Goal: Task Accomplishment & Management: Complete application form

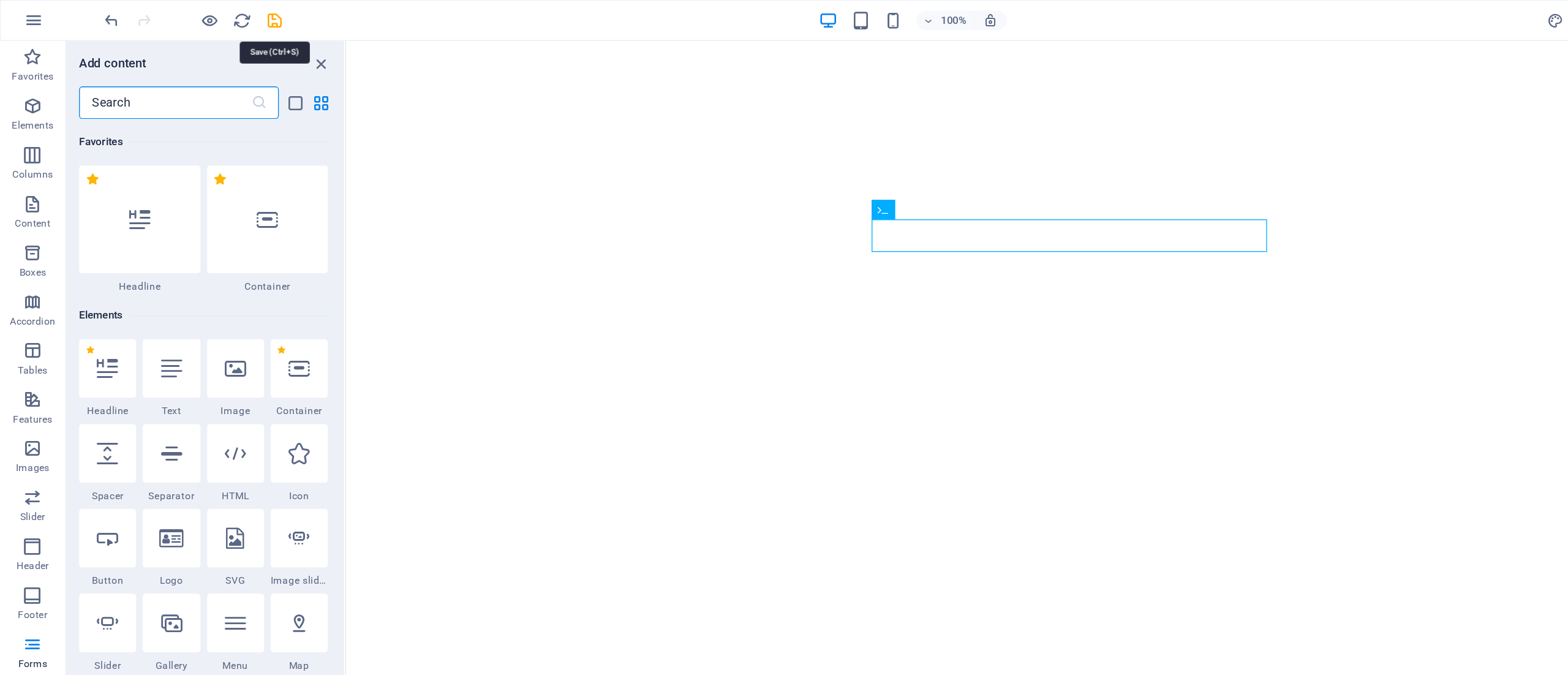
drag, startPoint x: 0, startPoint y: 0, endPoint x: 207, endPoint y: 11, distance: 207.3
click at [207, 11] on icon "save" at bounding box center [207, 16] width 14 height 14
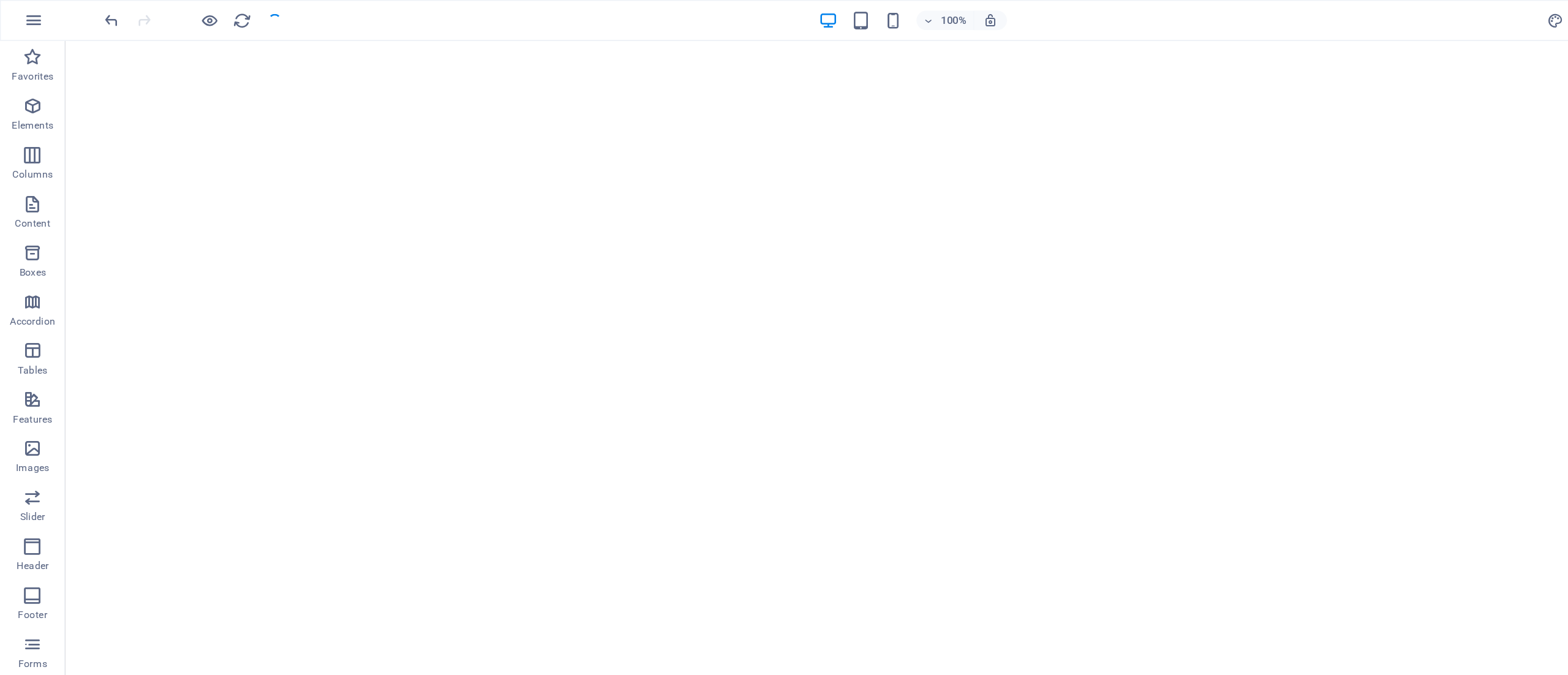
select select "Nur Hinfahrt"
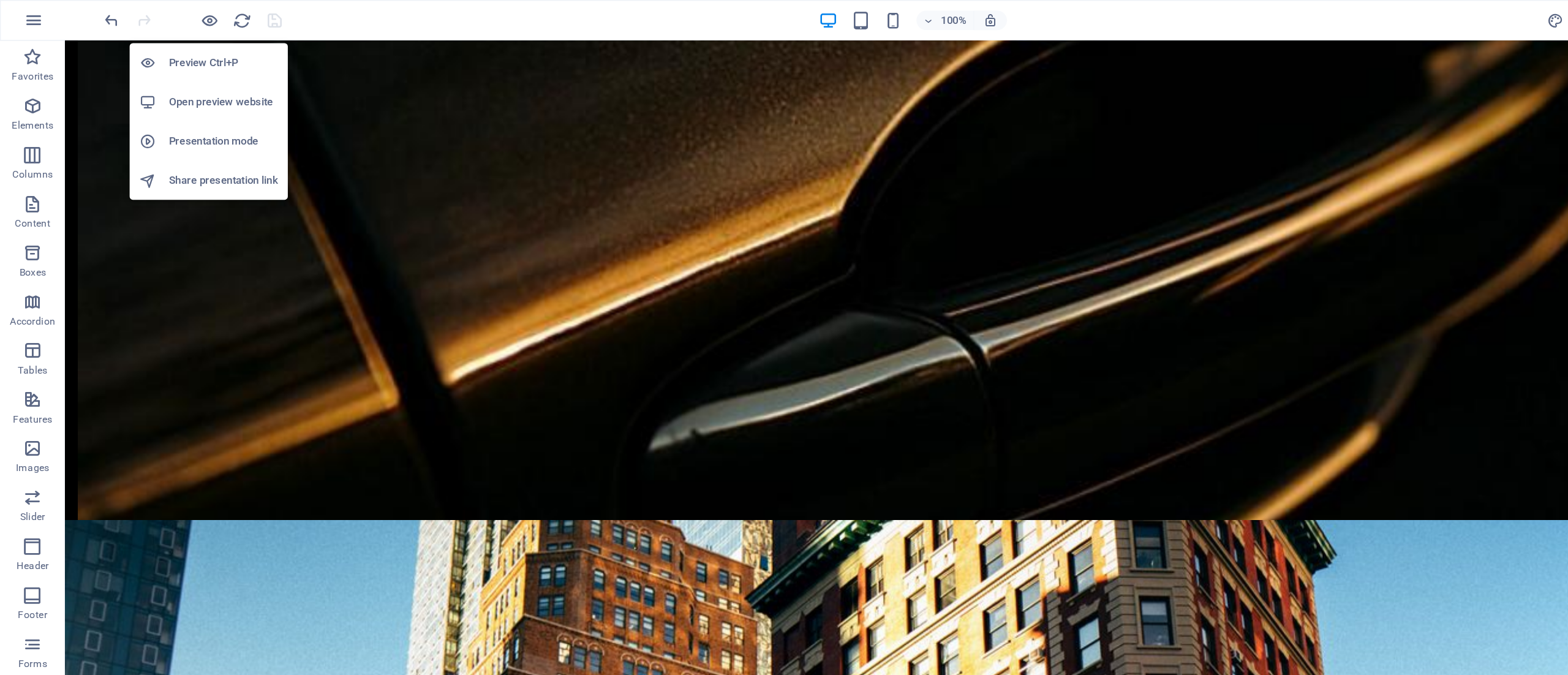
click at [170, 80] on h6 "Open preview website" at bounding box center [168, 76] width 82 height 14
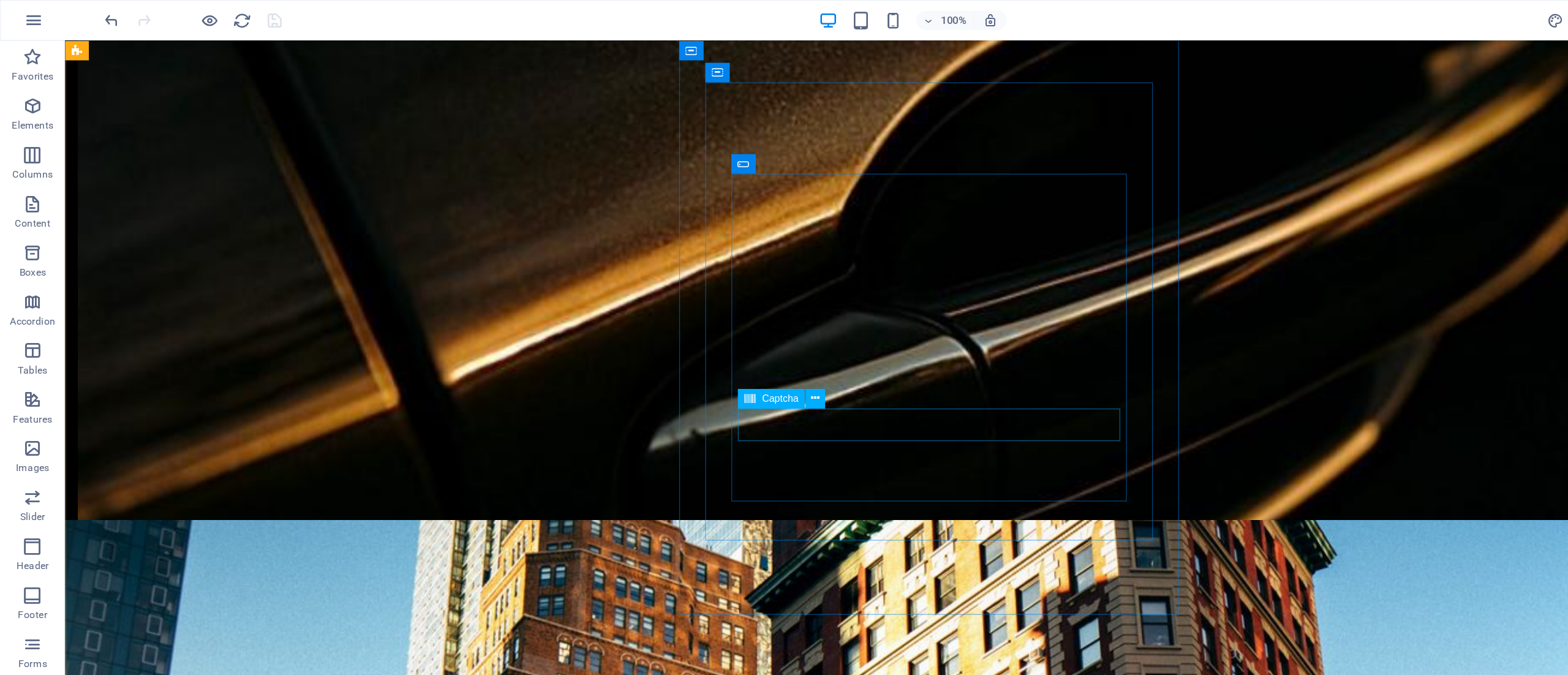
click at [611, 295] on icon at bounding box center [612, 299] width 6 height 13
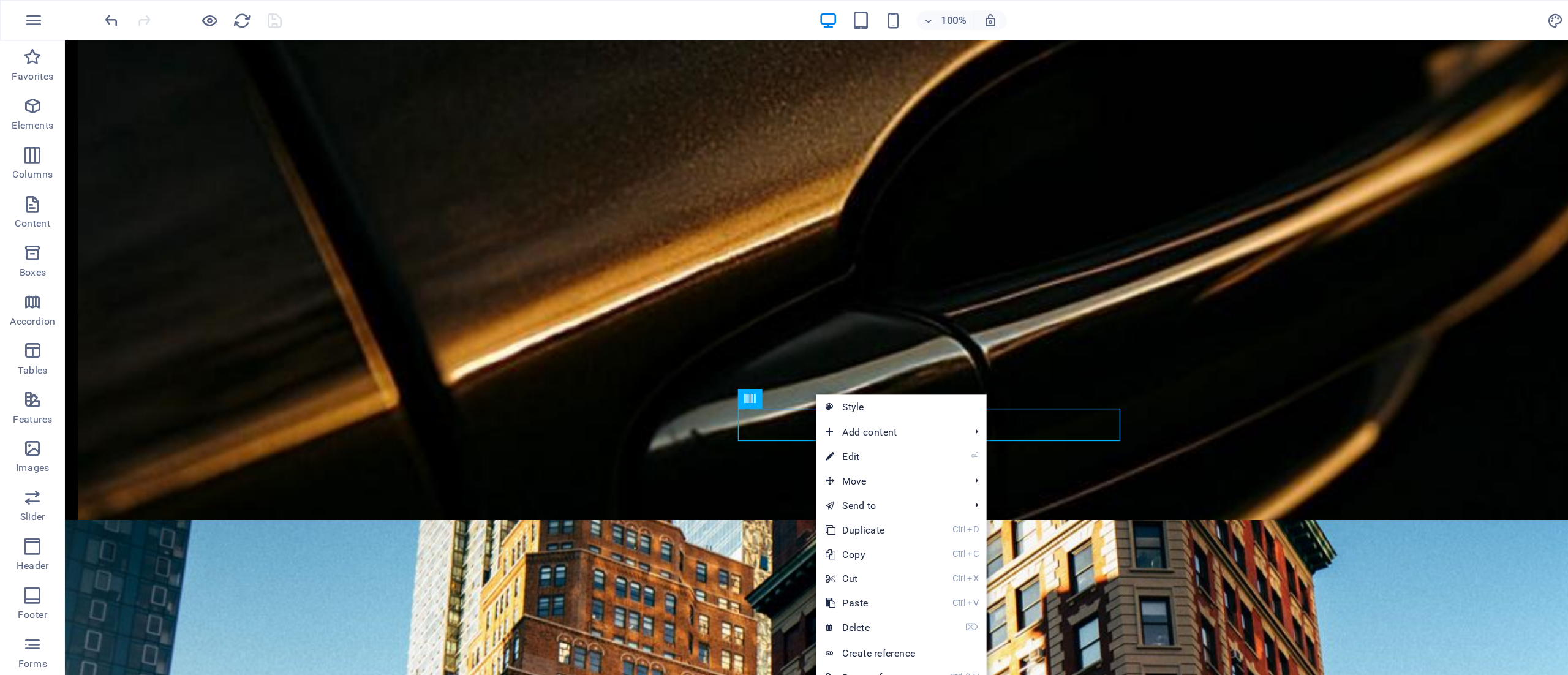
click at [669, 469] on link "⌦ Delete" at bounding box center [654, 471] width 82 height 19
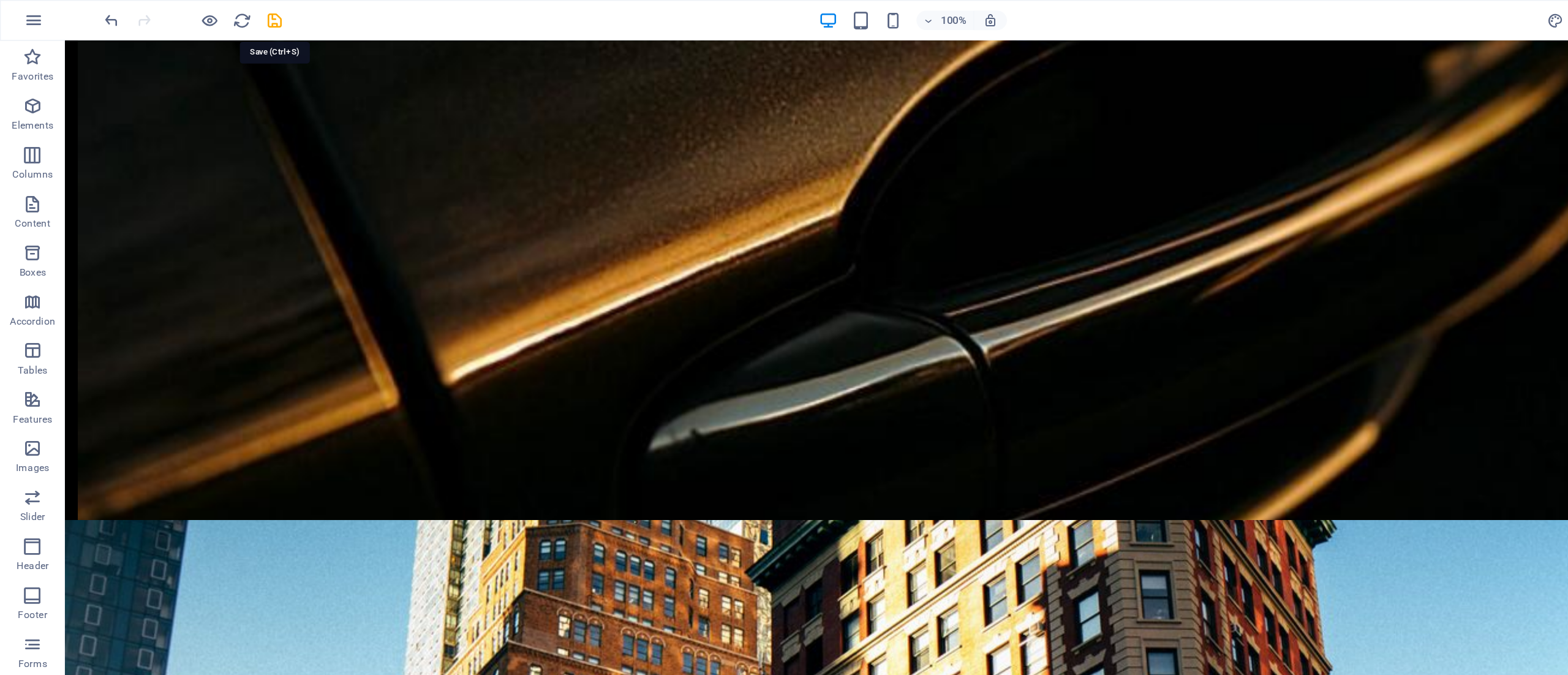
click at [206, 10] on icon "save" at bounding box center [207, 16] width 14 height 14
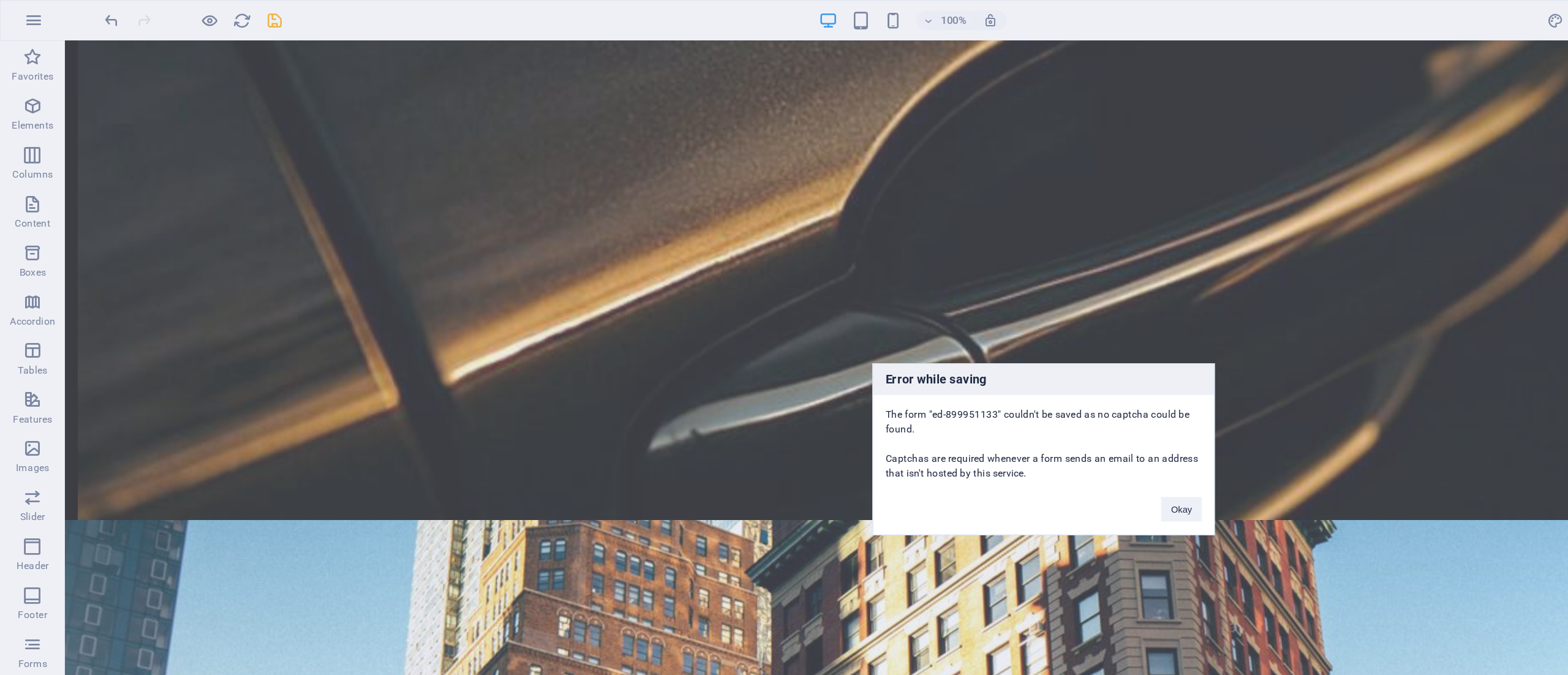
scroll to position [1306, 0]
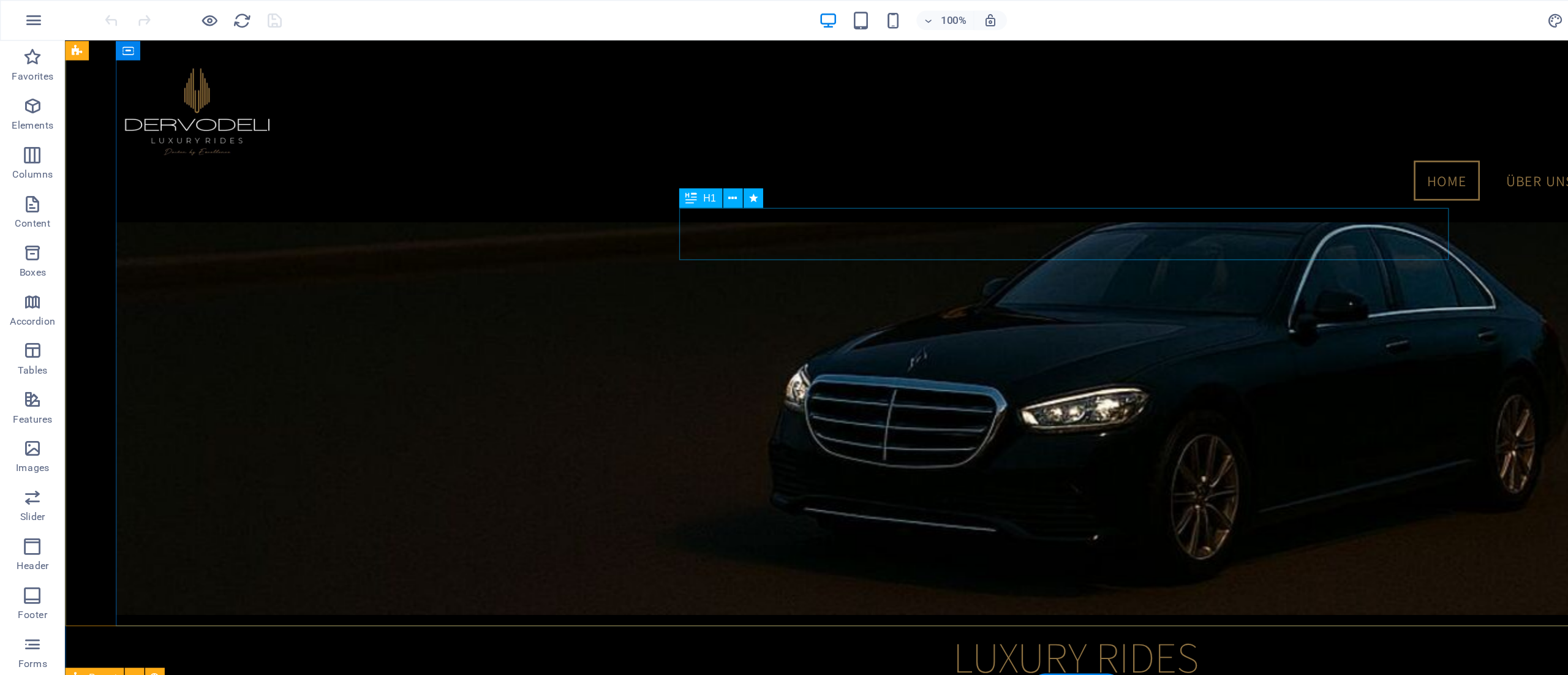
scroll to position [69, 0]
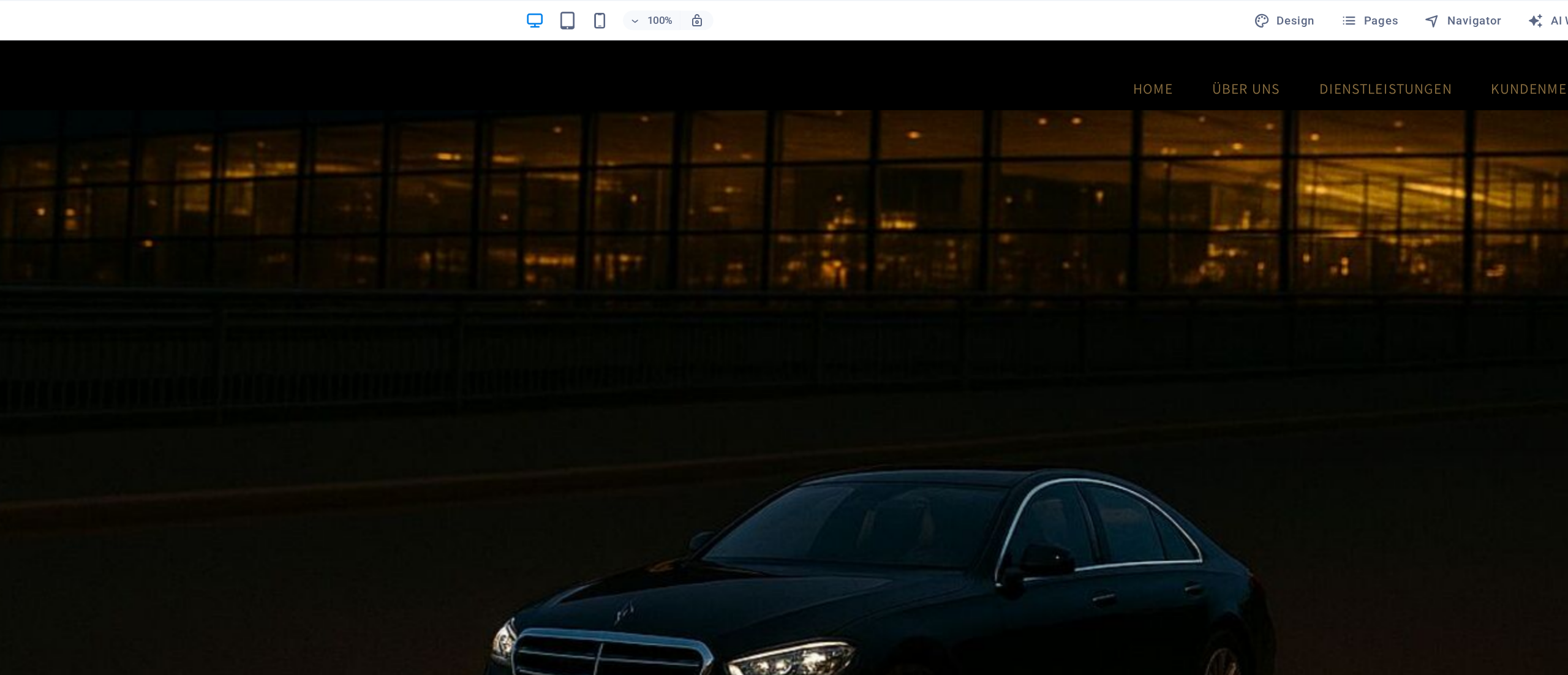
drag, startPoint x: 368, startPoint y: 179, endPoint x: 589, endPoint y: 179, distance: 221.0
click at [589, 179] on figure at bounding box center [531, 377] width 1442 height 570
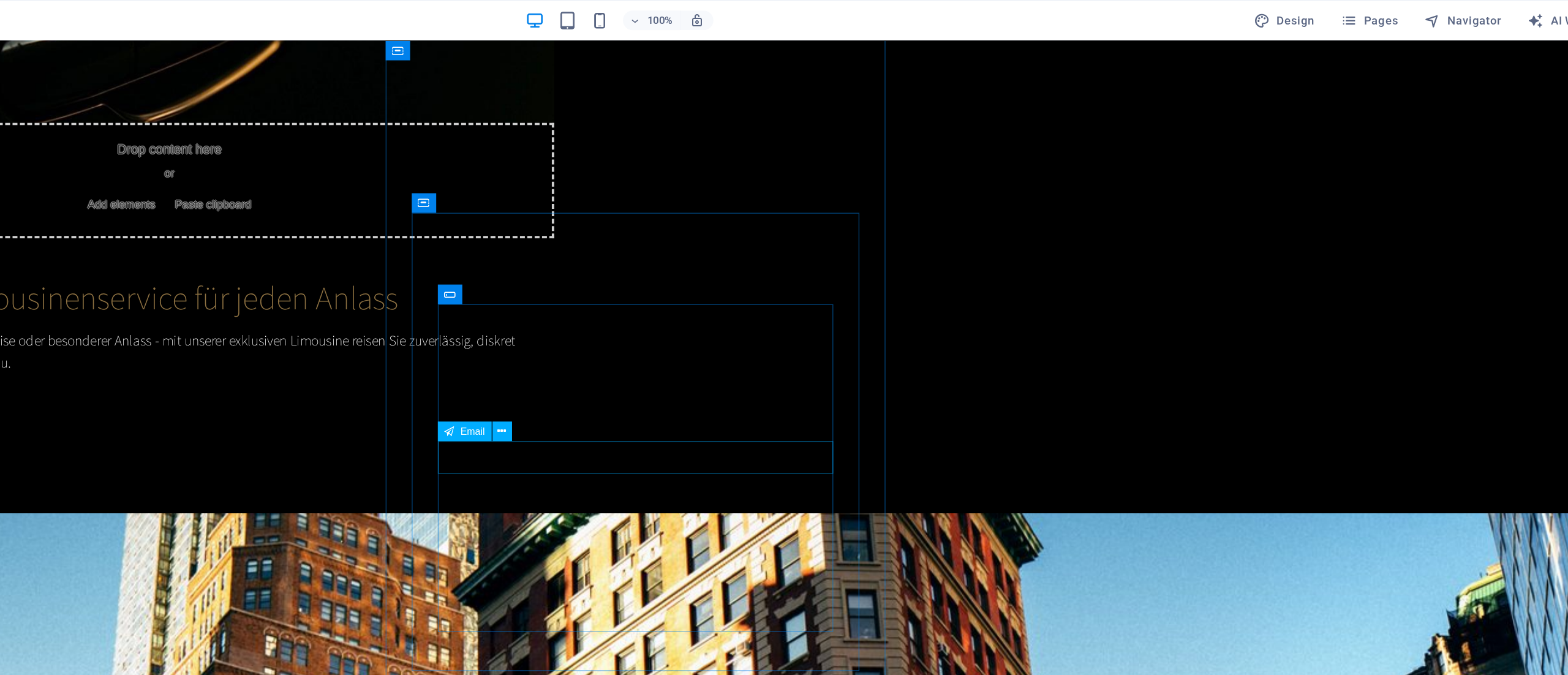
scroll to position [1212, 0]
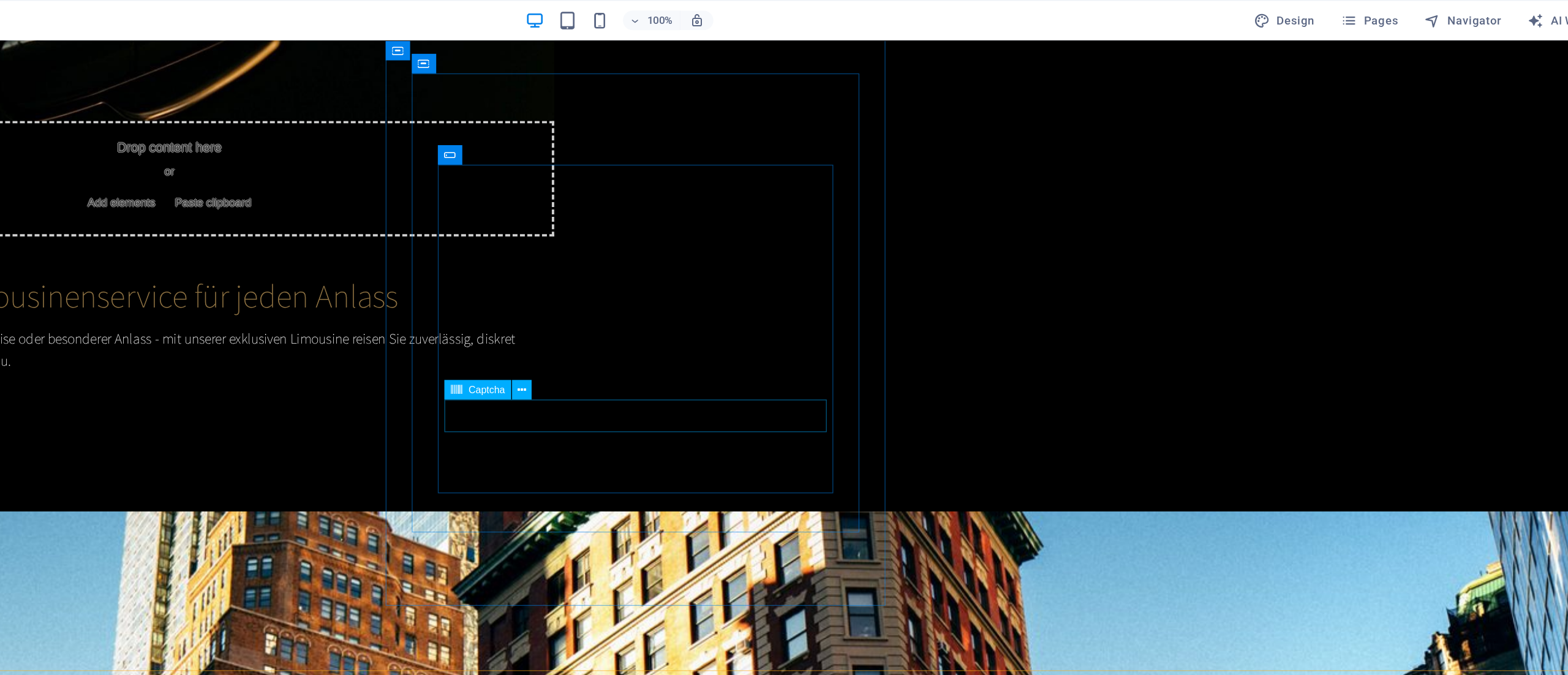
click at [611, 293] on icon at bounding box center [612, 293] width 6 height 13
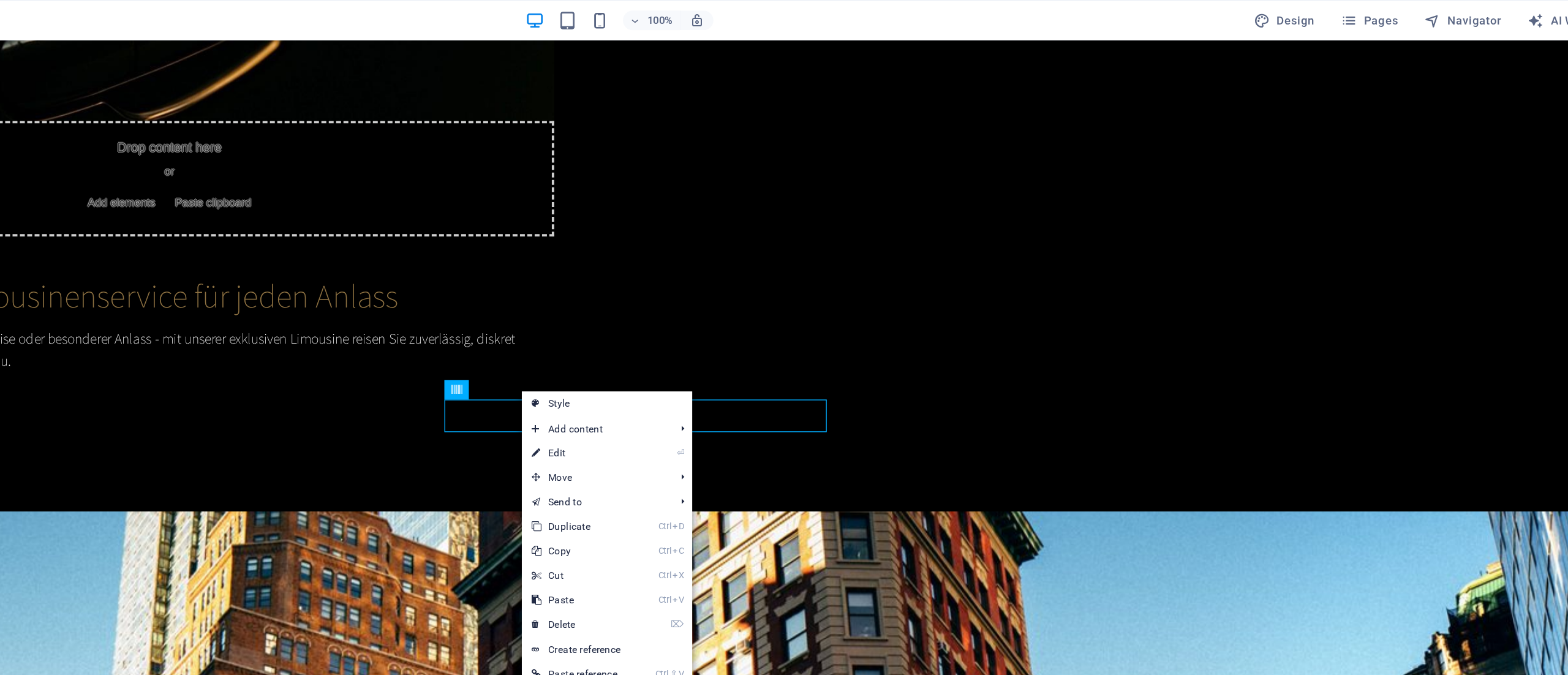
click at [672, 471] on link "⌦ Delete" at bounding box center [653, 469] width 82 height 19
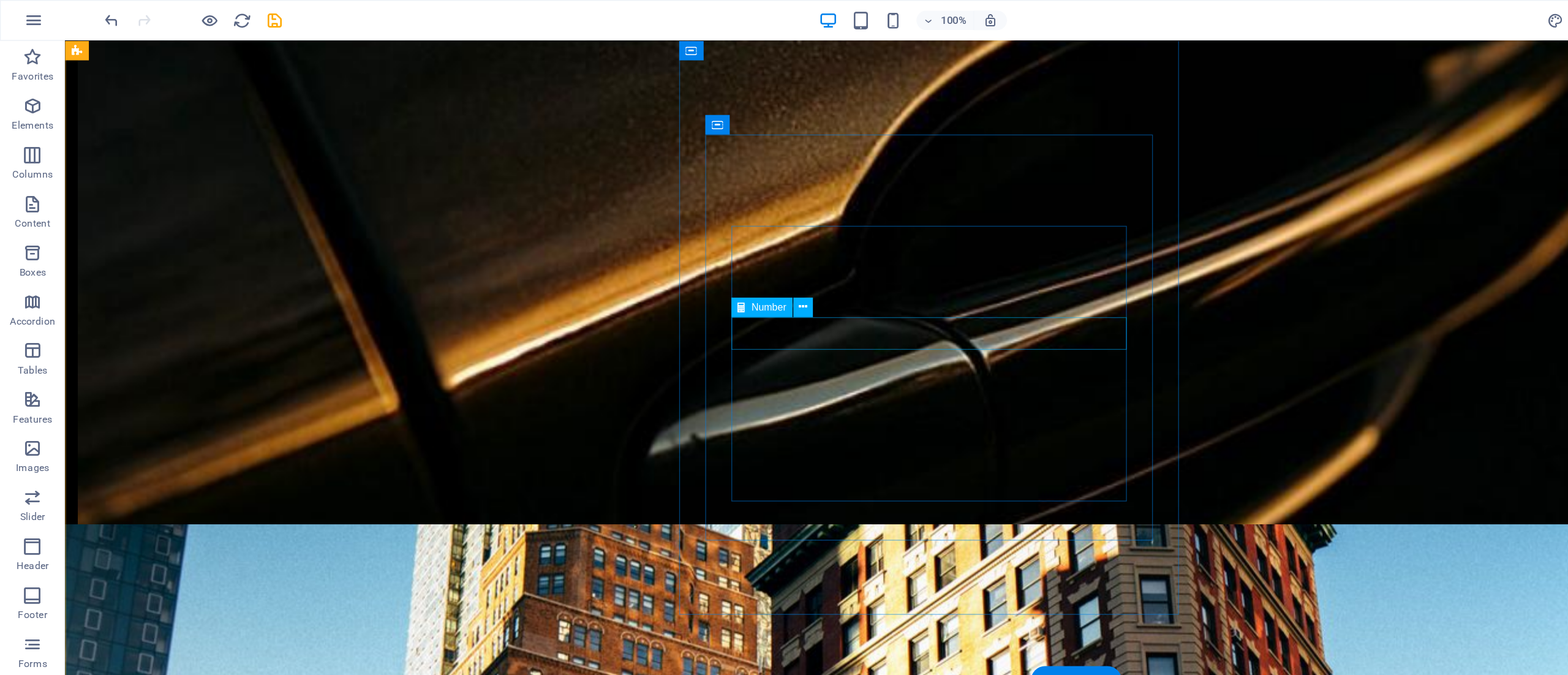
scroll to position [1167, 0]
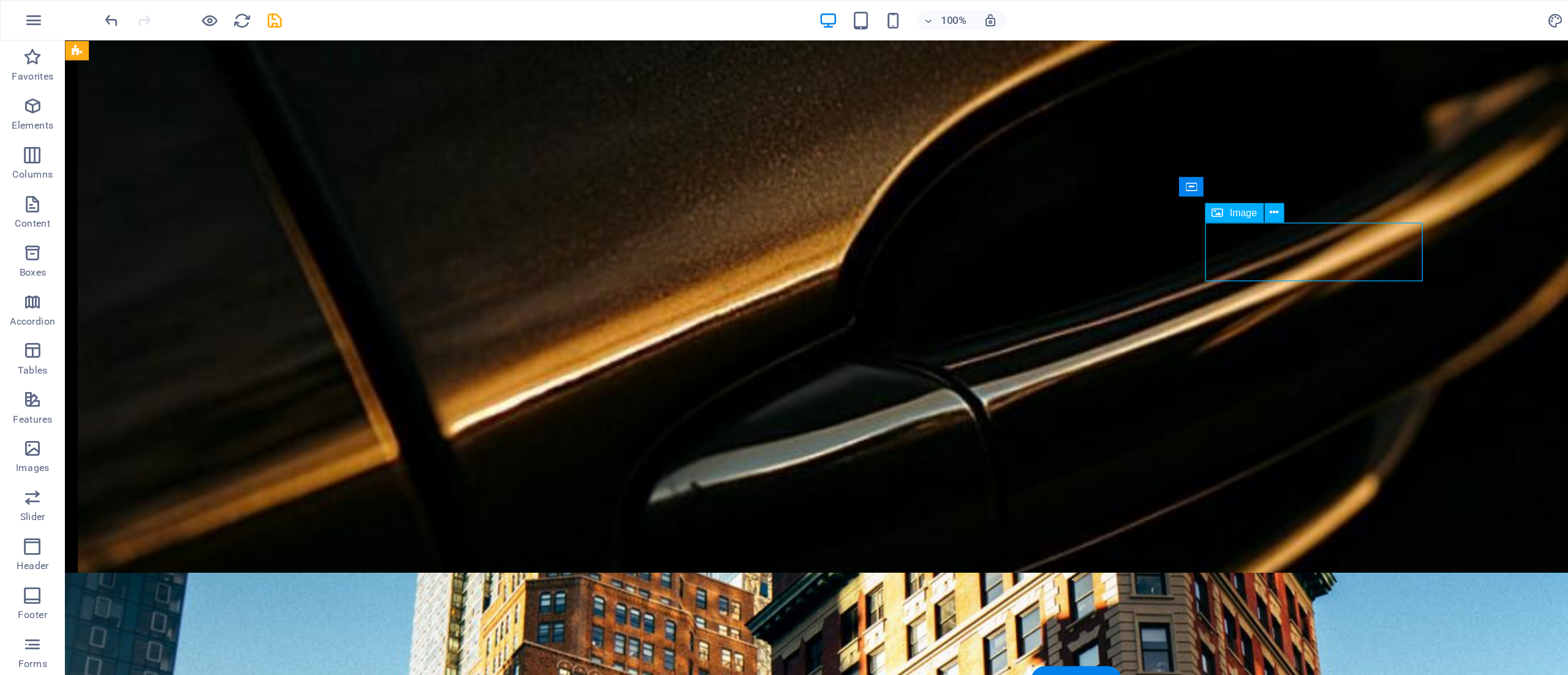
select select "px"
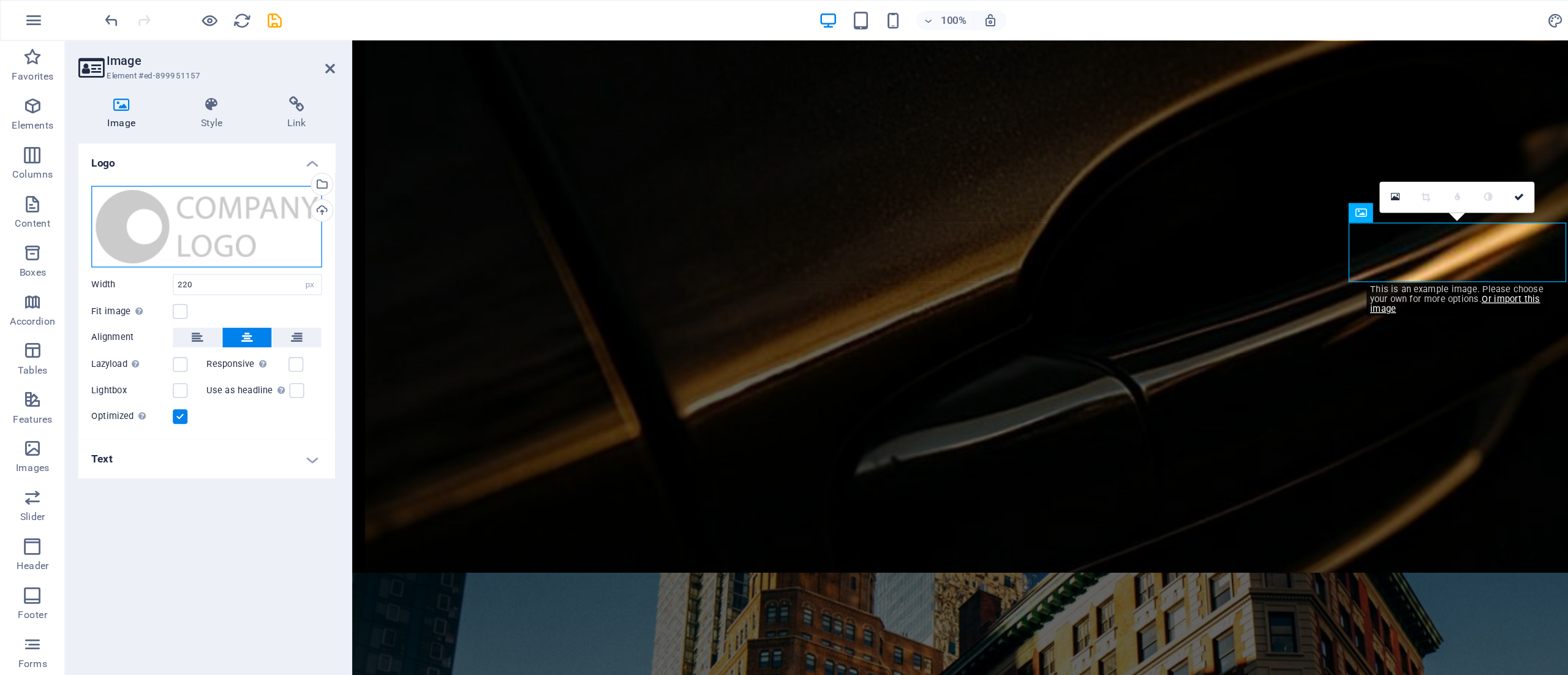
click at [173, 166] on div "Drag files here, click to choose files or select files from Files or our free s…" at bounding box center [154, 171] width 173 height 61
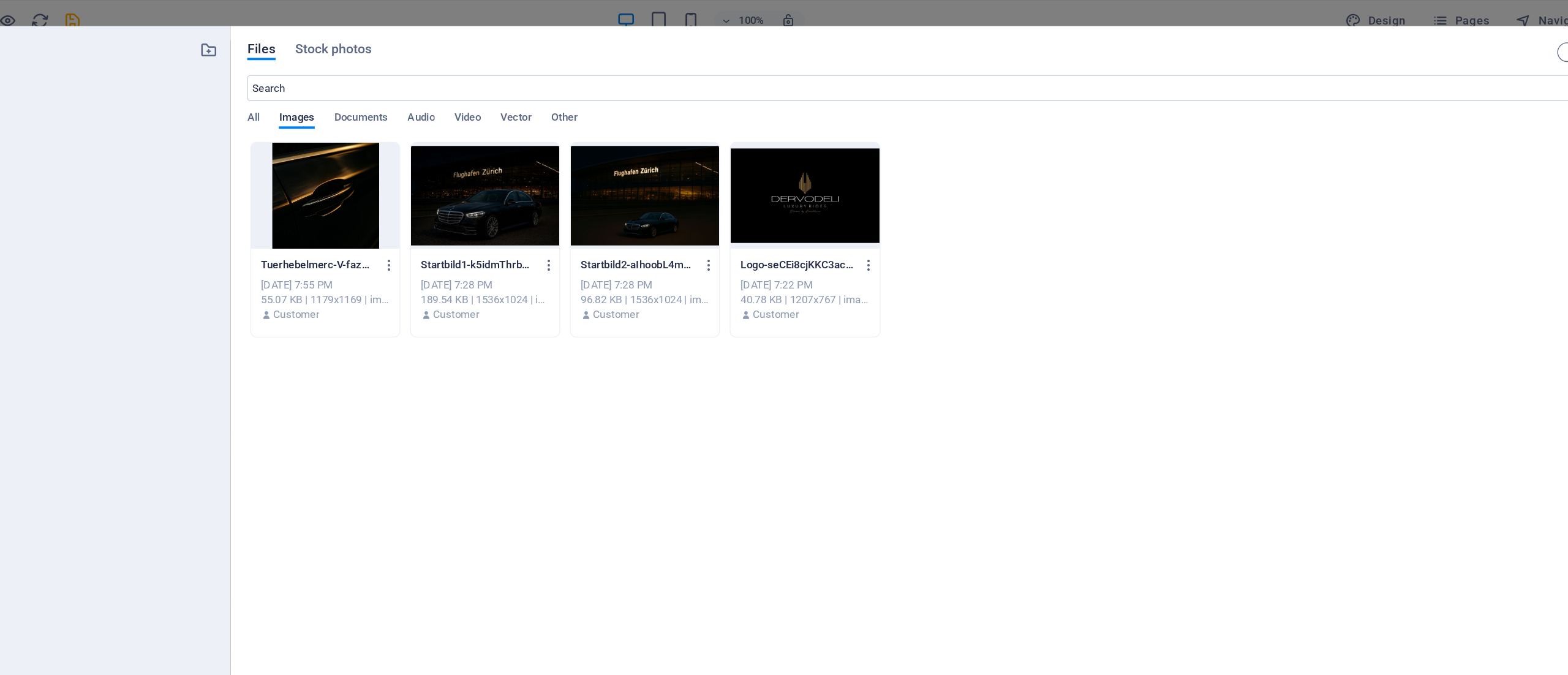
click at [773, 158] on div at bounding box center [756, 146] width 112 height 80
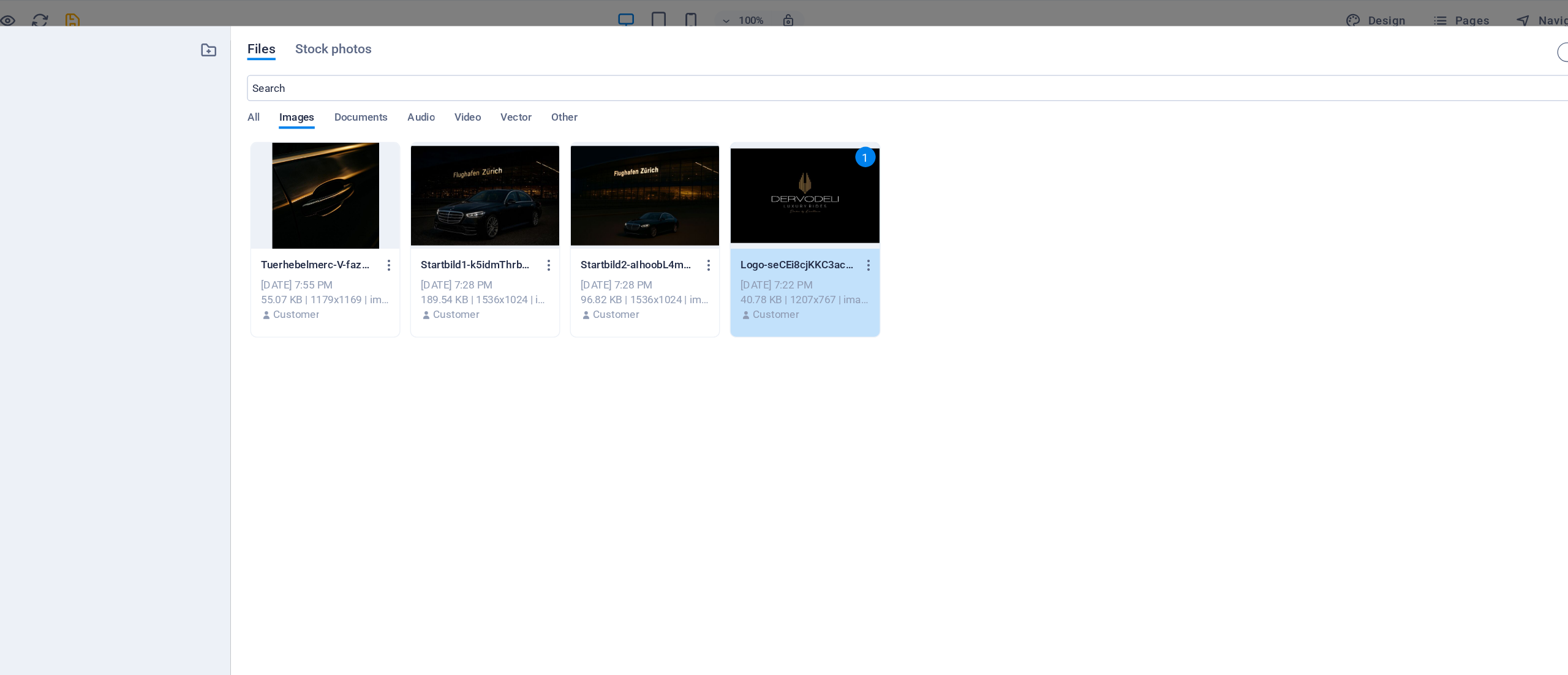
click at [773, 158] on div "1" at bounding box center [756, 146] width 112 height 80
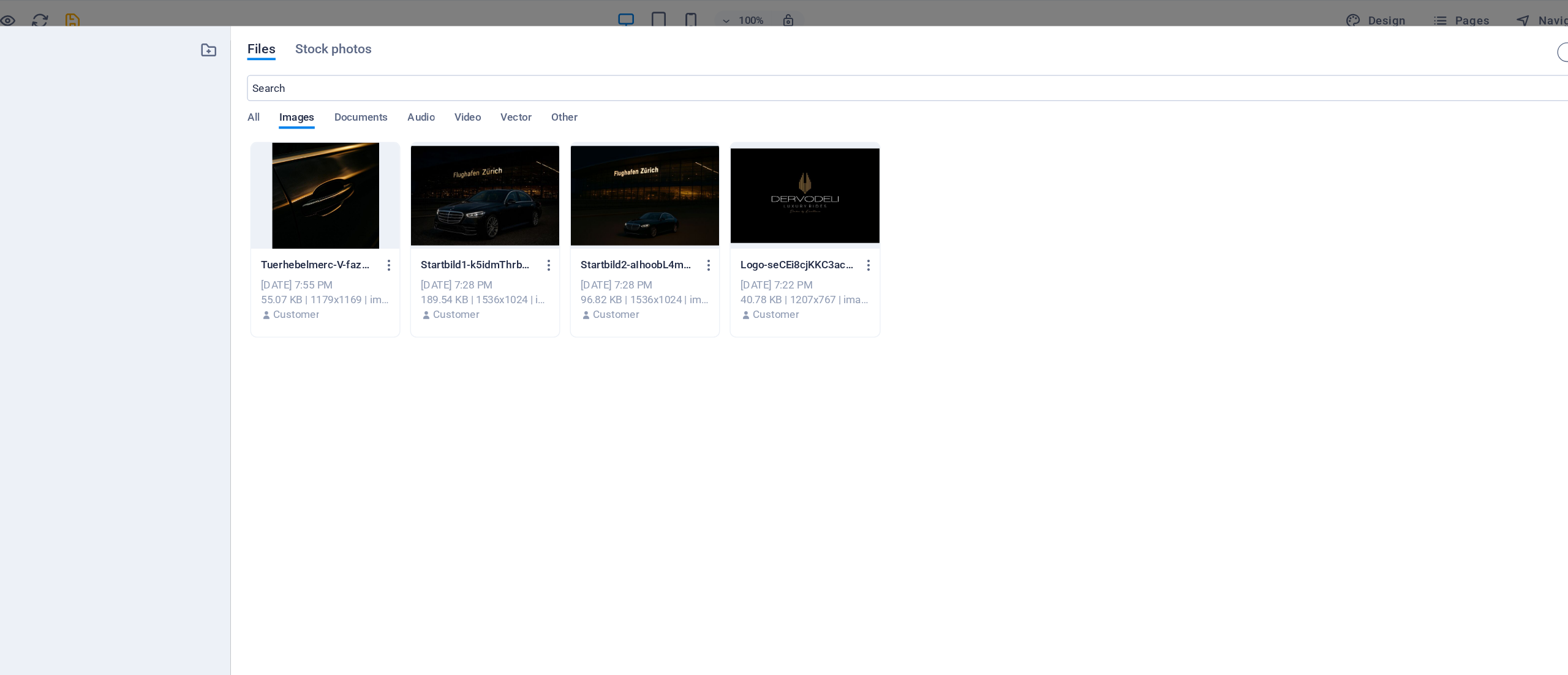
click at [773, 158] on div at bounding box center [756, 146] width 112 height 80
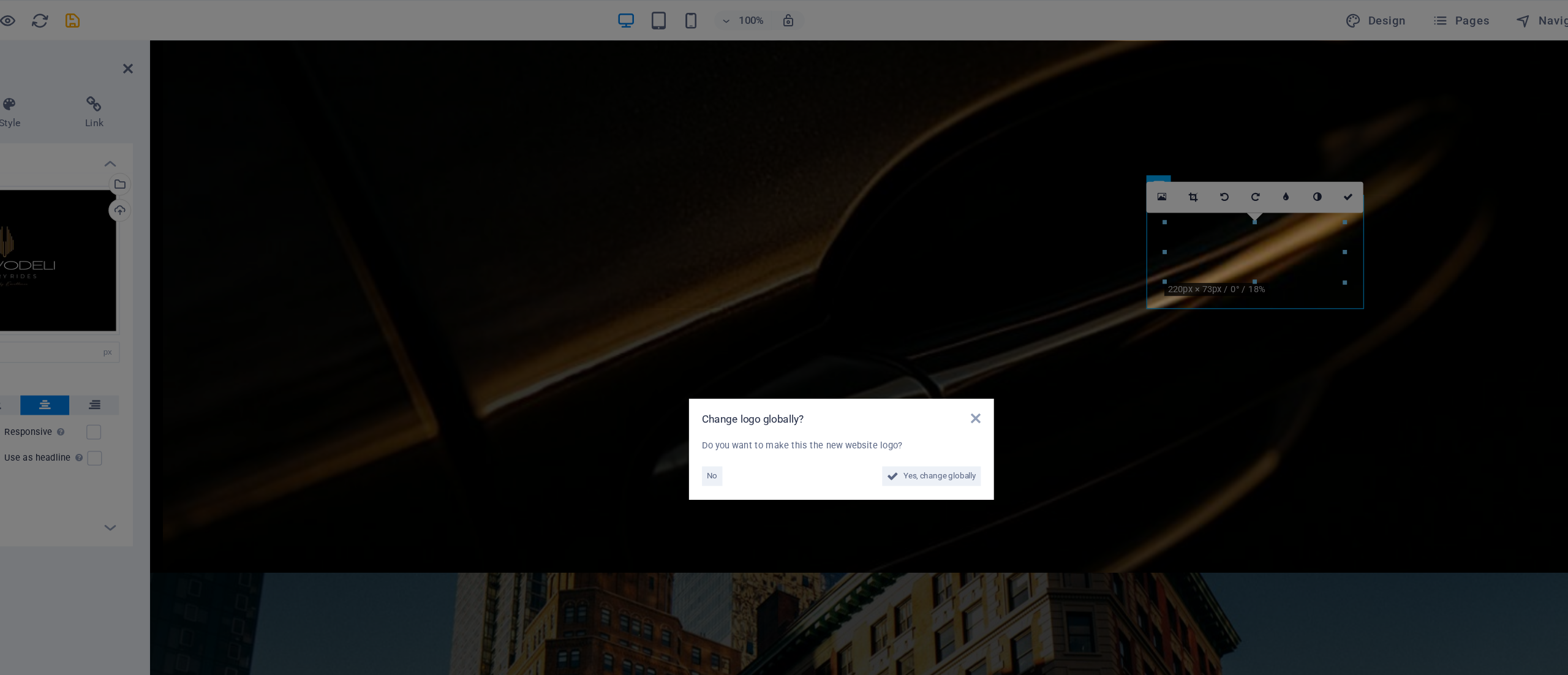
click at [1047, 147] on aside "Change logo globally? Do you want to make this the new website logo? No Yes, ch…" at bounding box center [784, 337] width 1568 height 675
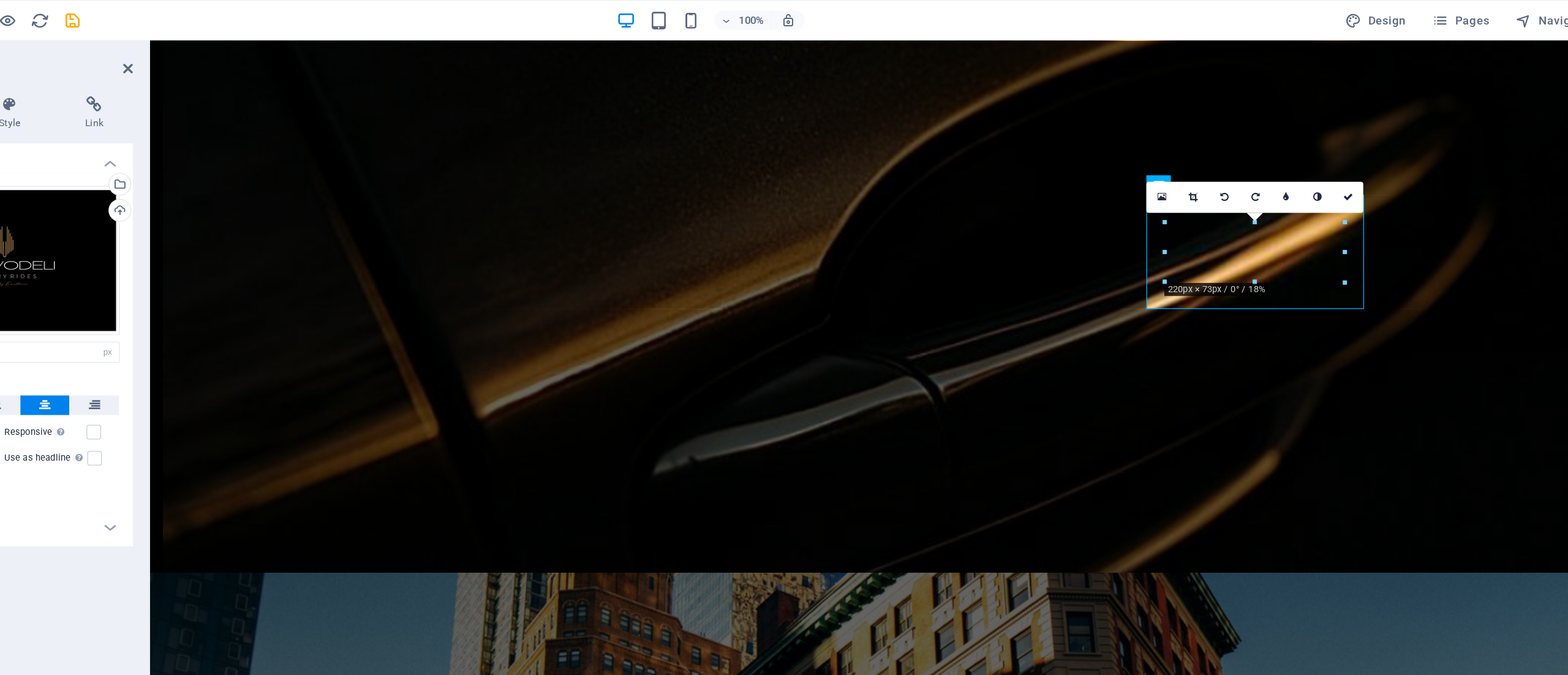
click at [1053, 150] on link at bounding box center [1047, 148] width 23 height 23
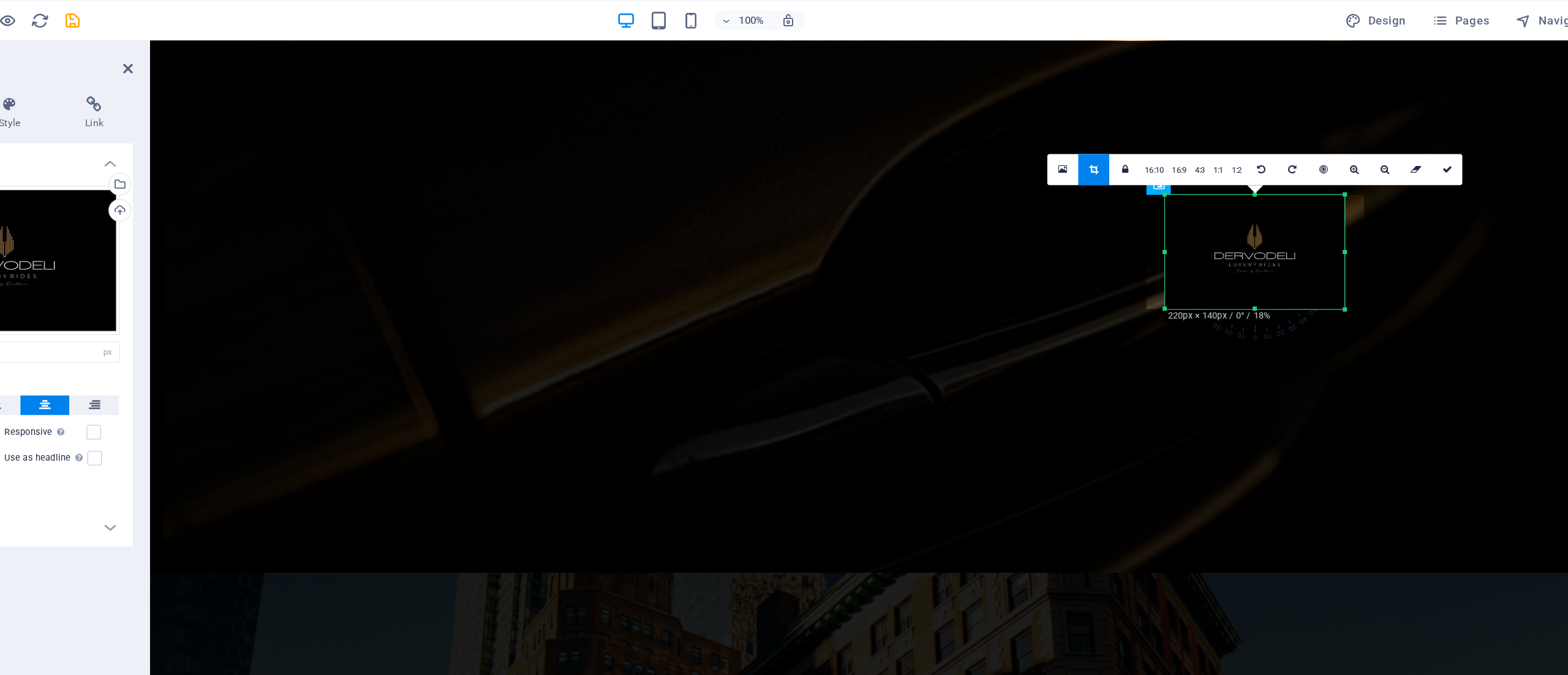
drag, startPoint x: 1093, startPoint y: 233, endPoint x: 1093, endPoint y: 226, distance: 7.0
drag, startPoint x: 1093, startPoint y: 226, endPoint x: 1117, endPoint y: 216, distance: 26.0
click at [1117, 216] on div at bounding box center [1094, 189] width 134 height 86
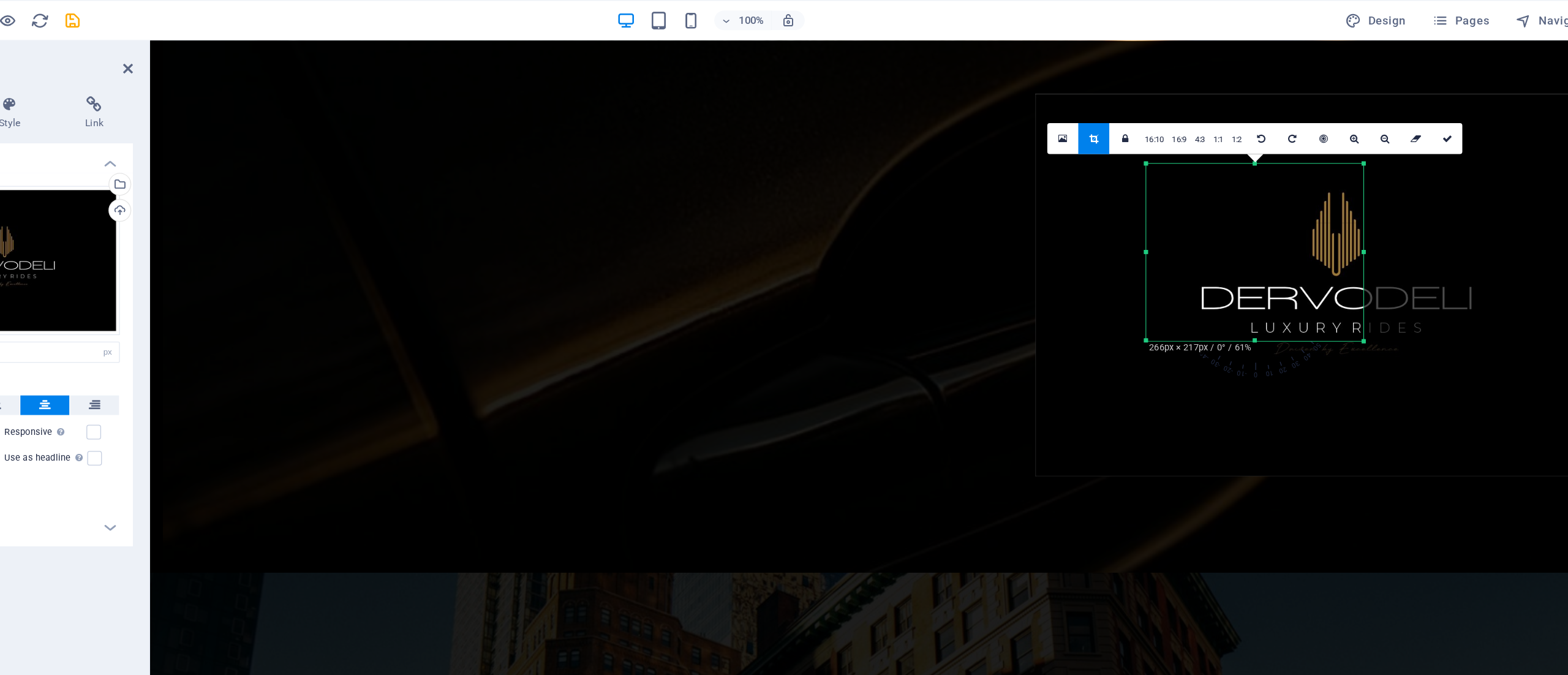
drag, startPoint x: 1164, startPoint y: 232, endPoint x: 1220, endPoint y: 279, distance: 73.1
click at [1175, 256] on div "180 170 160 150 140 130 120 110 100 90 80 70 60 50 40 30 20 10 0 -10 -20 -30 -4…" at bounding box center [1094, 189] width 163 height 133
drag, startPoint x: 1175, startPoint y: 191, endPoint x: 1245, endPoint y: 189, distance: 70.0
drag, startPoint x: 1245, startPoint y: 189, endPoint x: 1269, endPoint y: 245, distance: 60.9
click at [1269, 245] on div at bounding box center [1156, 215] width 453 height 288
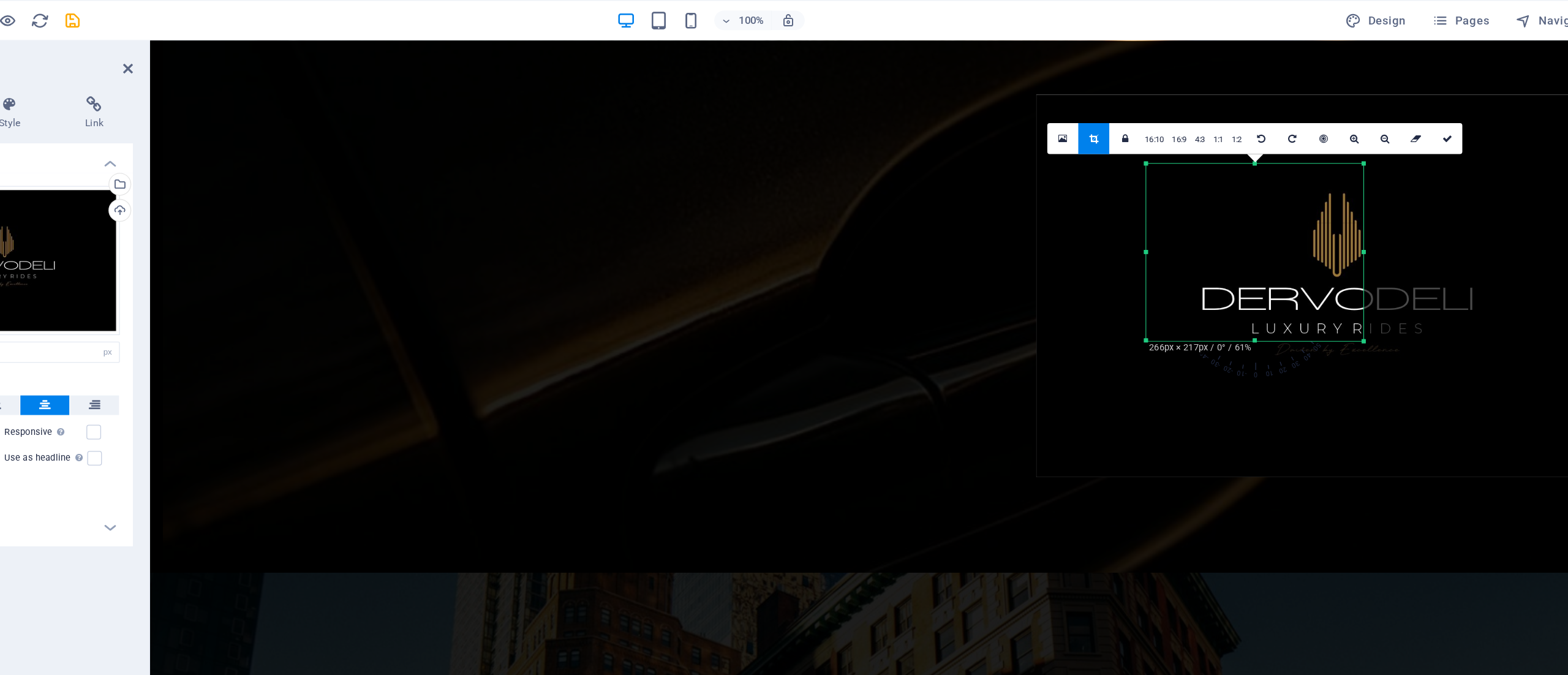
drag, startPoint x: 1173, startPoint y: 192, endPoint x: 1241, endPoint y: 196, distance: 68.1
click at [1175, 196] on div "180 170 160 150 140 130 120 110 100 90 80 70 60 50 40 30 20 10 0 -10 -20 -30 -4…" at bounding box center [1094, 189] width 163 height 133
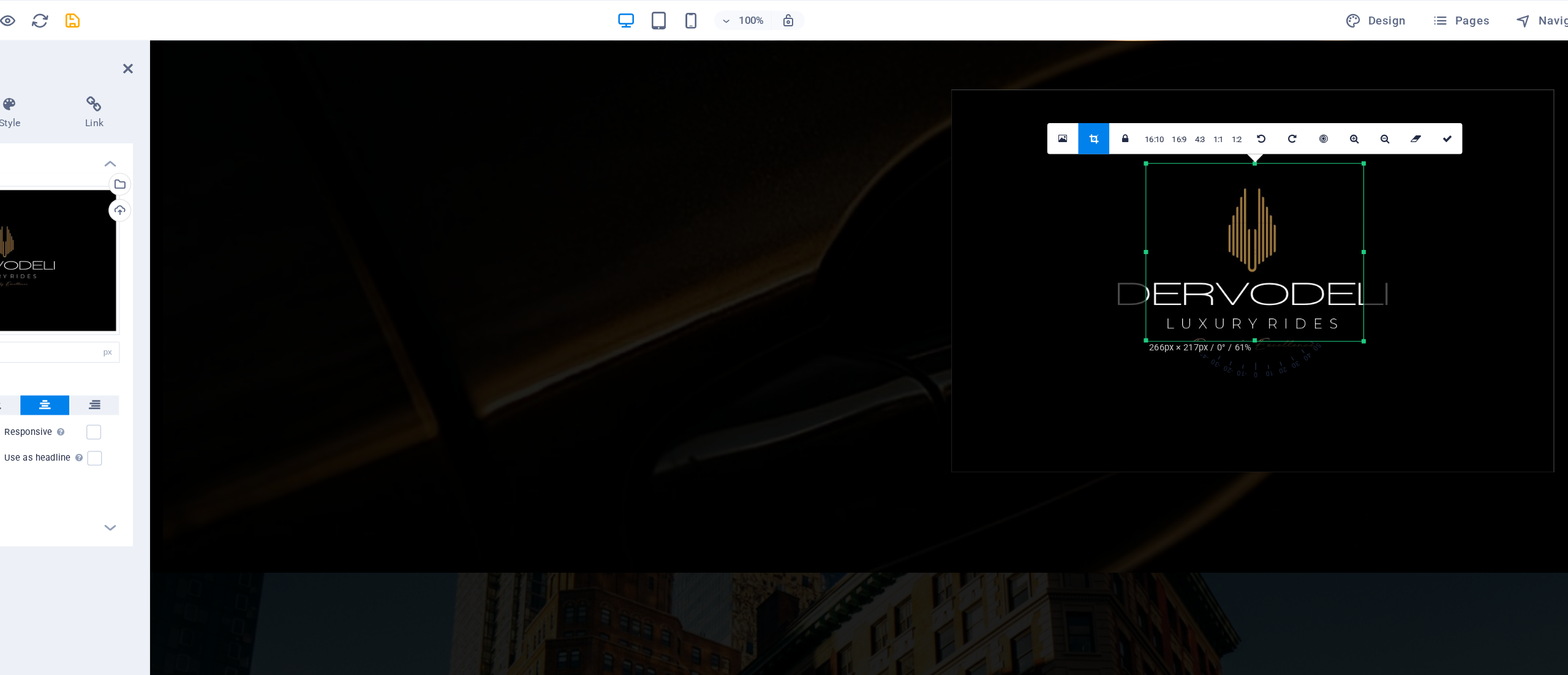
drag, startPoint x: 1136, startPoint y: 196, endPoint x: 1076, endPoint y: 194, distance: 60.0
click at [1076, 194] on div at bounding box center [1093, 212] width 453 height 288
drag, startPoint x: 1142, startPoint y: 201, endPoint x: 1076, endPoint y: 198, distance: 66.1
click at [1076, 198] on div at bounding box center [1084, 203] width 497 height 316
click at [1086, 198] on div at bounding box center [1082, 203] width 497 height 316
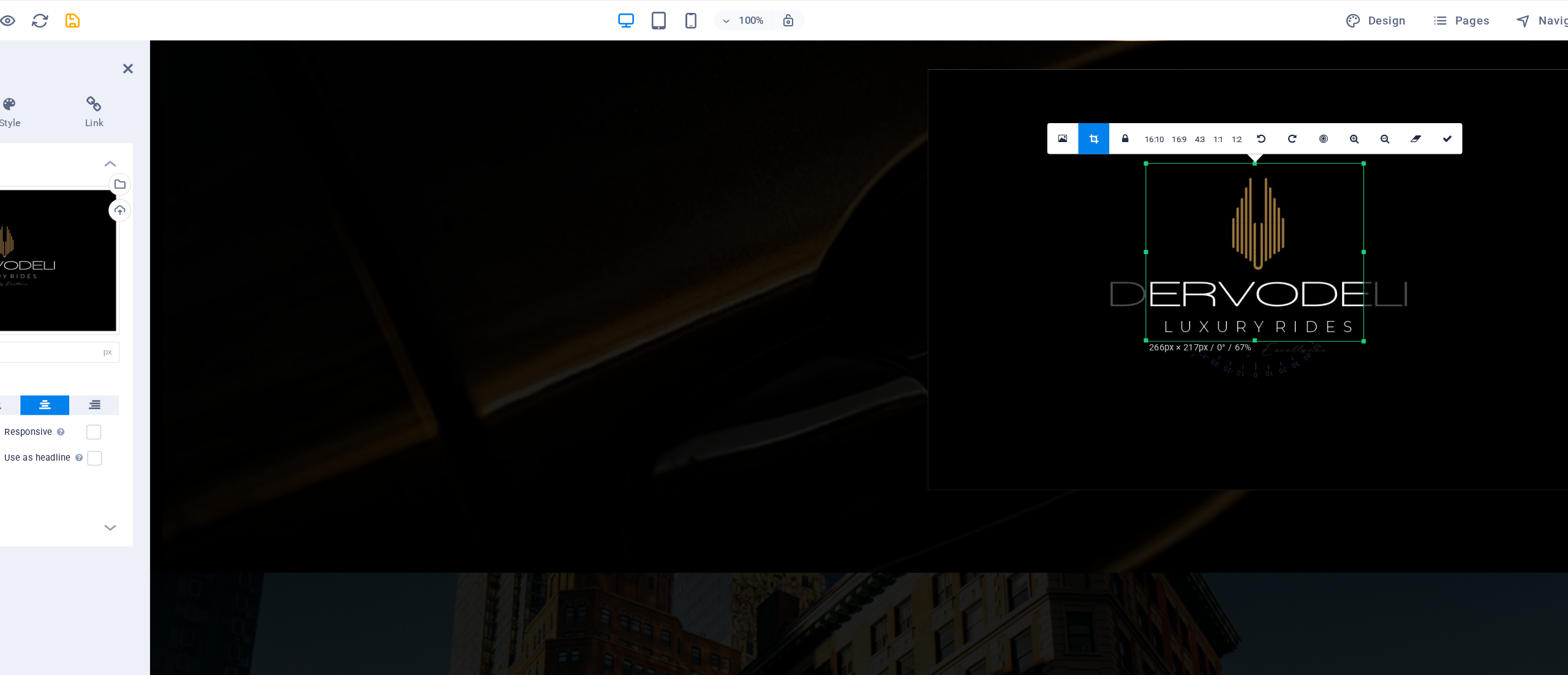
drag, startPoint x: 1097, startPoint y: 203, endPoint x: 1111, endPoint y: 210, distance: 15.7
click at [1111, 210] on div at bounding box center [1097, 210] width 497 height 316
drag, startPoint x: 1089, startPoint y: 199, endPoint x: 1105, endPoint y: 213, distance: 21.3
click at [1105, 213] on div at bounding box center [1093, 215] width 431 height 274
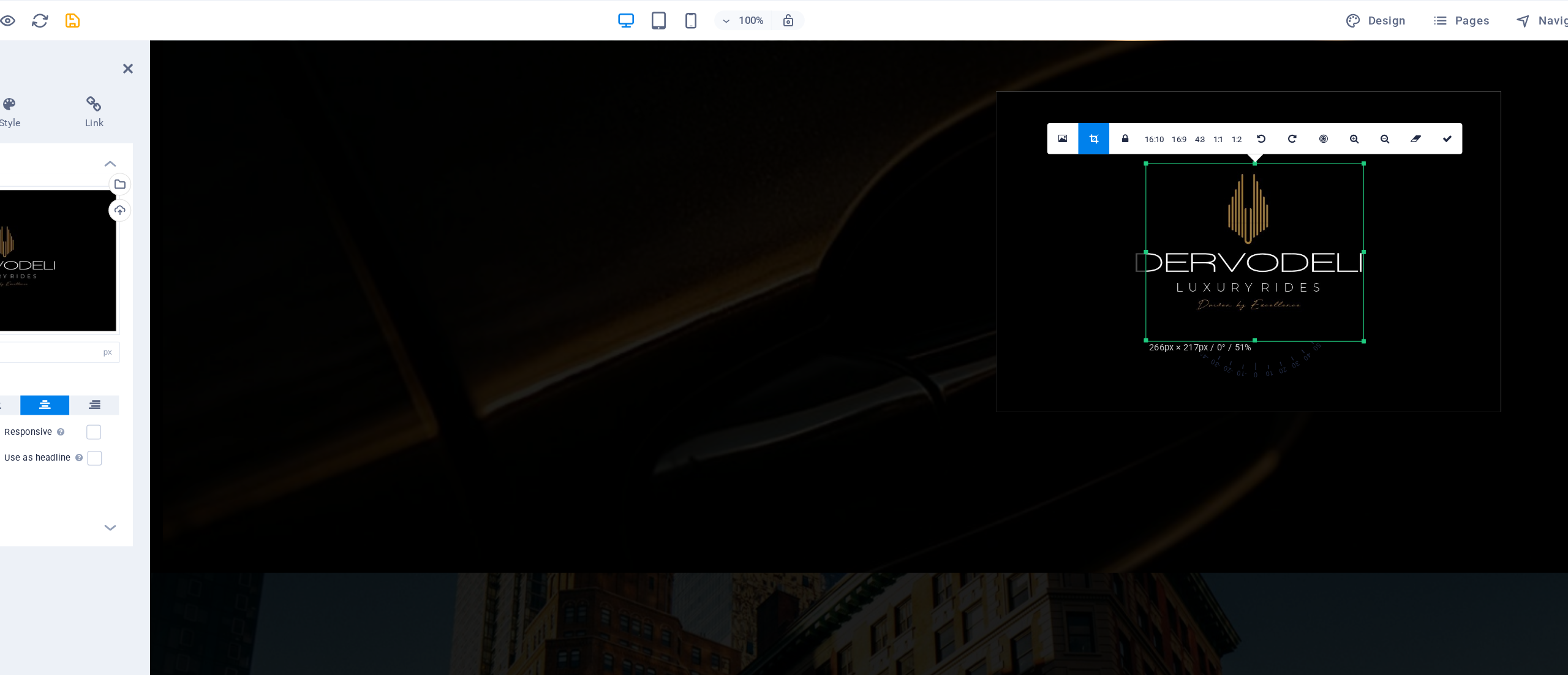
drag, startPoint x: 1134, startPoint y: 196, endPoint x: 1114, endPoint y: 196, distance: 20.0
click at [1114, 196] on div at bounding box center [1089, 188] width 379 height 241
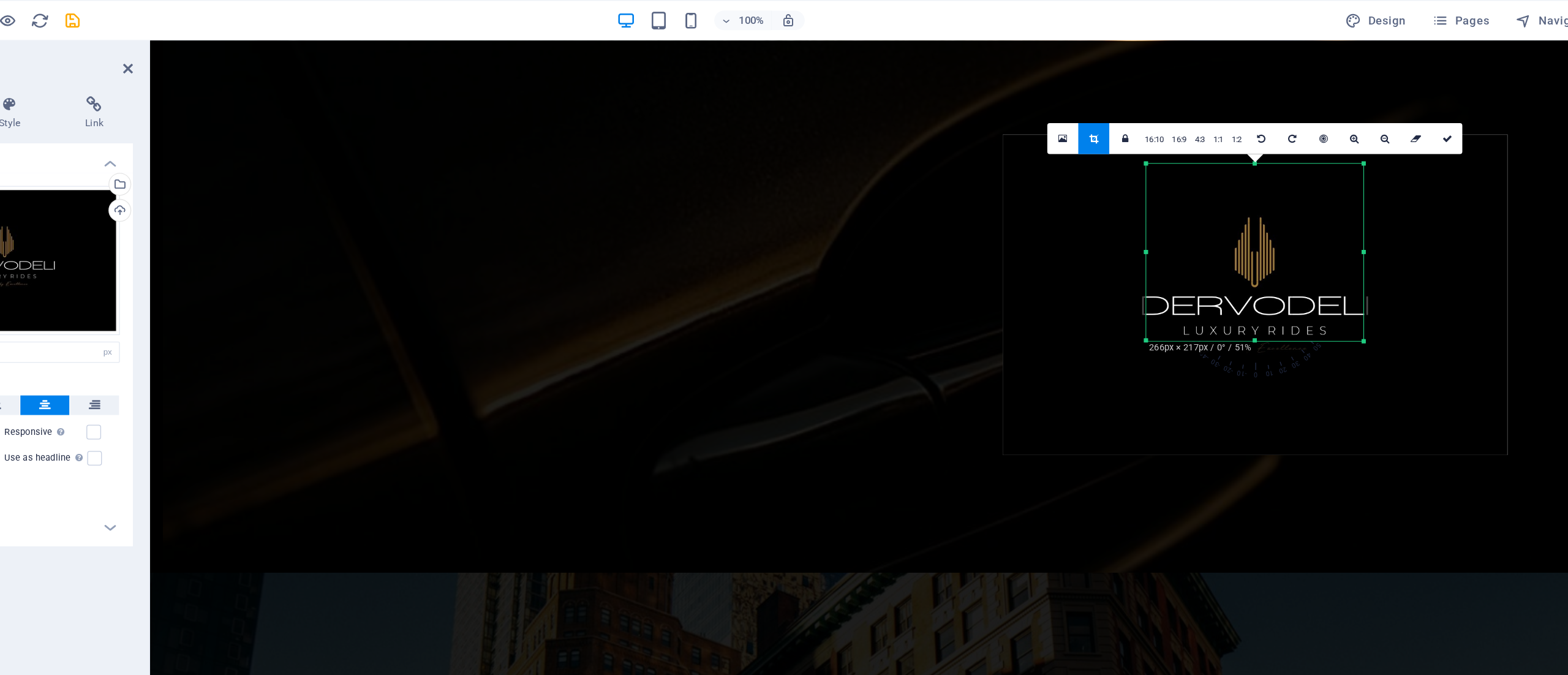
drag, startPoint x: 1114, startPoint y: 196, endPoint x: 1120, endPoint y: 227, distance: 31.6
click at [1120, 227] on div at bounding box center [1094, 221] width 379 height 241
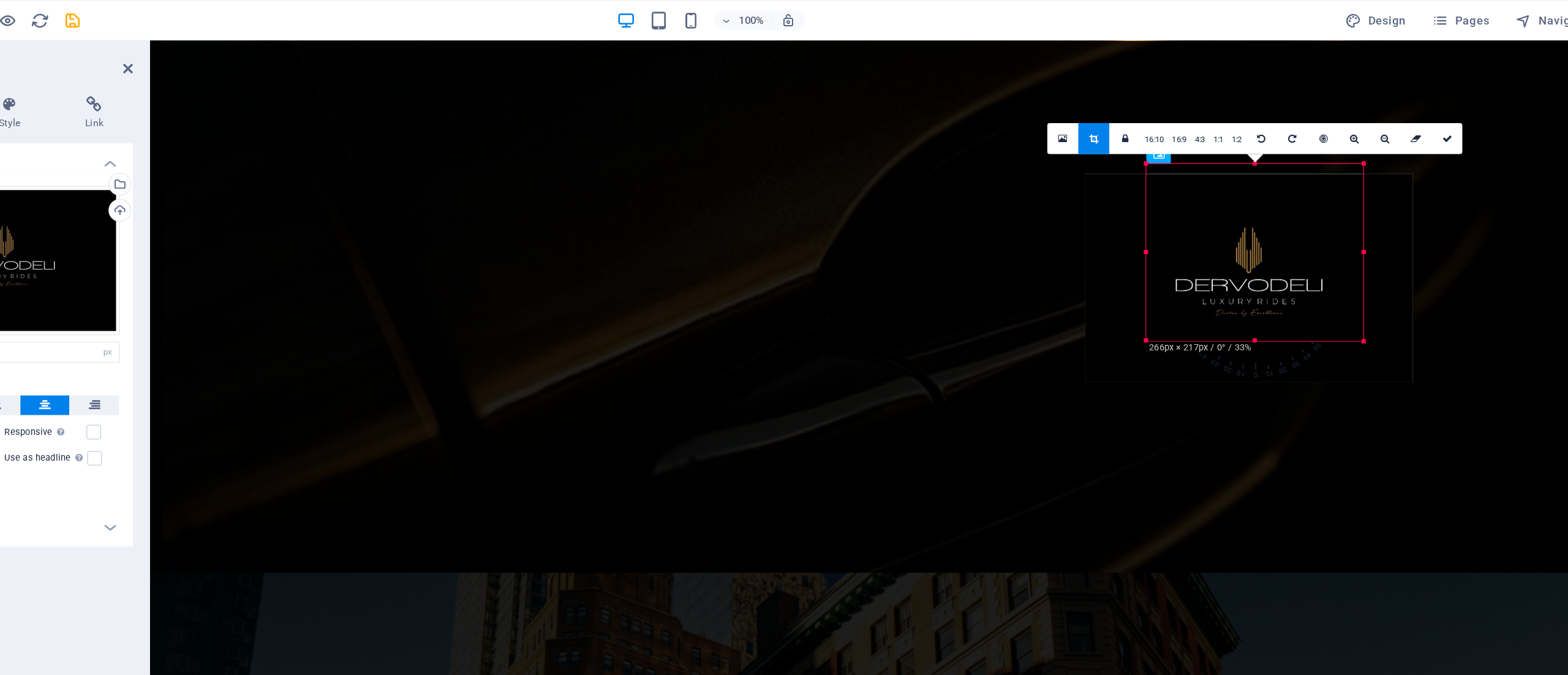
drag, startPoint x: 1071, startPoint y: 196, endPoint x: 1091, endPoint y: 215, distance: 27.6
click at [1091, 215] on div at bounding box center [1090, 208] width 246 height 156
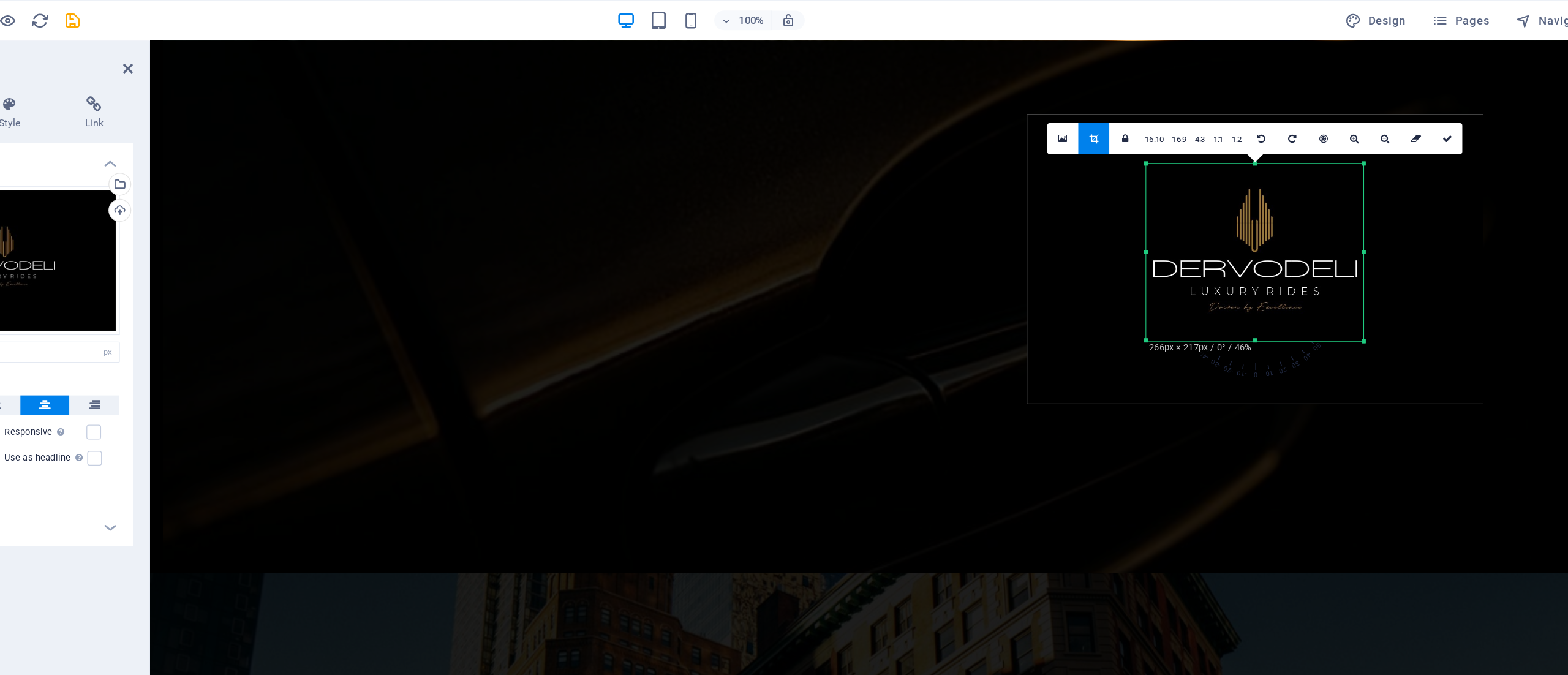
drag, startPoint x: 1135, startPoint y: 212, endPoint x: 1115, endPoint y: 204, distance: 21.5
click at [1115, 204] on div at bounding box center [1095, 195] width 343 height 217
click at [1236, 102] on icon at bounding box center [1238, 104] width 7 height 7
type input "266"
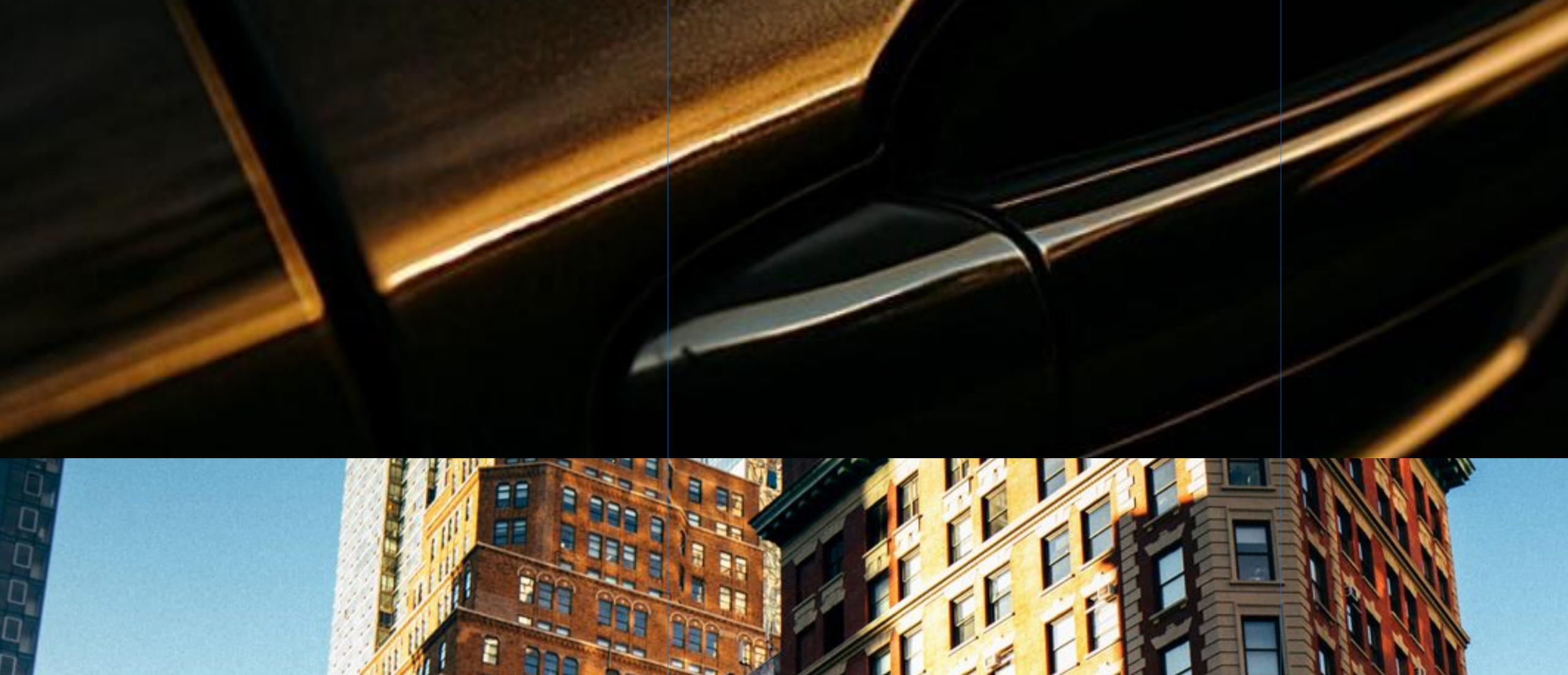
scroll to position [965, 0]
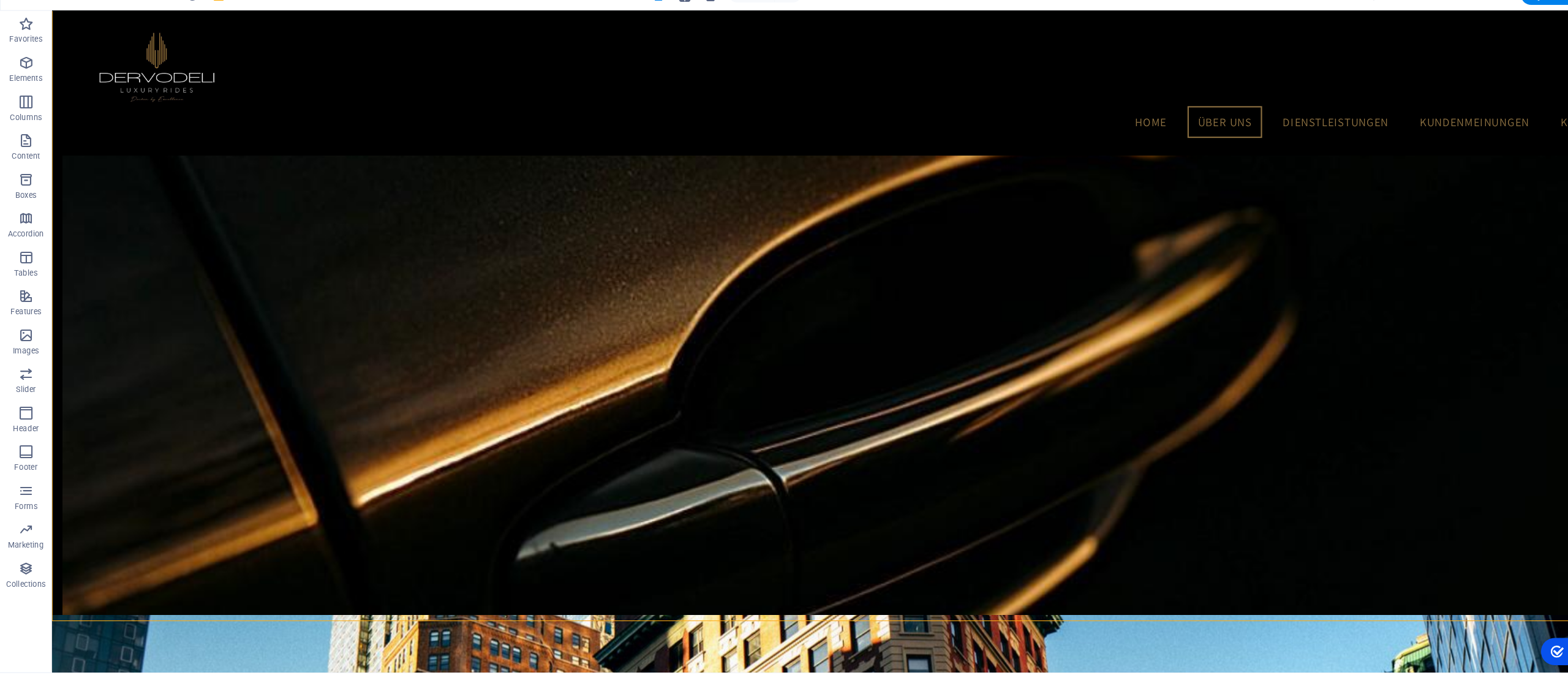
click at [19, 484] on icon "button" at bounding box center [24, 484] width 14 height 14
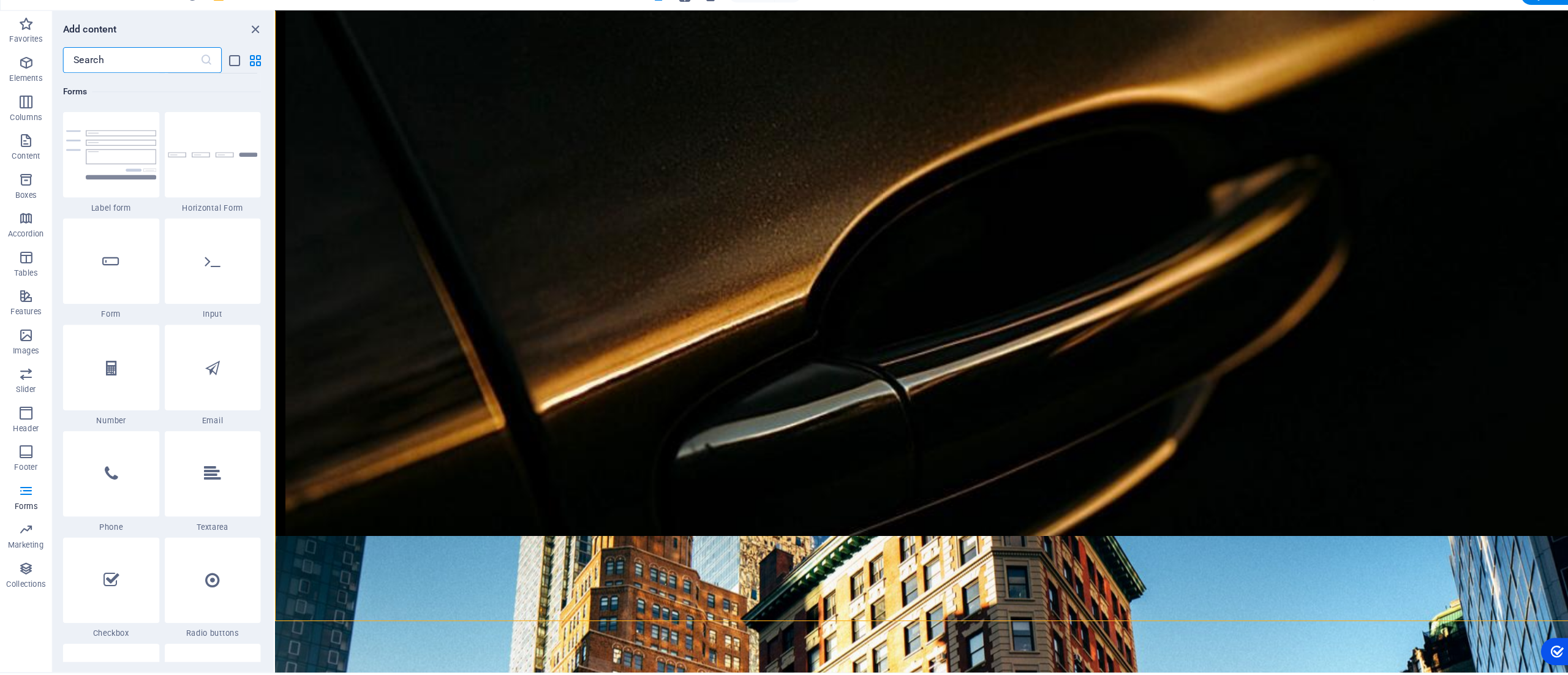
scroll to position [9139, 0]
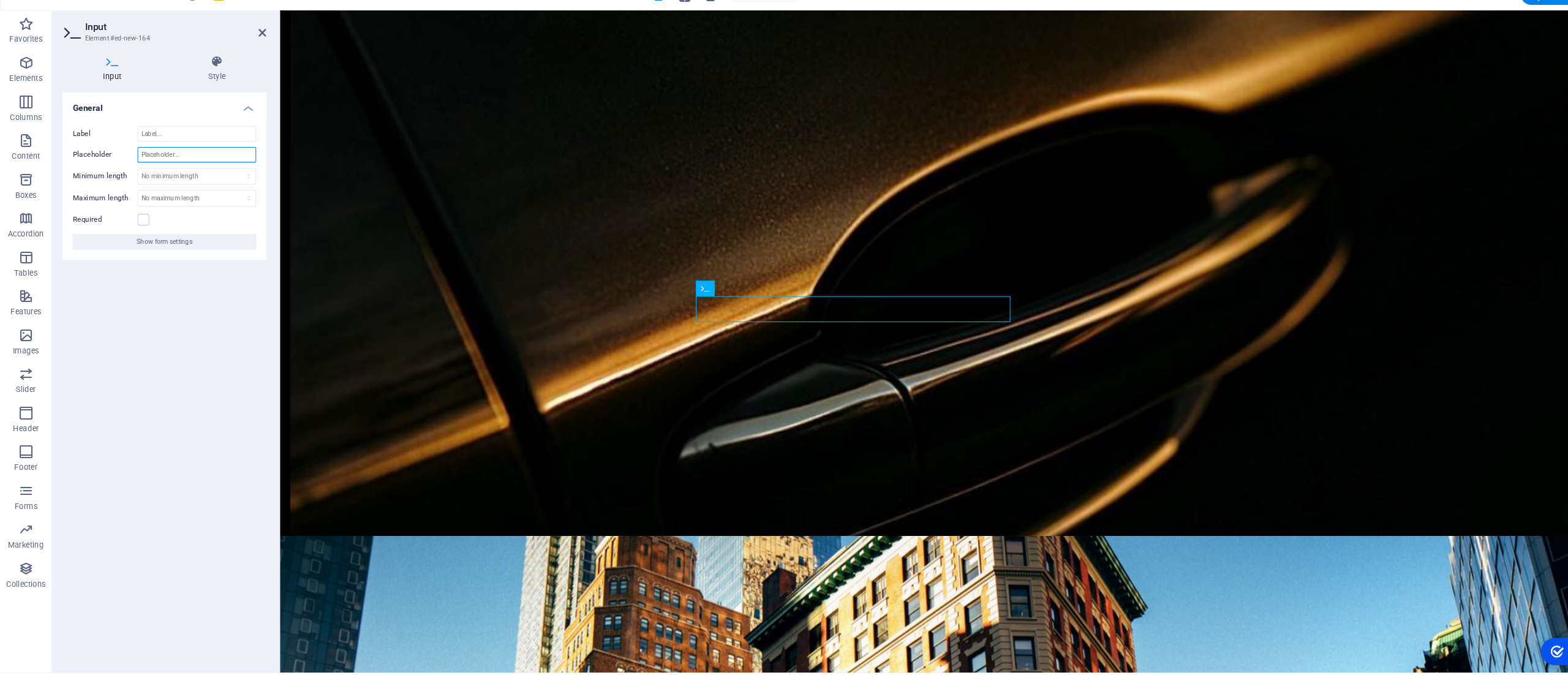
click at [166, 165] on input "Placeholder" at bounding box center [185, 167] width 112 height 14
type input "V"
click at [173, 165] on input "Abhol Ort" at bounding box center [185, 167] width 112 height 14
type input "Abholort"
click at [132, 232] on label at bounding box center [135, 228] width 11 height 11
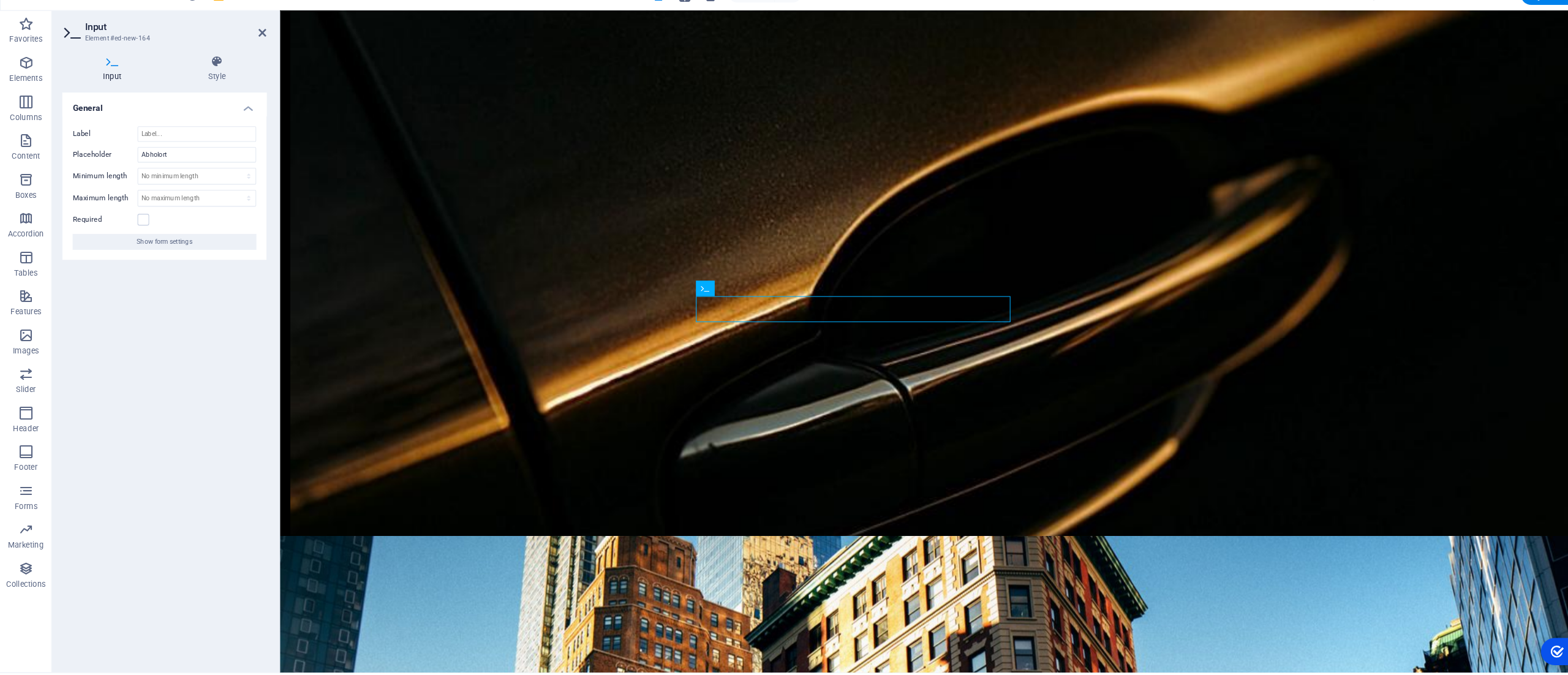
click at [0, 0] on input "Required" at bounding box center [0, 0] width 0 height 0
click at [248, 52] on icon at bounding box center [248, 51] width 7 height 10
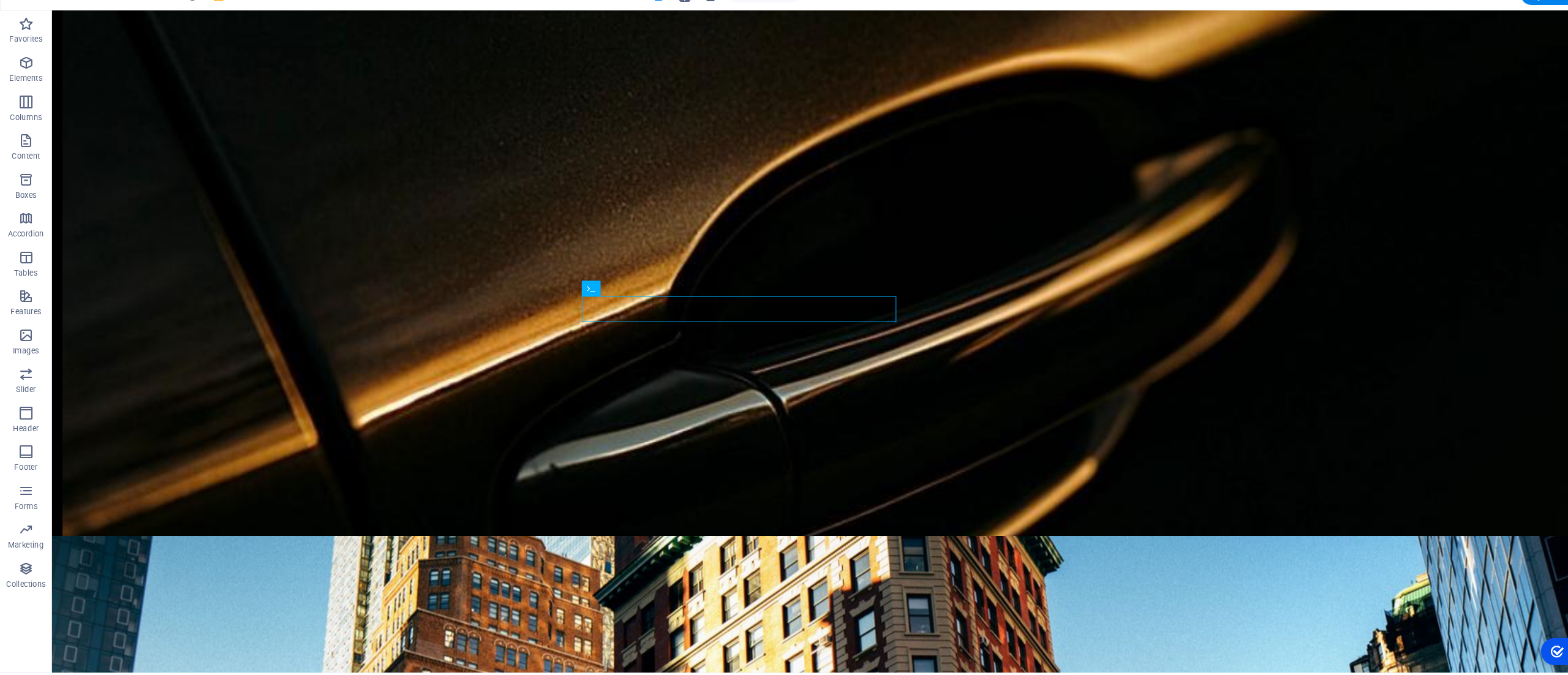
click at [22, 488] on icon "button" at bounding box center [24, 484] width 14 height 14
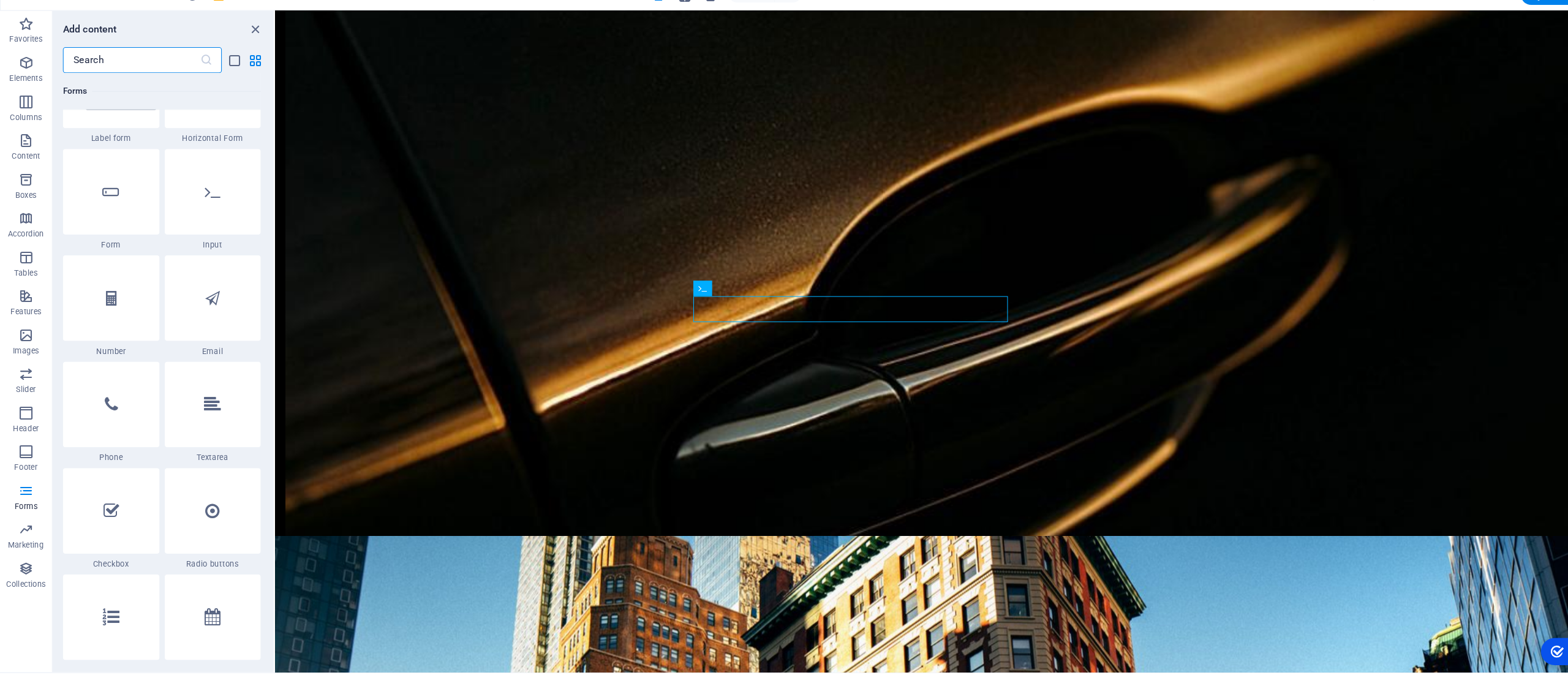
scroll to position [9205, 0]
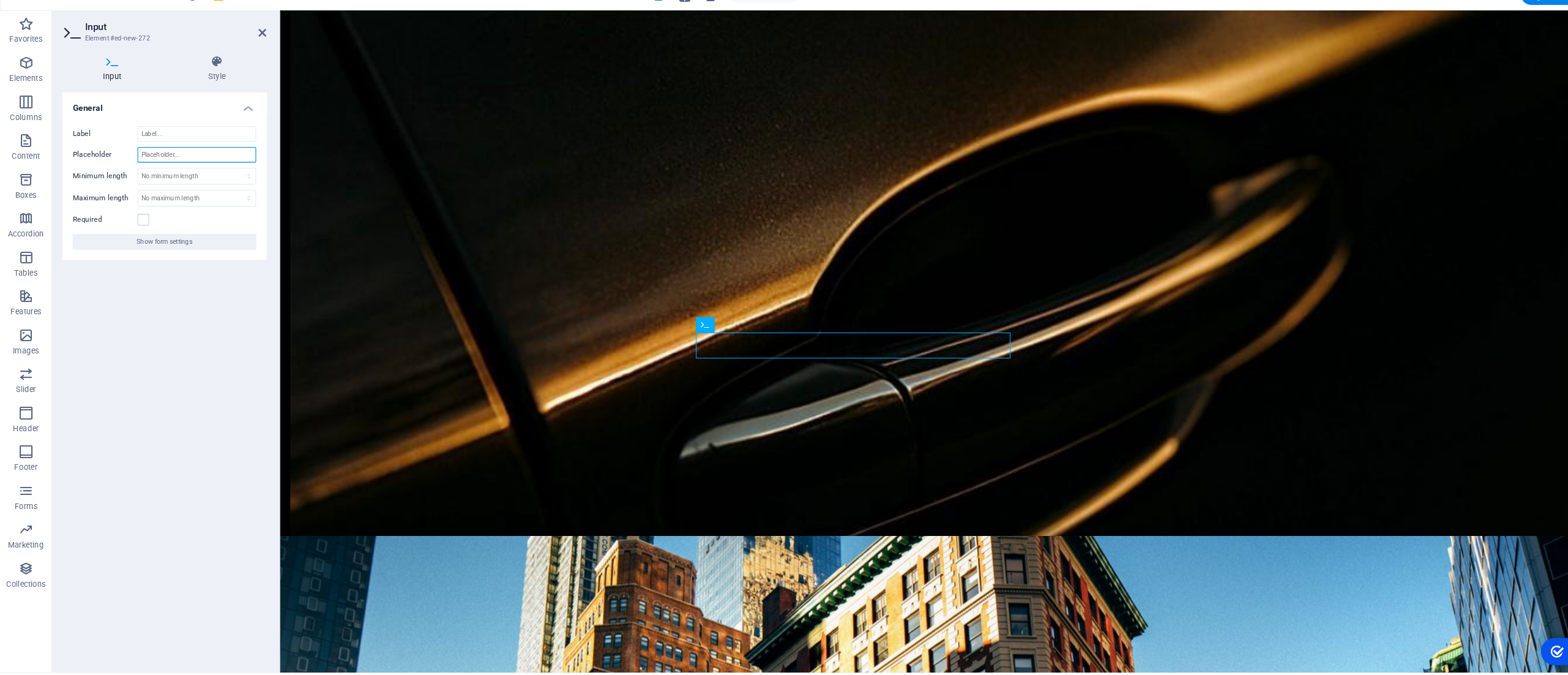
click at [175, 163] on input "Placeholder" at bounding box center [185, 167] width 112 height 14
type input "Zielort"
click at [133, 228] on label at bounding box center [135, 228] width 11 height 11
click at [0, 0] on input "Required" at bounding box center [0, 0] width 0 height 0
click at [245, 47] on icon at bounding box center [248, 51] width 7 height 10
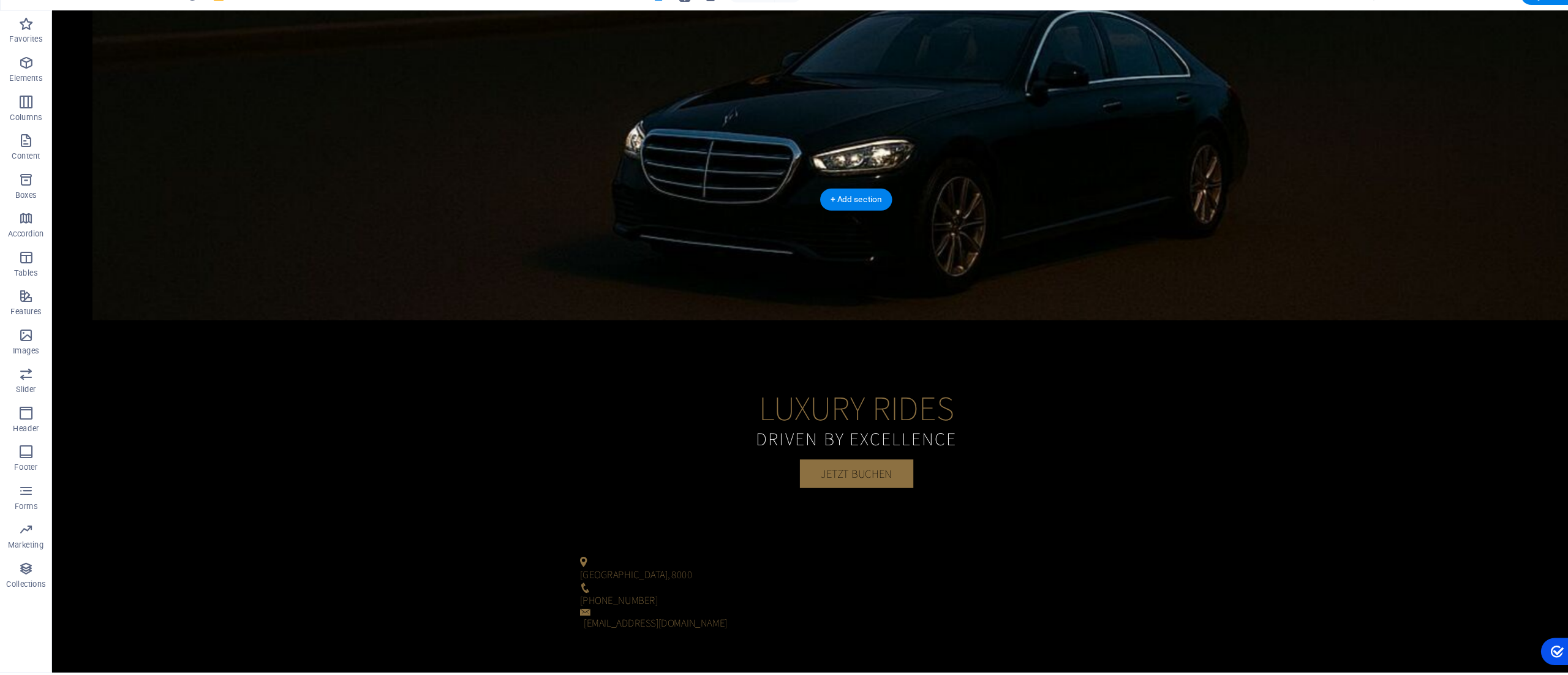
scroll to position [0, 0]
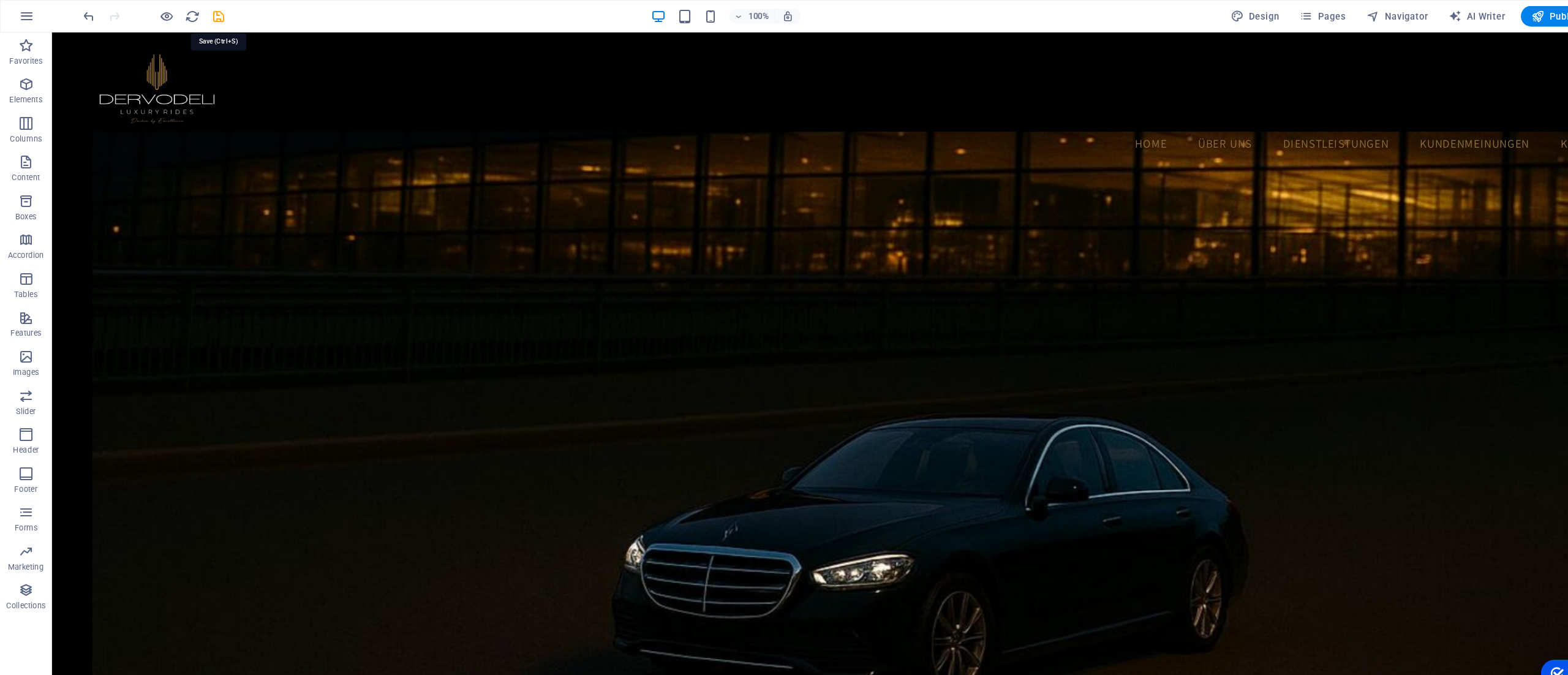
click at [206, 20] on icon "save" at bounding box center [207, 16] width 14 height 14
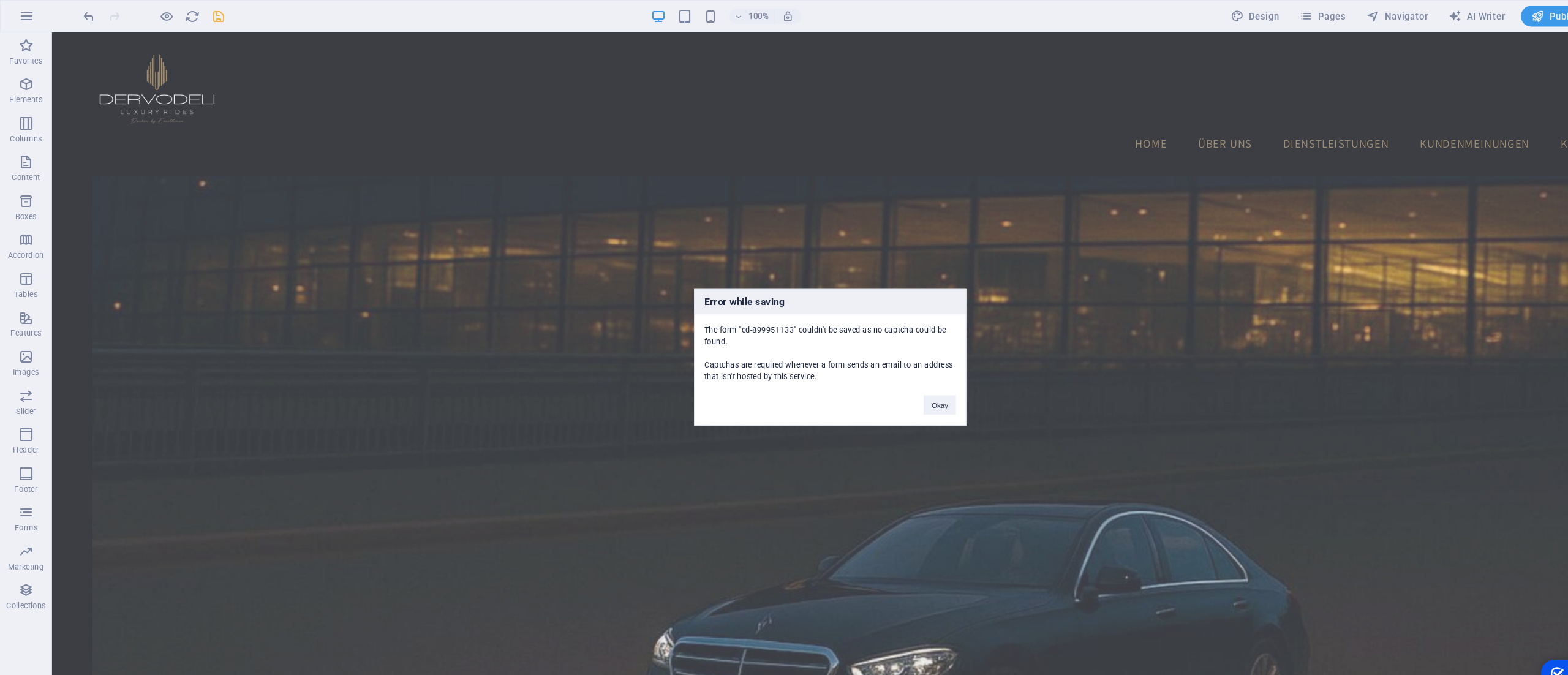
scroll to position [1306, 0]
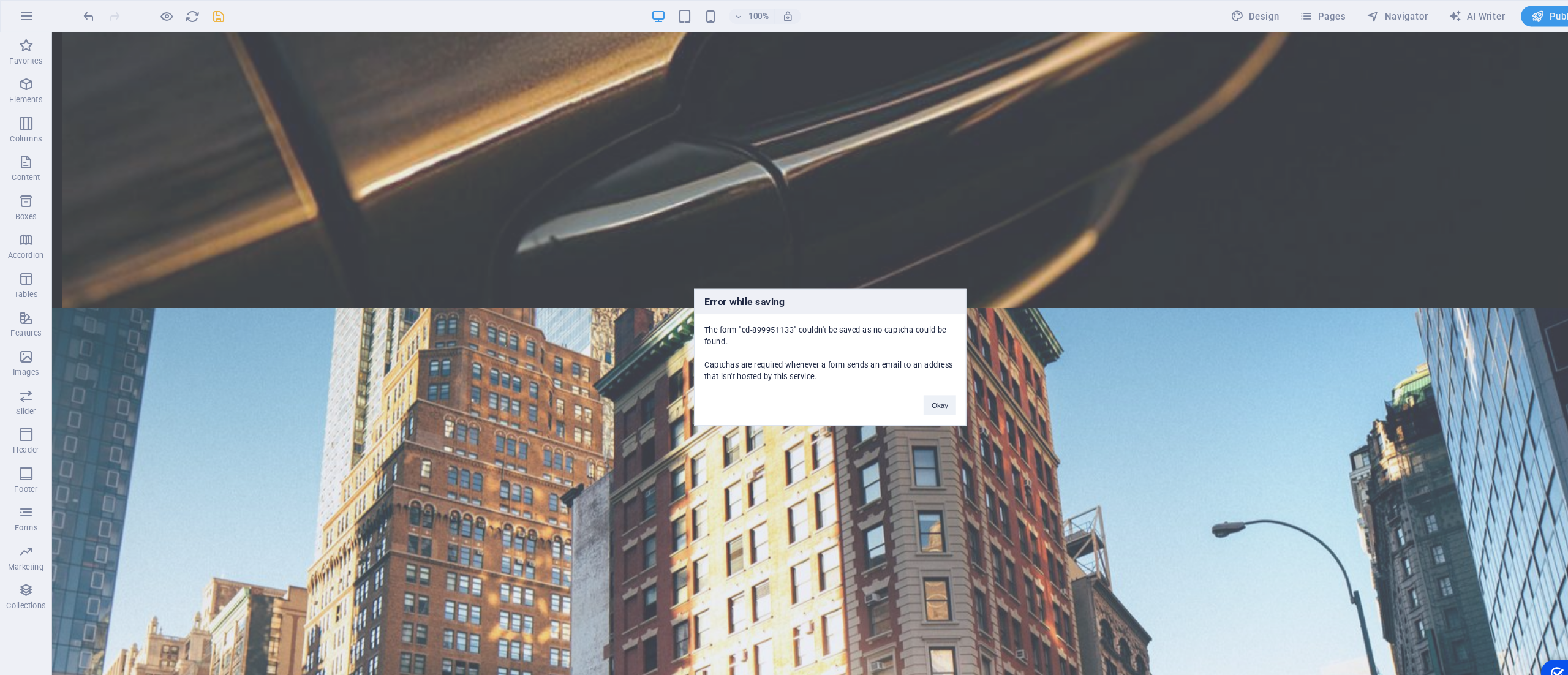
click at [879, 378] on button "Okay" at bounding box center [887, 382] width 31 height 19
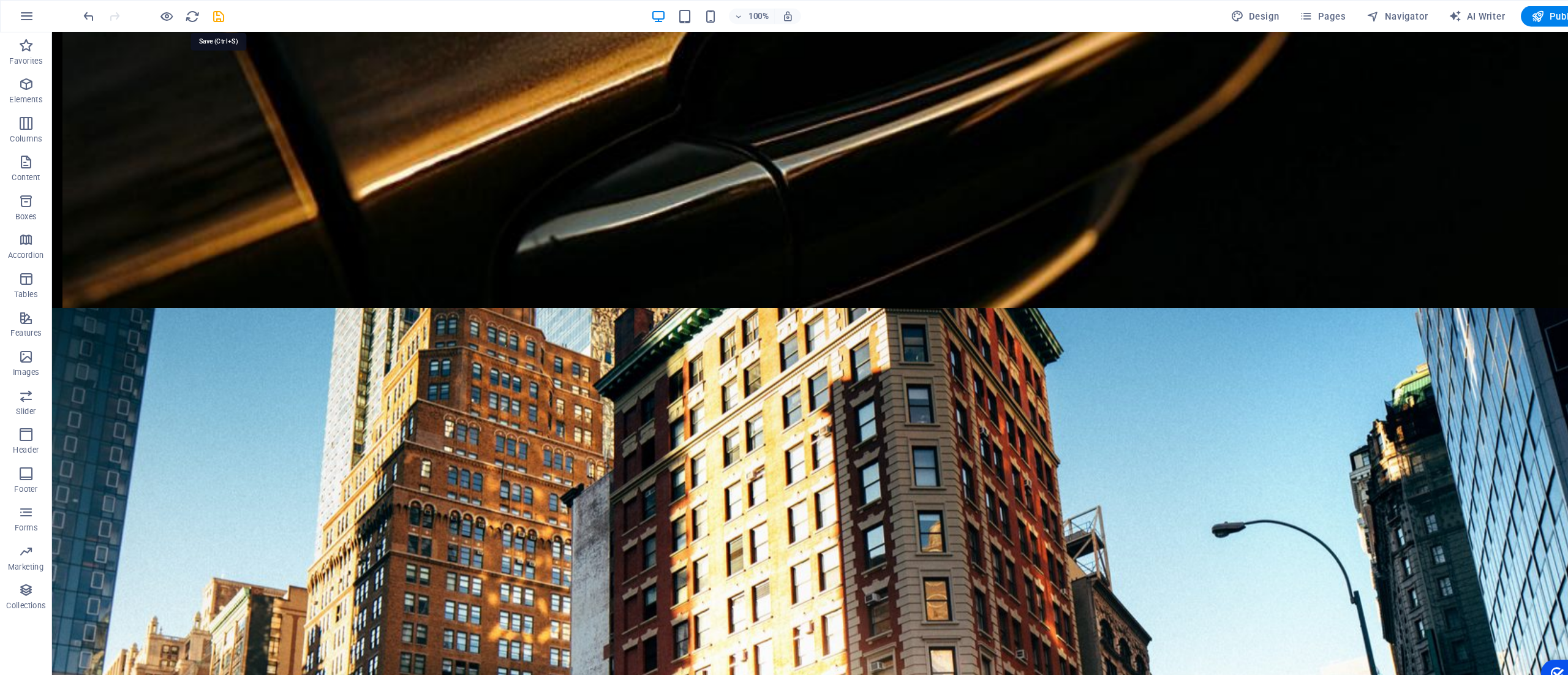
click at [204, 18] on icon "save" at bounding box center [207, 16] width 14 height 14
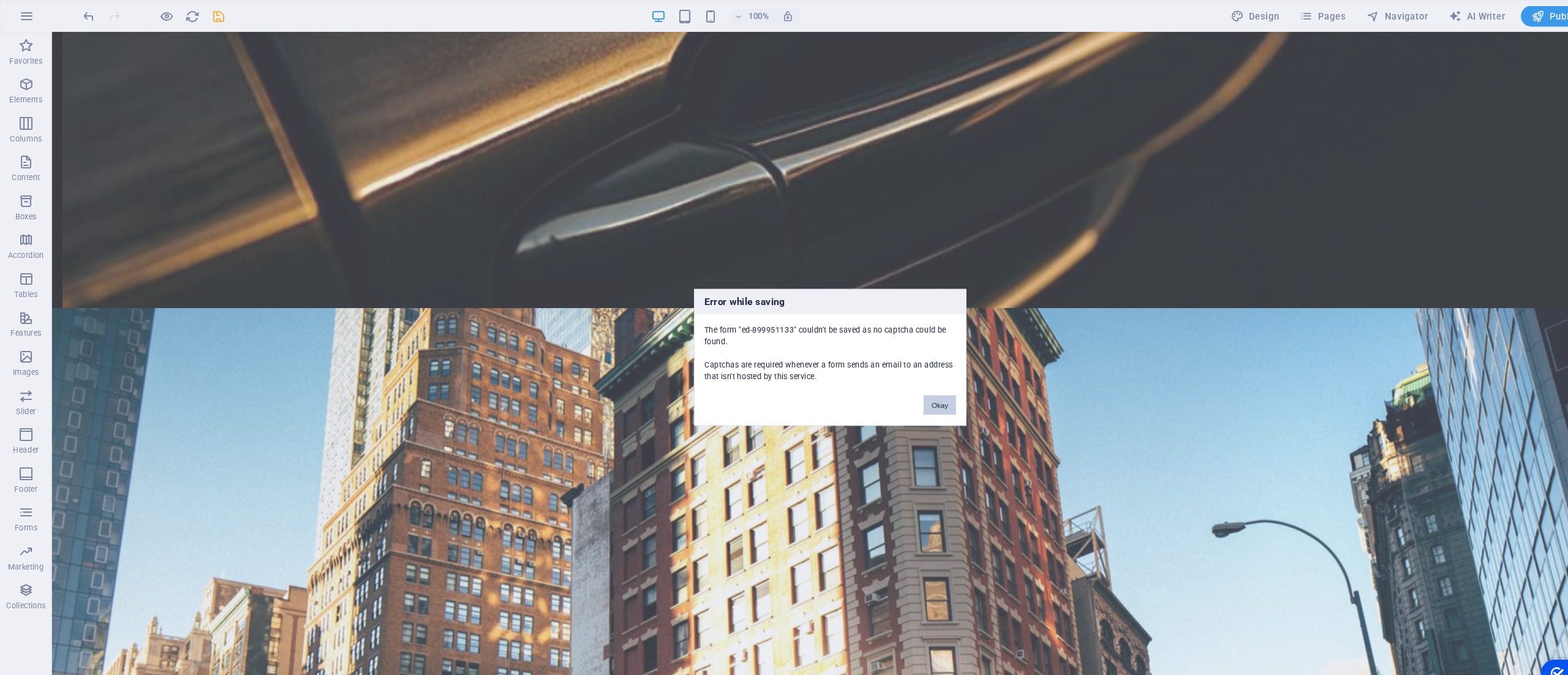
click at [888, 381] on button "Okay" at bounding box center [887, 382] width 31 height 19
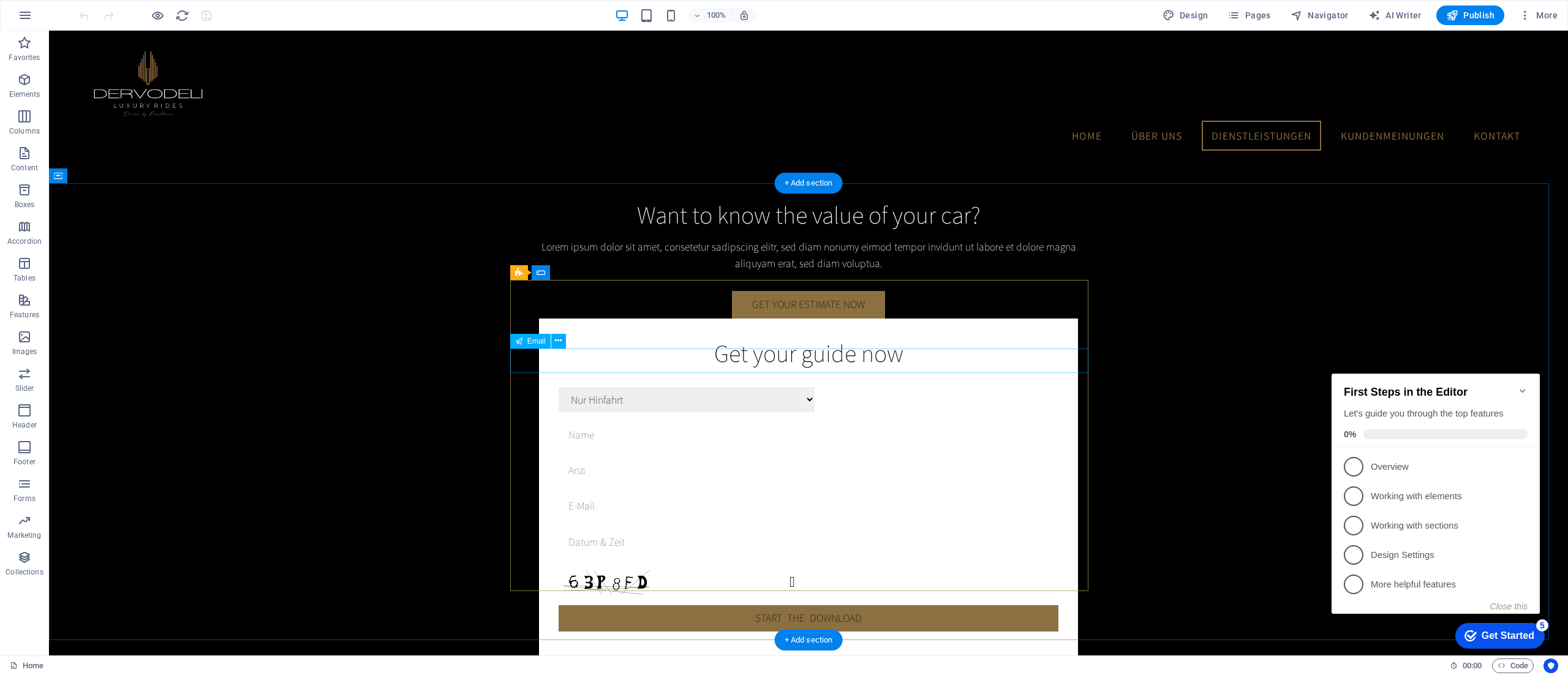
scroll to position [2114, 0]
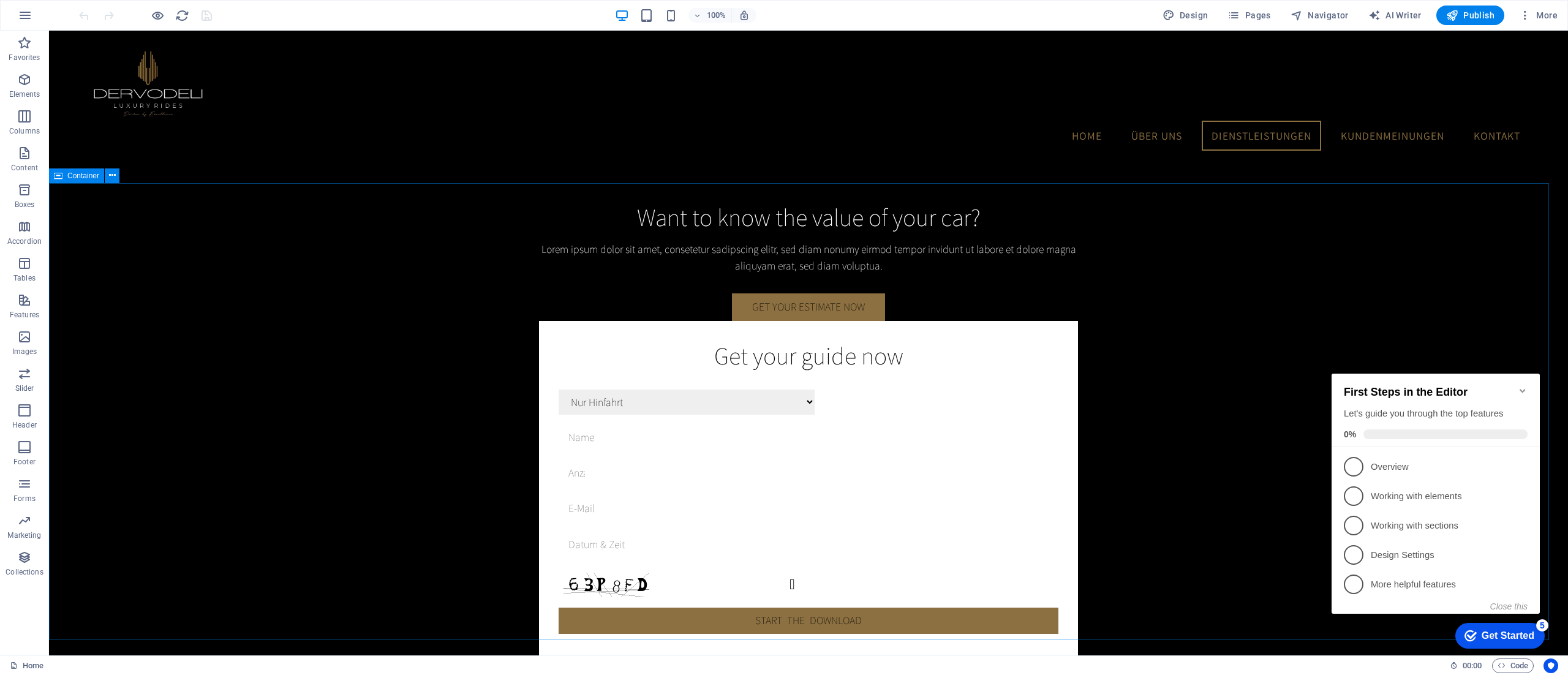
click at [113, 178] on icon at bounding box center [112, 175] width 6 height 13
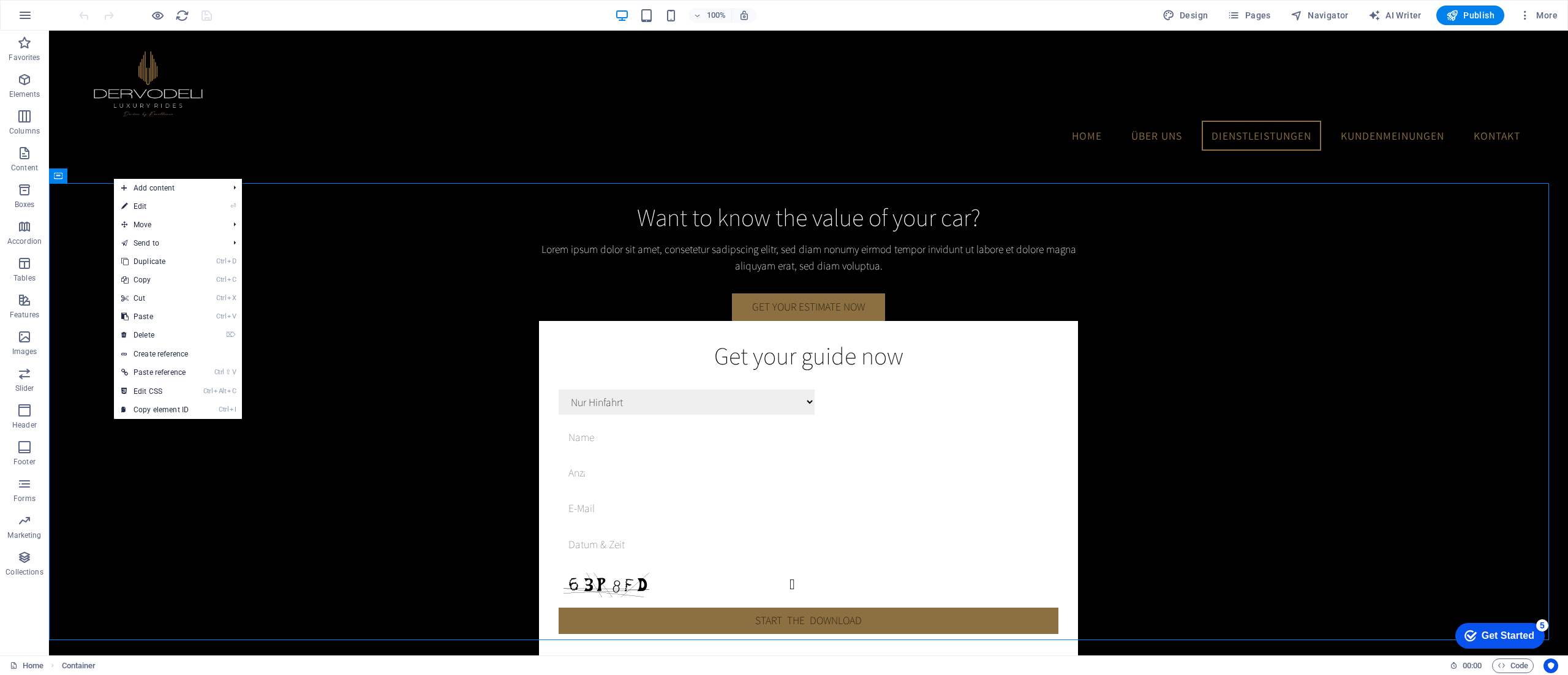
click at [206, 335] on li "⌦ Delete" at bounding box center [178, 335] width 128 height 19
click at [143, 333] on link "⌦ Delete" at bounding box center [155, 335] width 82 height 19
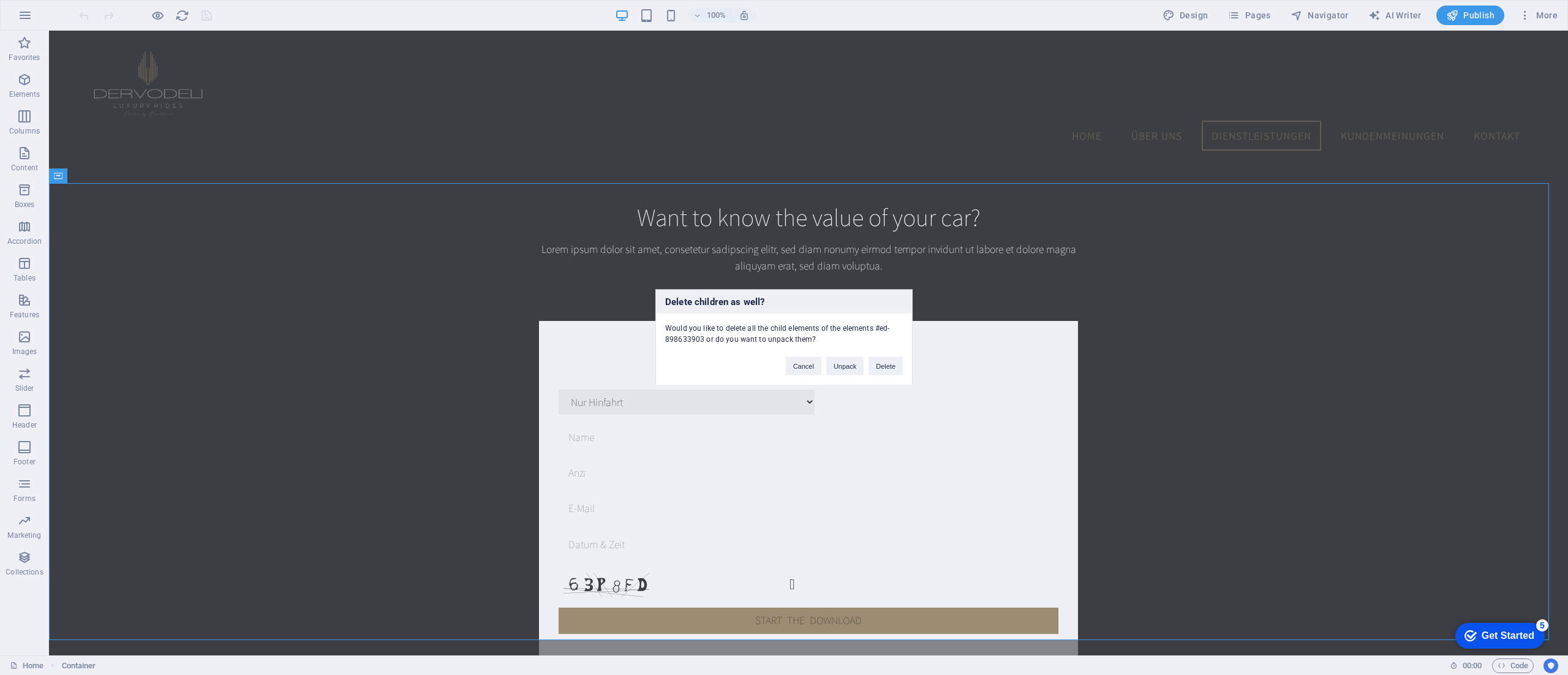
click at [885, 371] on button "Delete" at bounding box center [885, 366] width 35 height 19
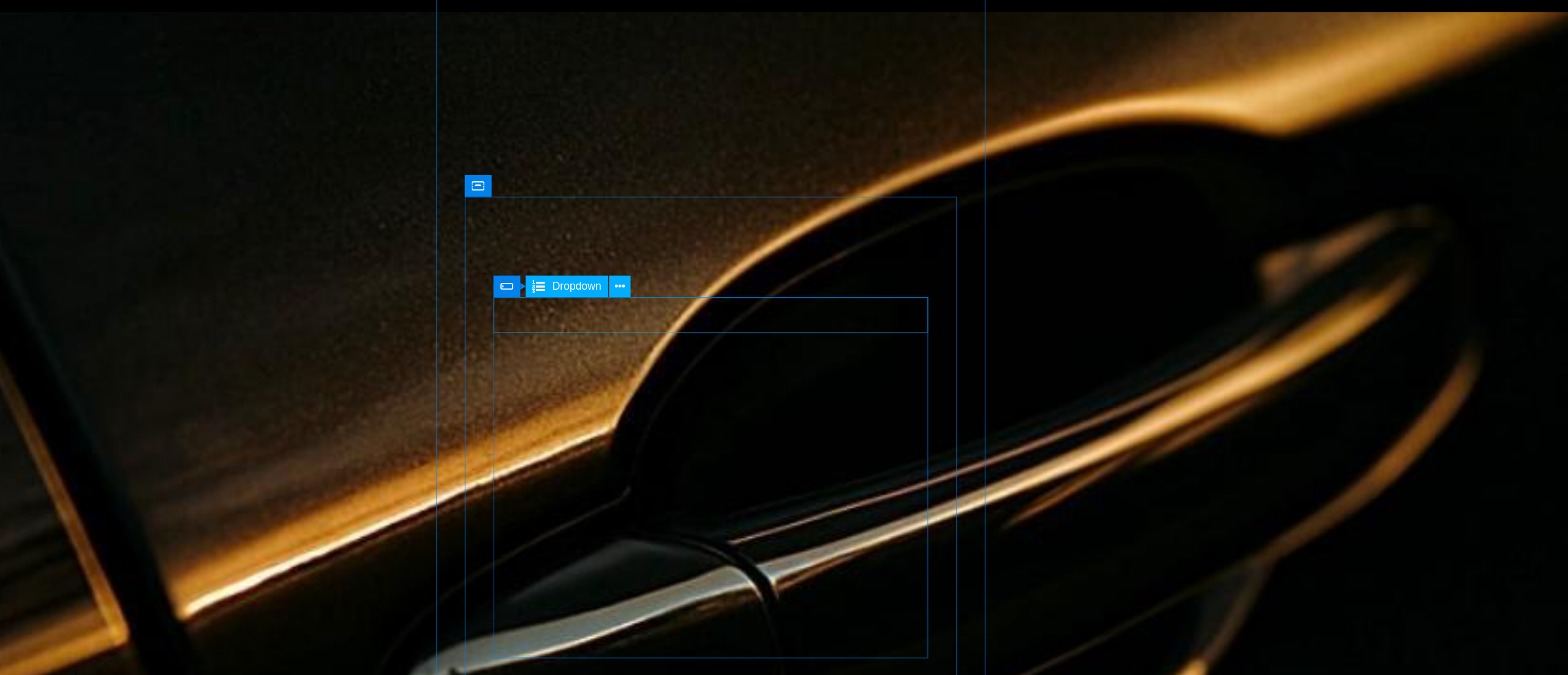
scroll to position [1089, 0]
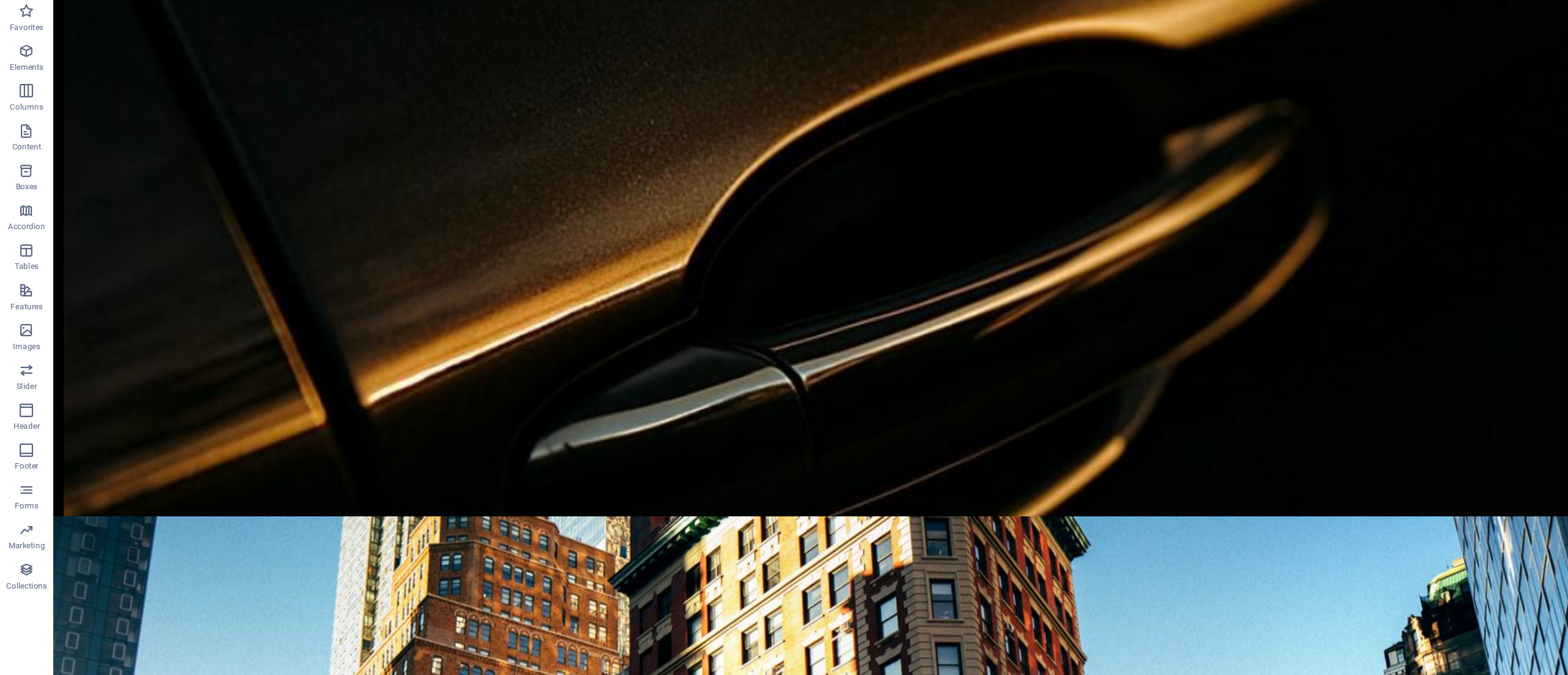
click at [18, 491] on icon "button" at bounding box center [24, 484] width 14 height 14
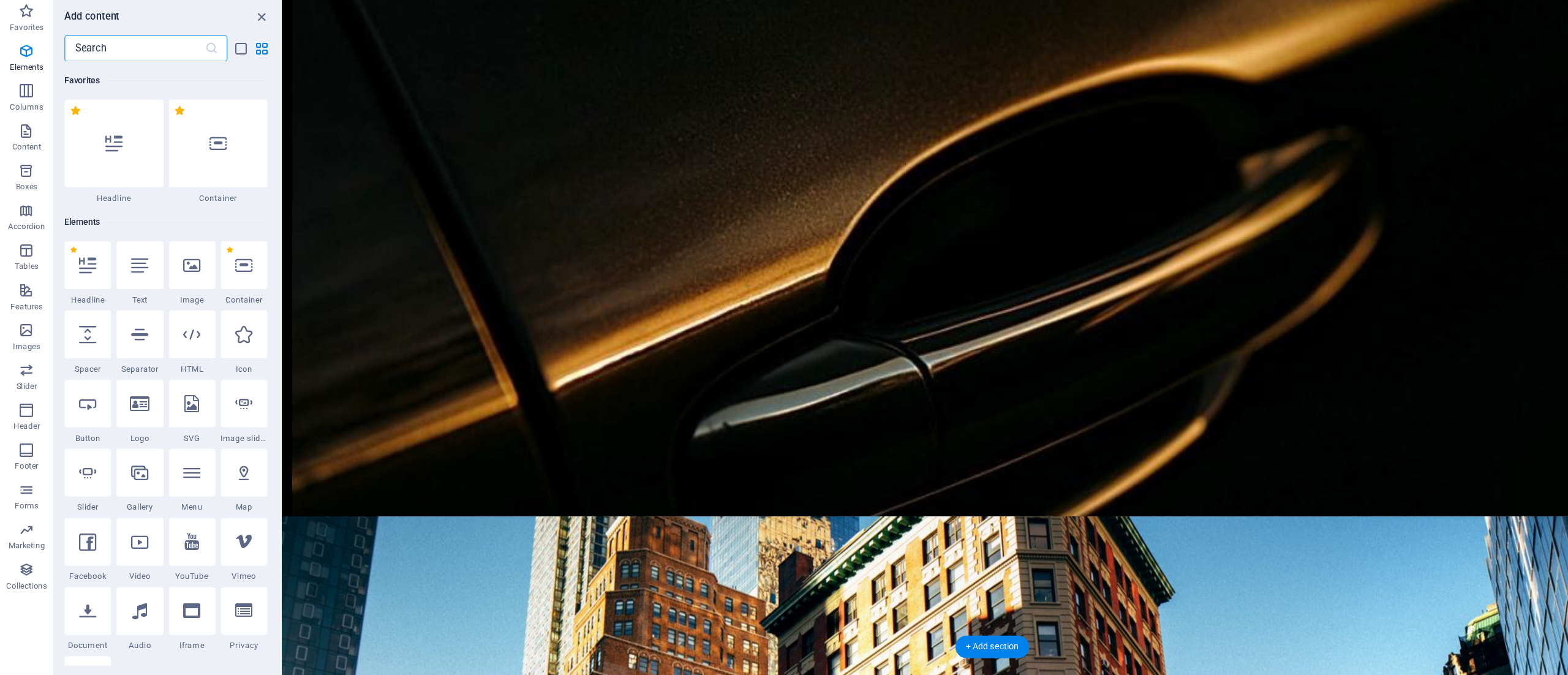
scroll to position [8941, 0]
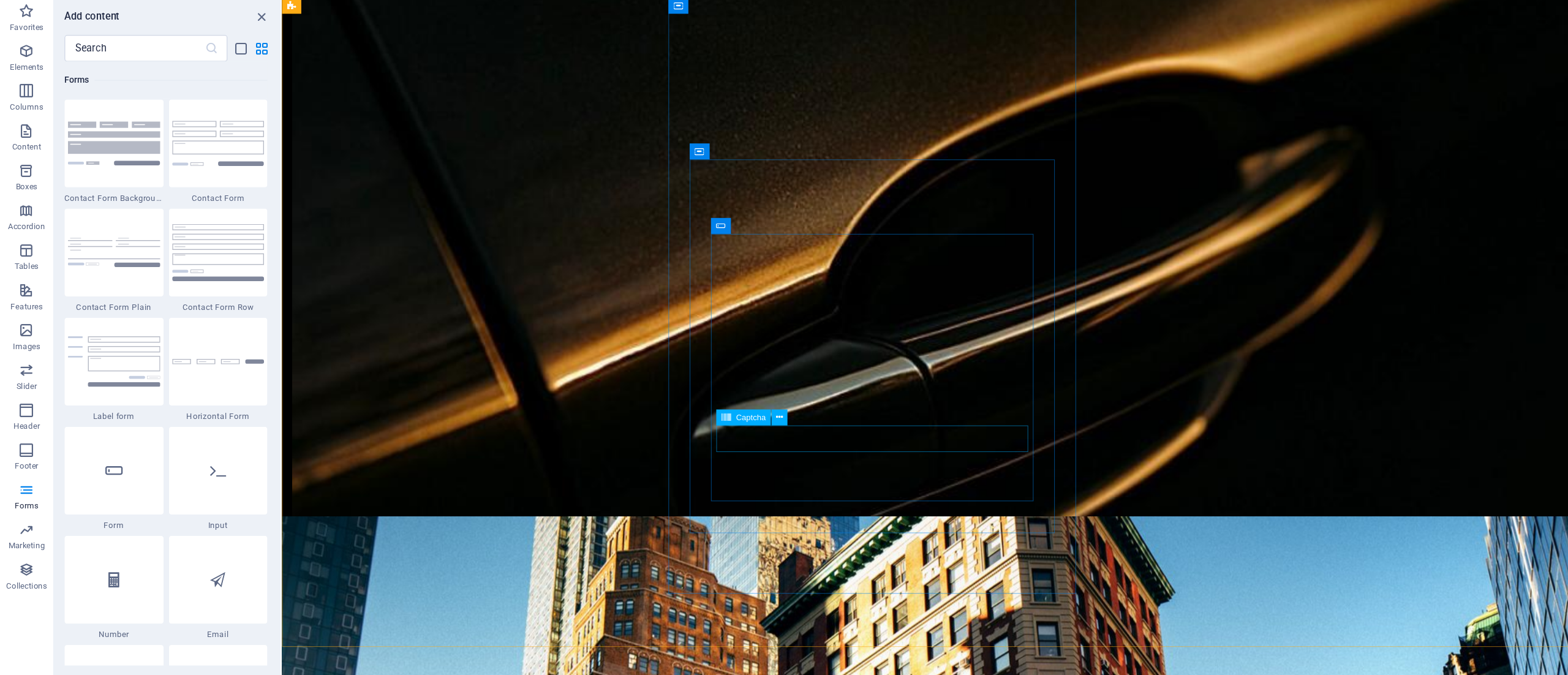
click at [719, 417] on icon at bounding box center [718, 417] width 6 height 13
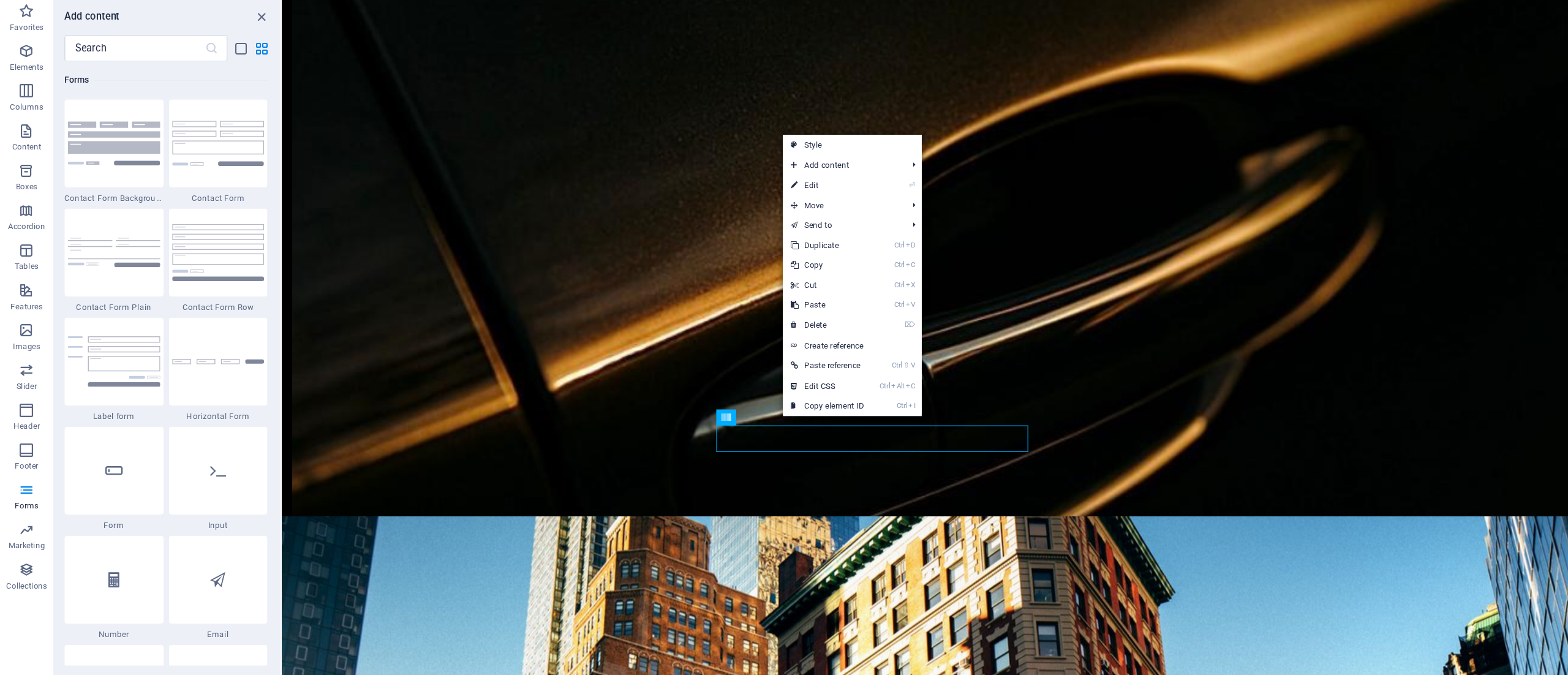
click at [807, 335] on li "⌦ Delete" at bounding box center [784, 332] width 128 height 19
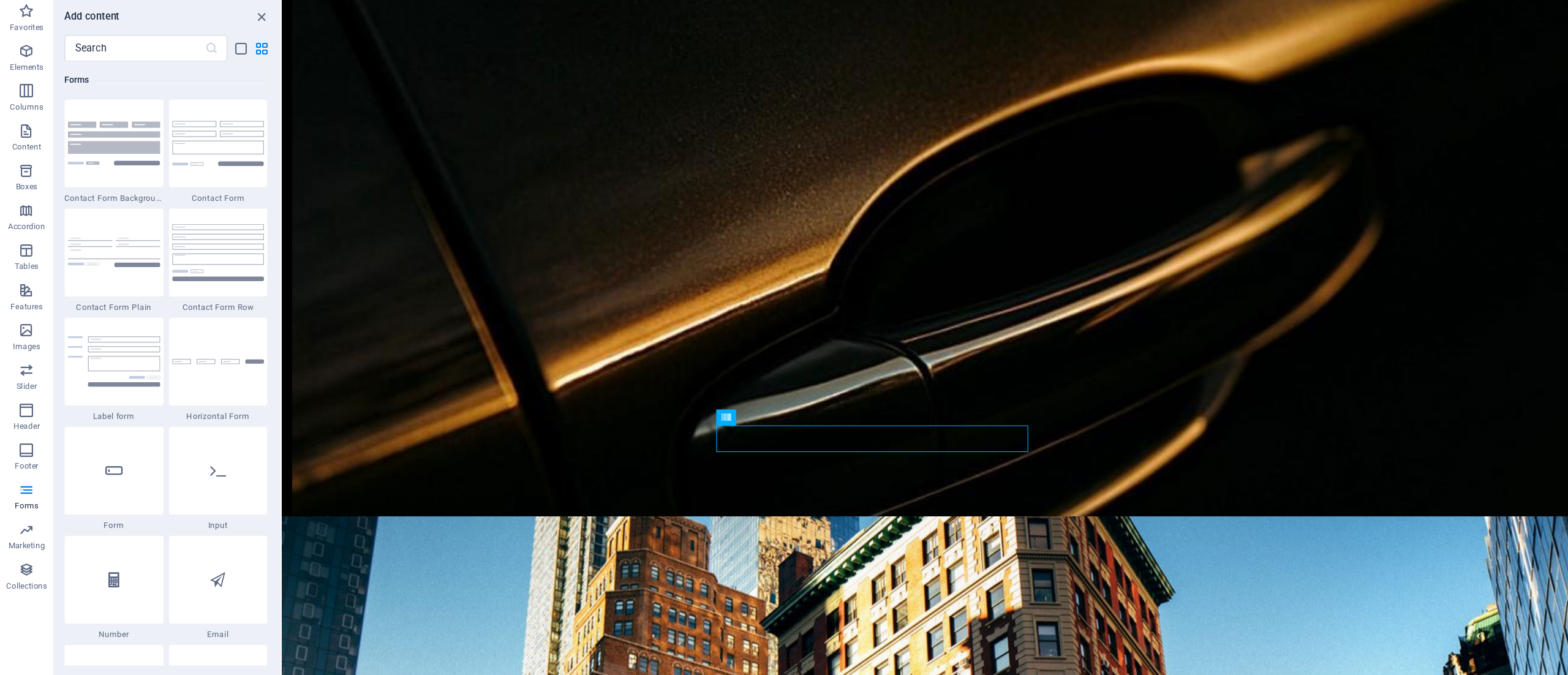
click at [242, 47] on icon "close panel" at bounding box center [242, 48] width 14 height 14
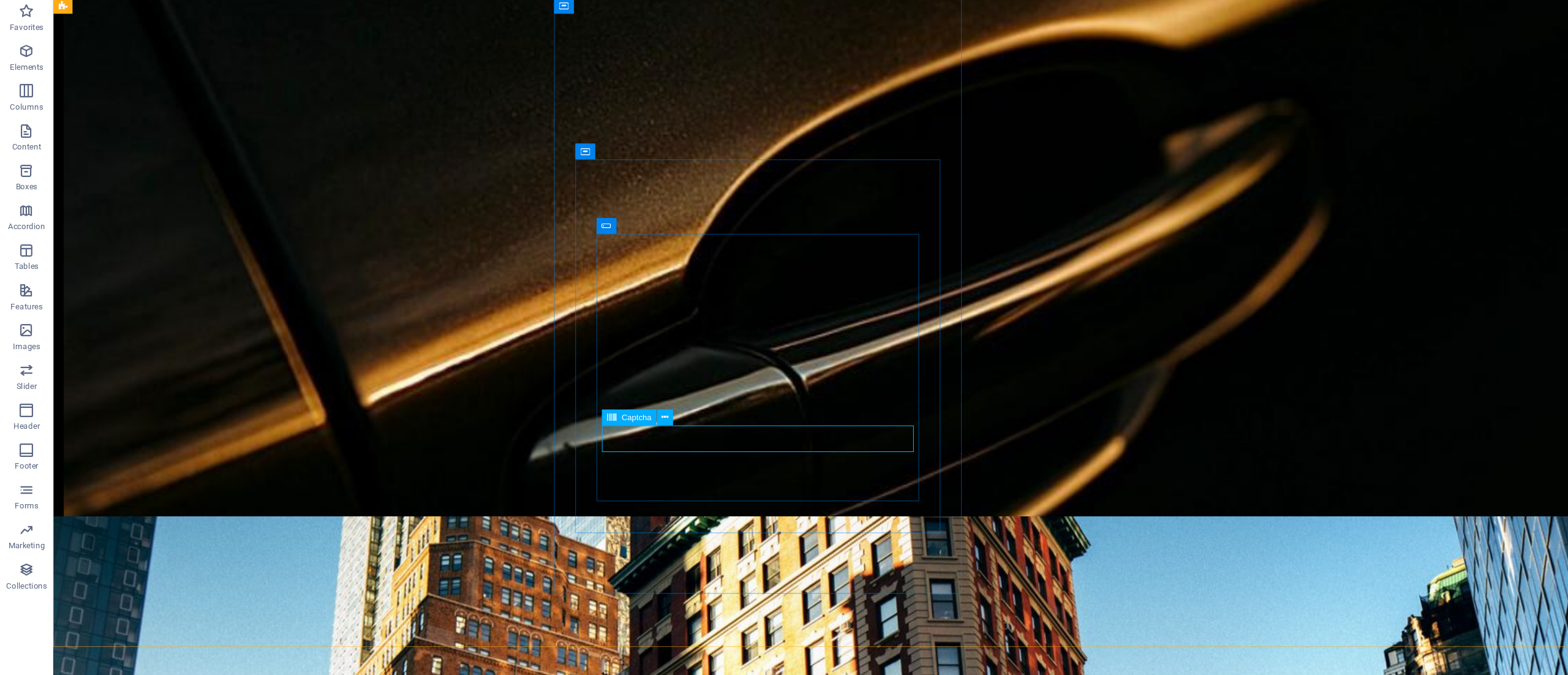
click at [609, 417] on icon at bounding box center [612, 417] width 6 height 13
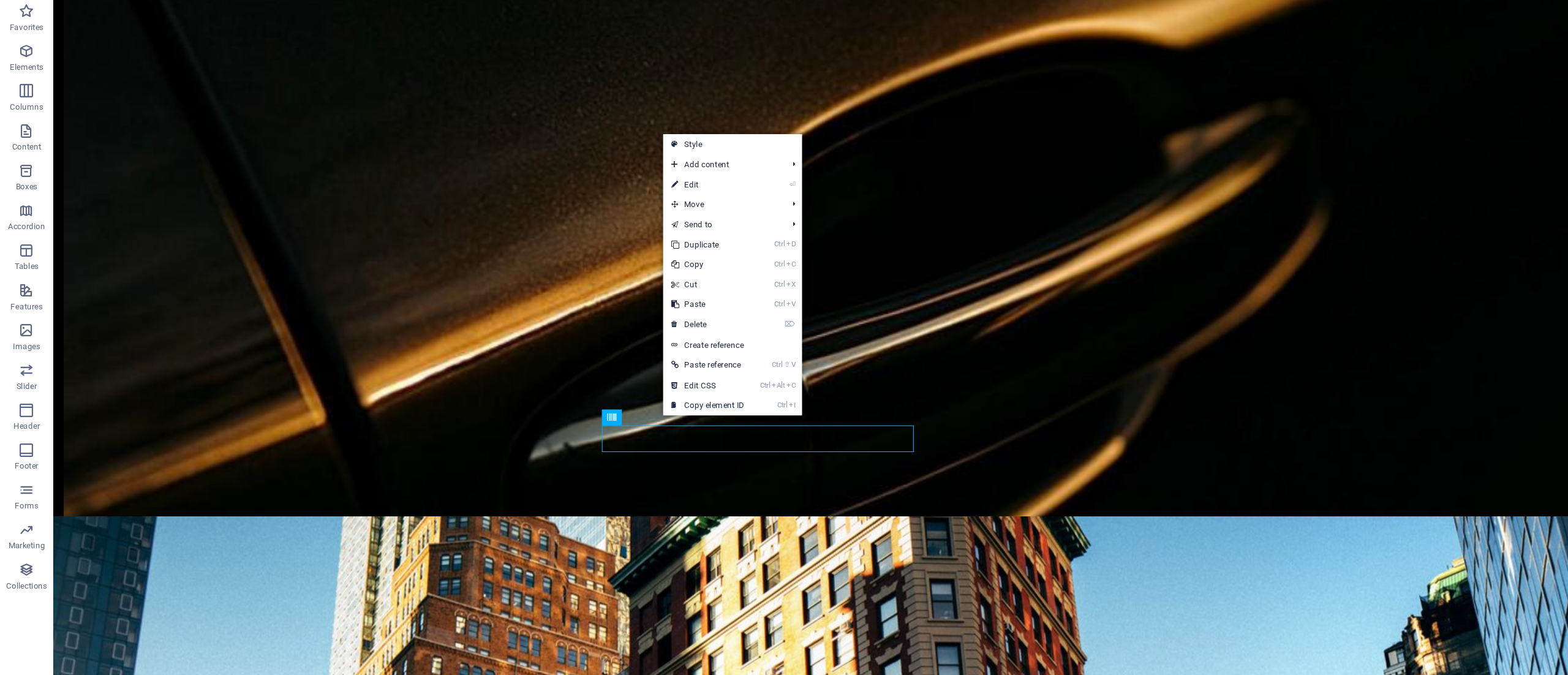
click at [664, 335] on link "⌦ Delete" at bounding box center [652, 331] width 82 height 19
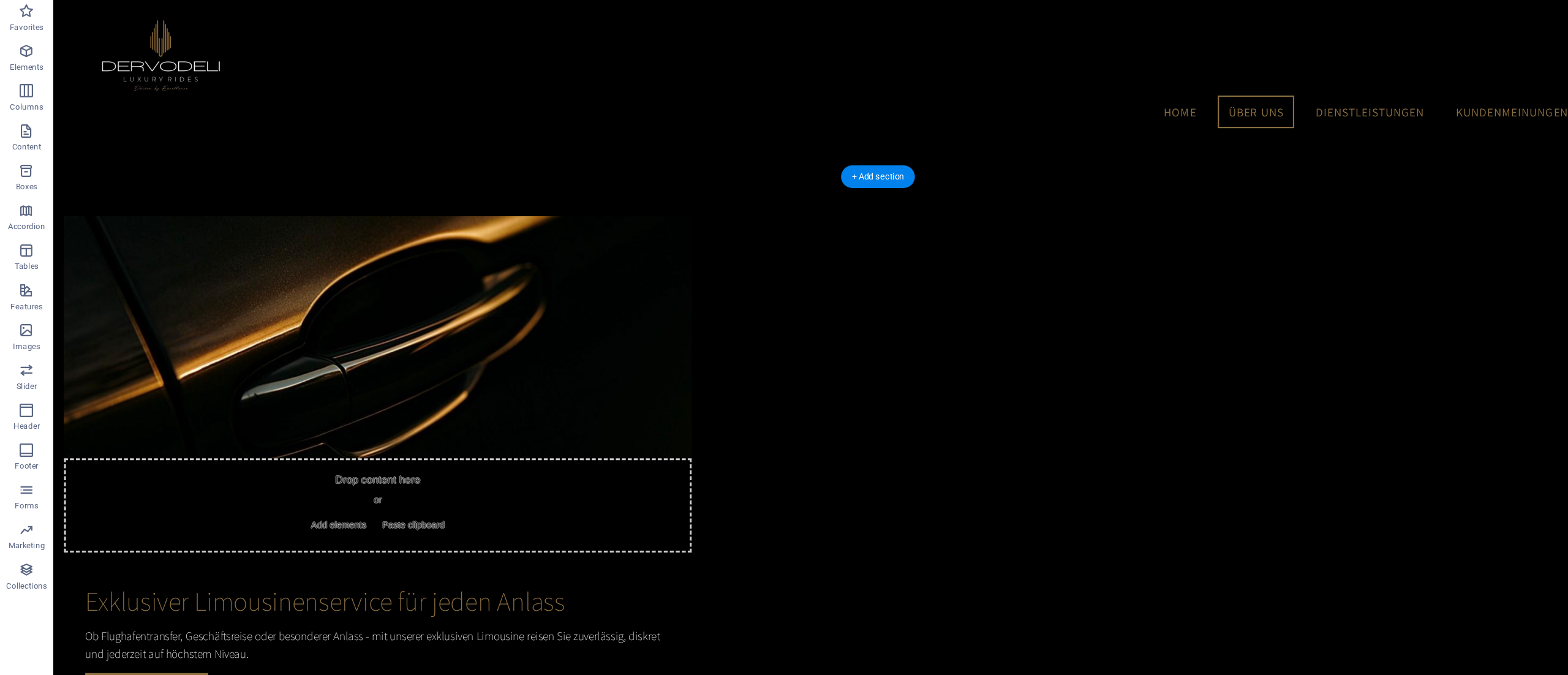
scroll to position [814, 0]
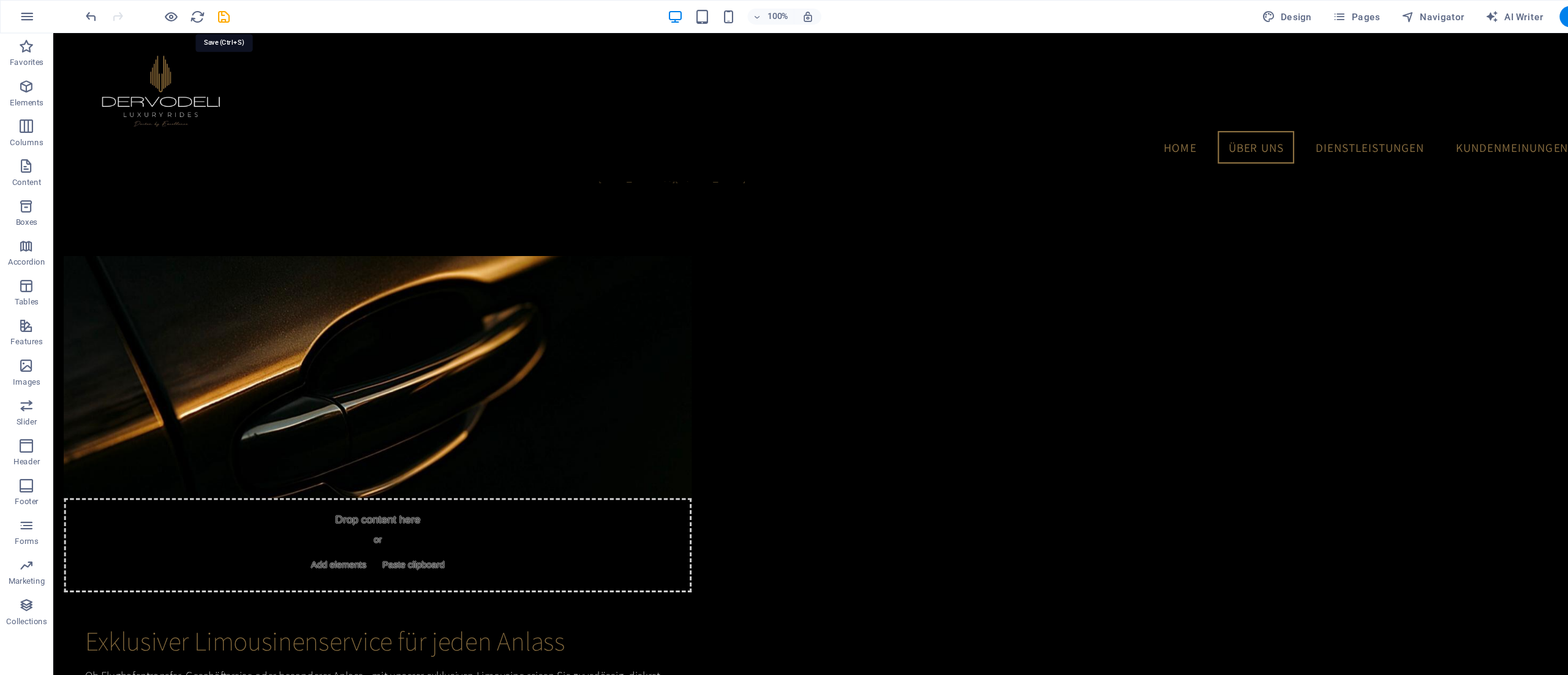
click at [209, 14] on icon "save" at bounding box center [207, 16] width 14 height 14
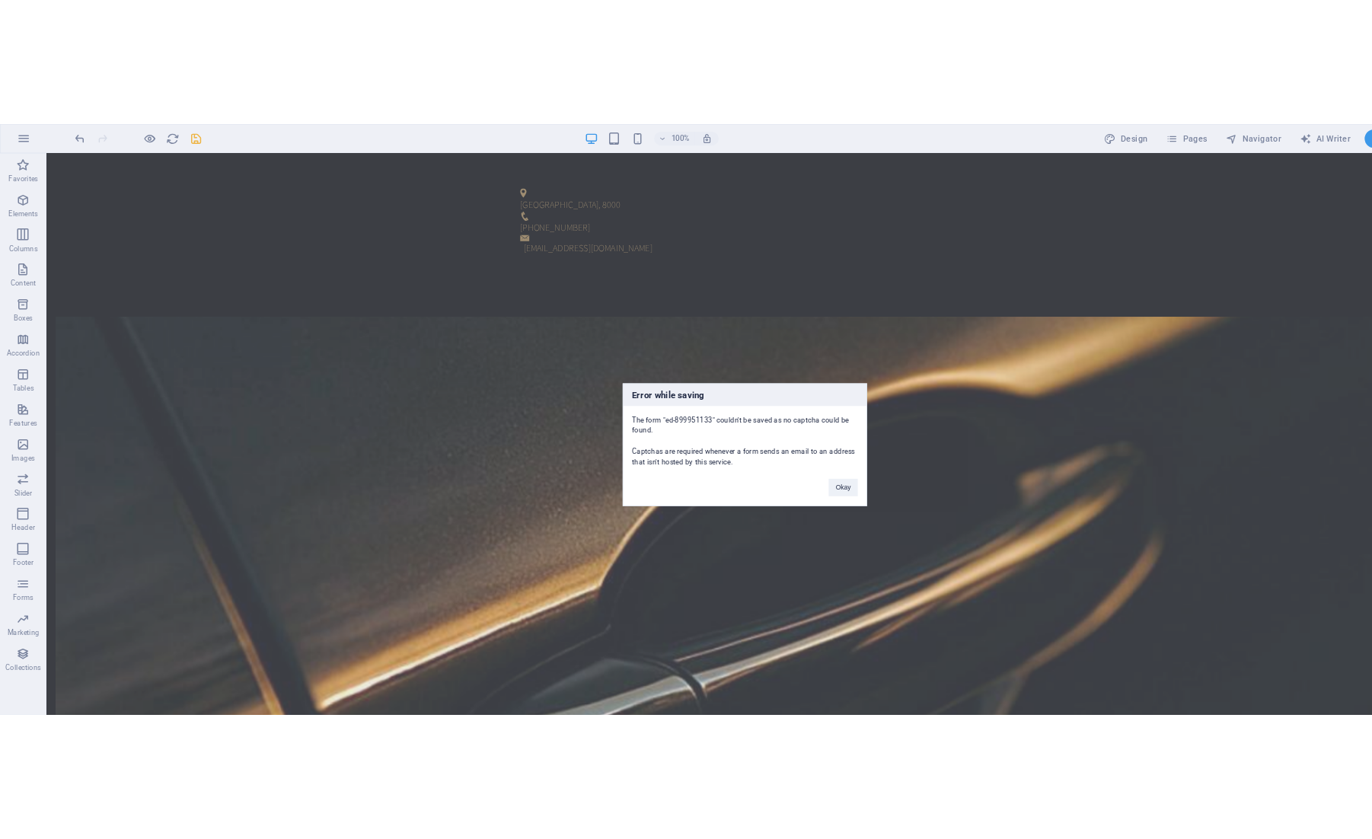
scroll to position [1623, 0]
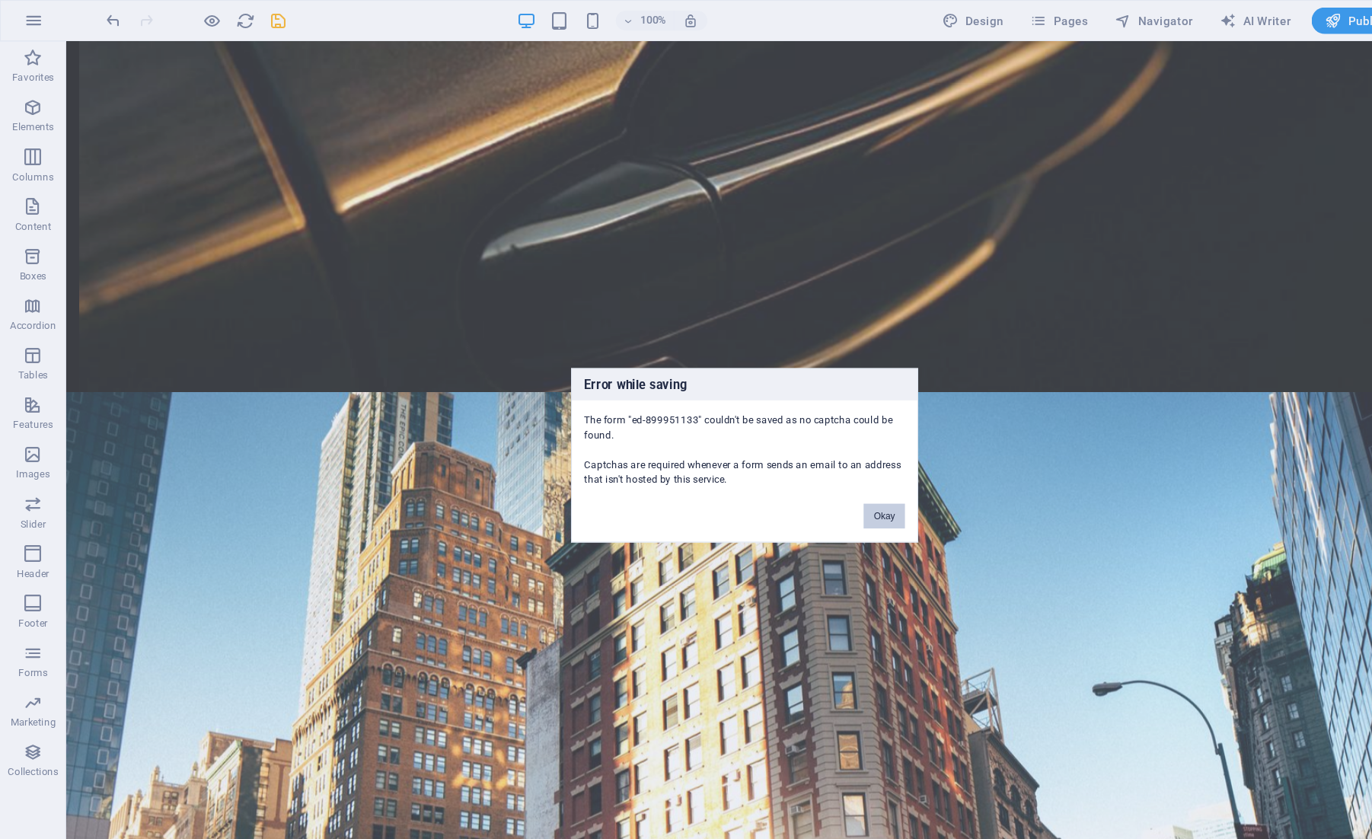
click at [804, 477] on button "Okay" at bounding box center [814, 475] width 38 height 23
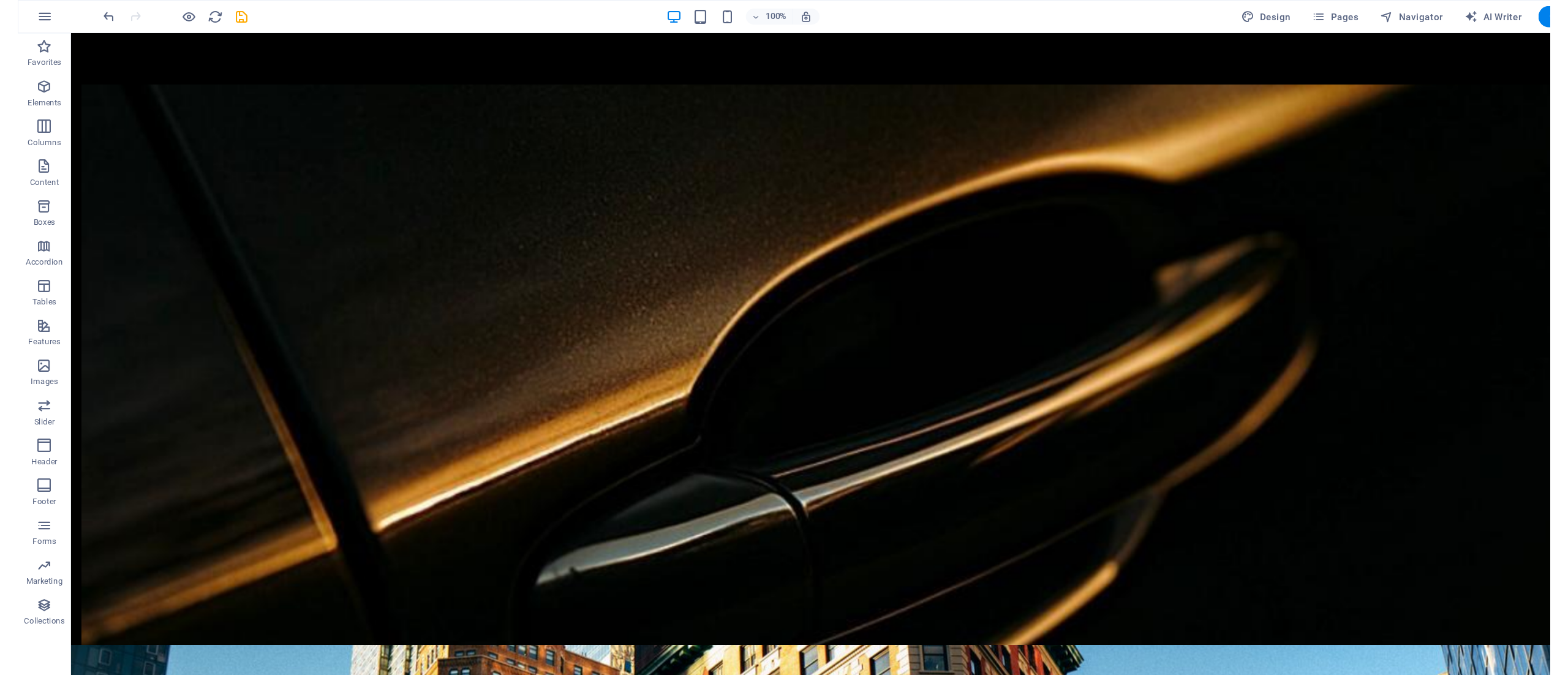
scroll to position [1108, 0]
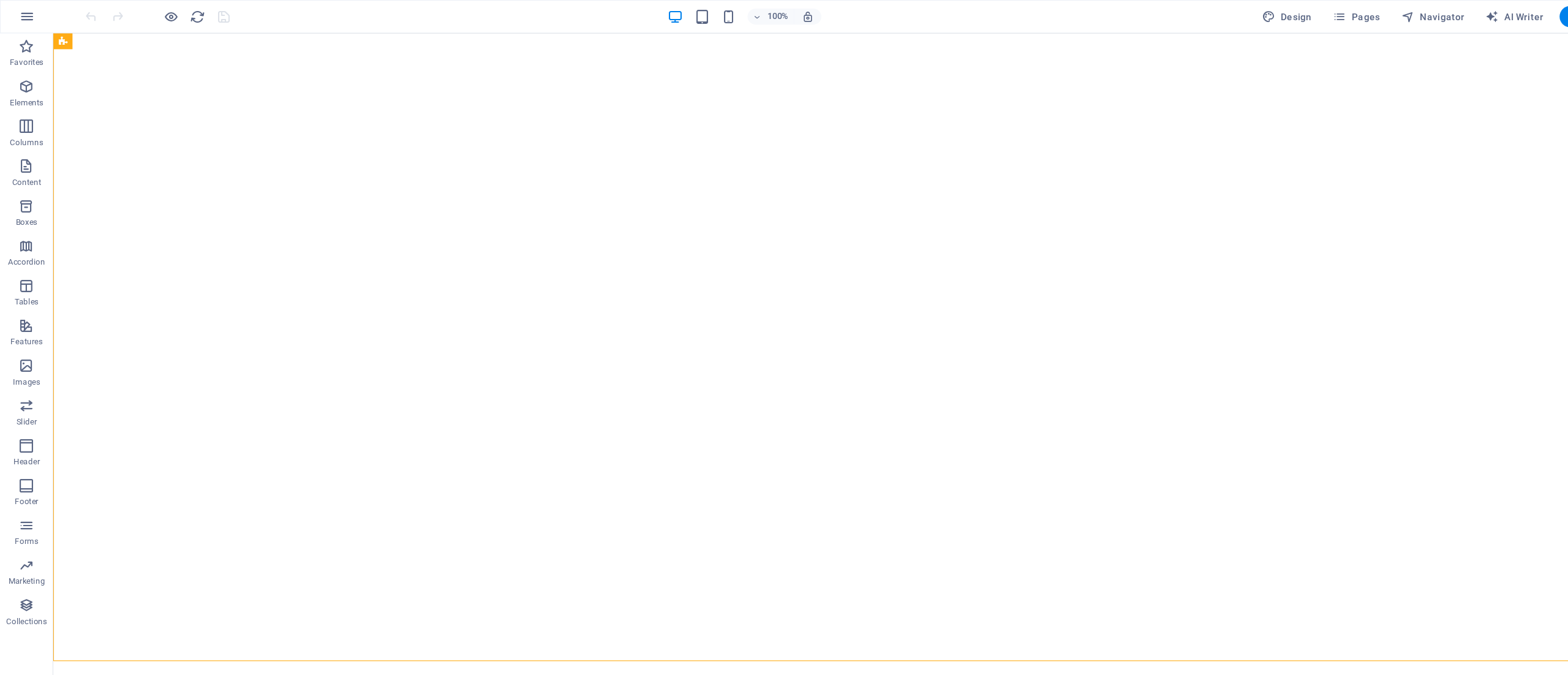
click at [22, 494] on p "Forms" at bounding box center [24, 499] width 22 height 10
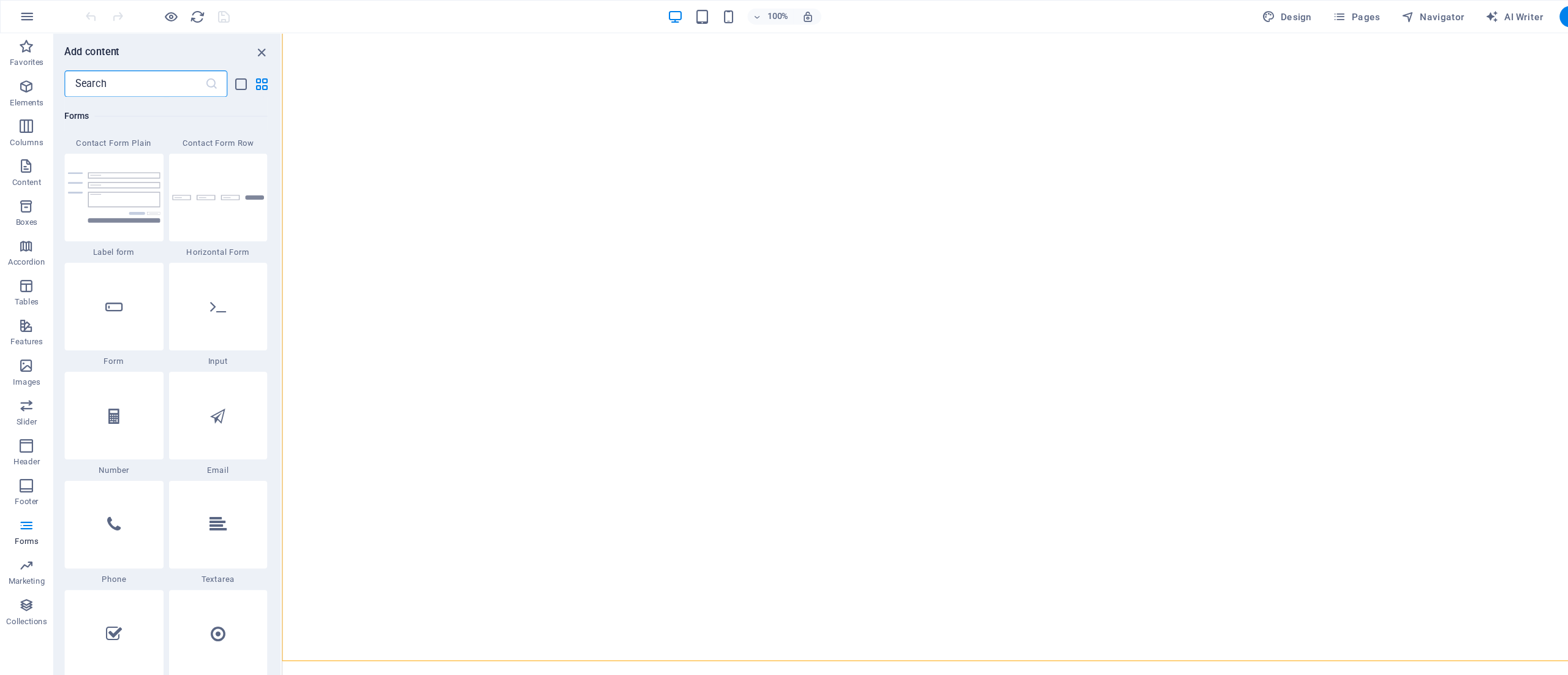
scroll to position [9126, 0]
click at [200, 284] on icon at bounding box center [201, 281] width 14 height 16
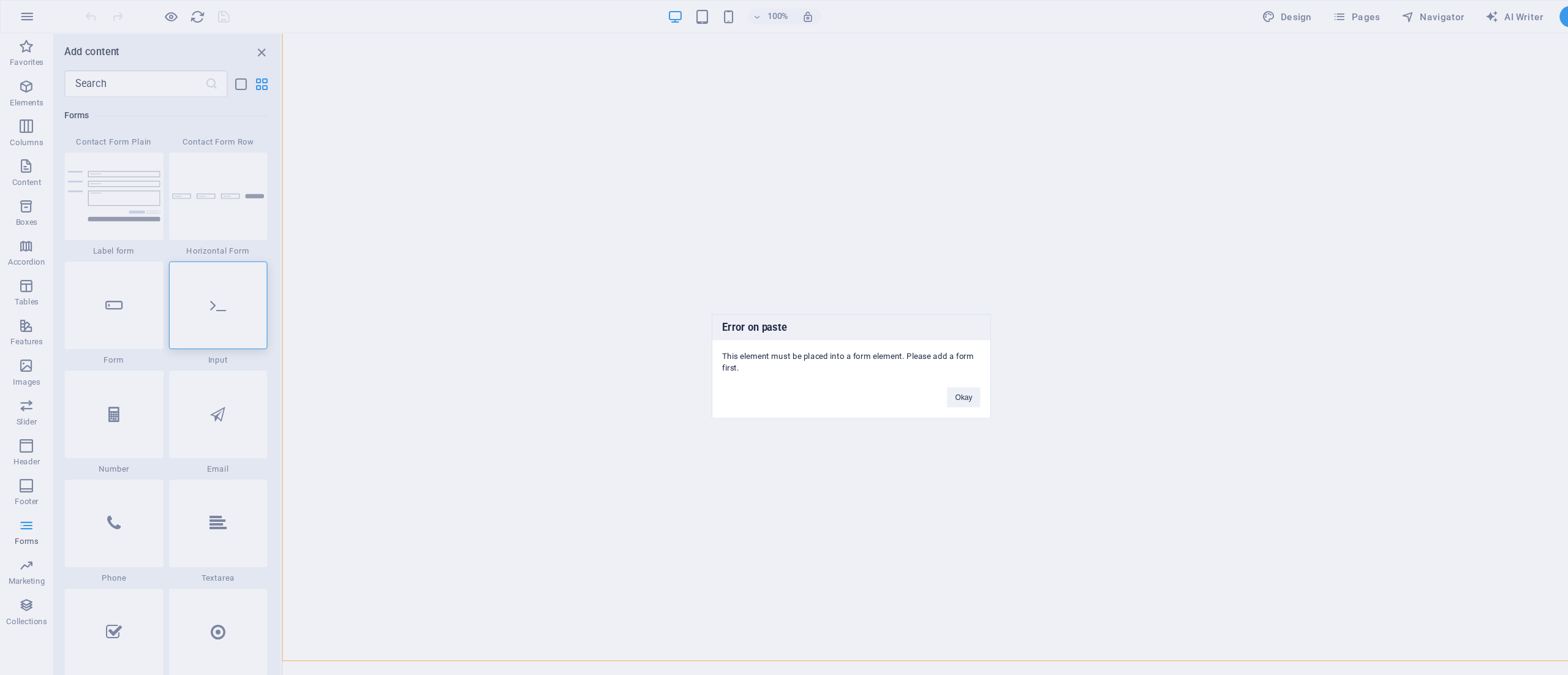
click at [670, 330] on div "Error on paste This element must be placed into a form element. Please add a fo…" at bounding box center [784, 337] width 1568 height 675
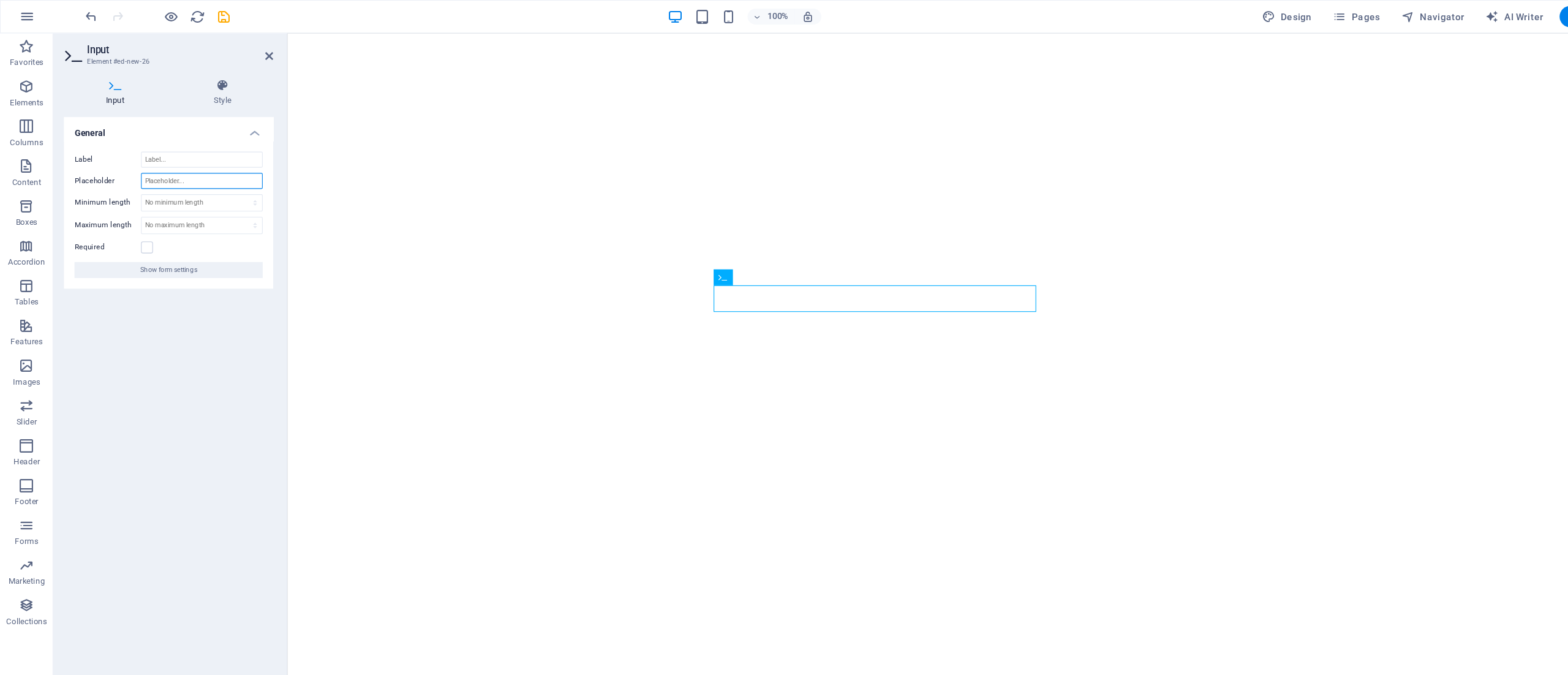
click at [190, 169] on input "Placeholder" at bounding box center [185, 167] width 112 height 14
type input "Abholort"
click at [193, 326] on div "General Label Placeholder Abholort Minimum length No minimum length chars Maxim…" at bounding box center [155, 377] width 193 height 537
click at [205, 12] on icon "save" at bounding box center [207, 16] width 14 height 14
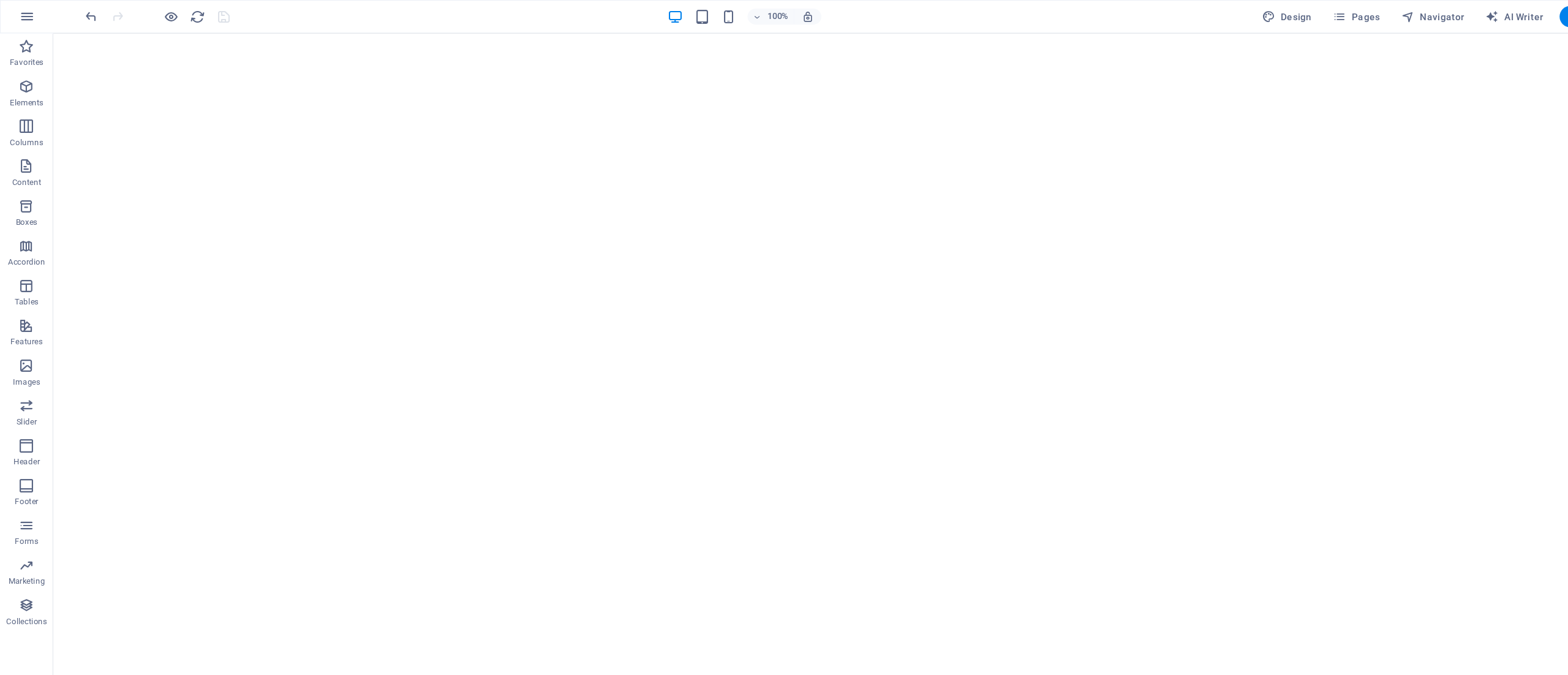
click at [18, 491] on span "Forms" at bounding box center [24, 491] width 49 height 30
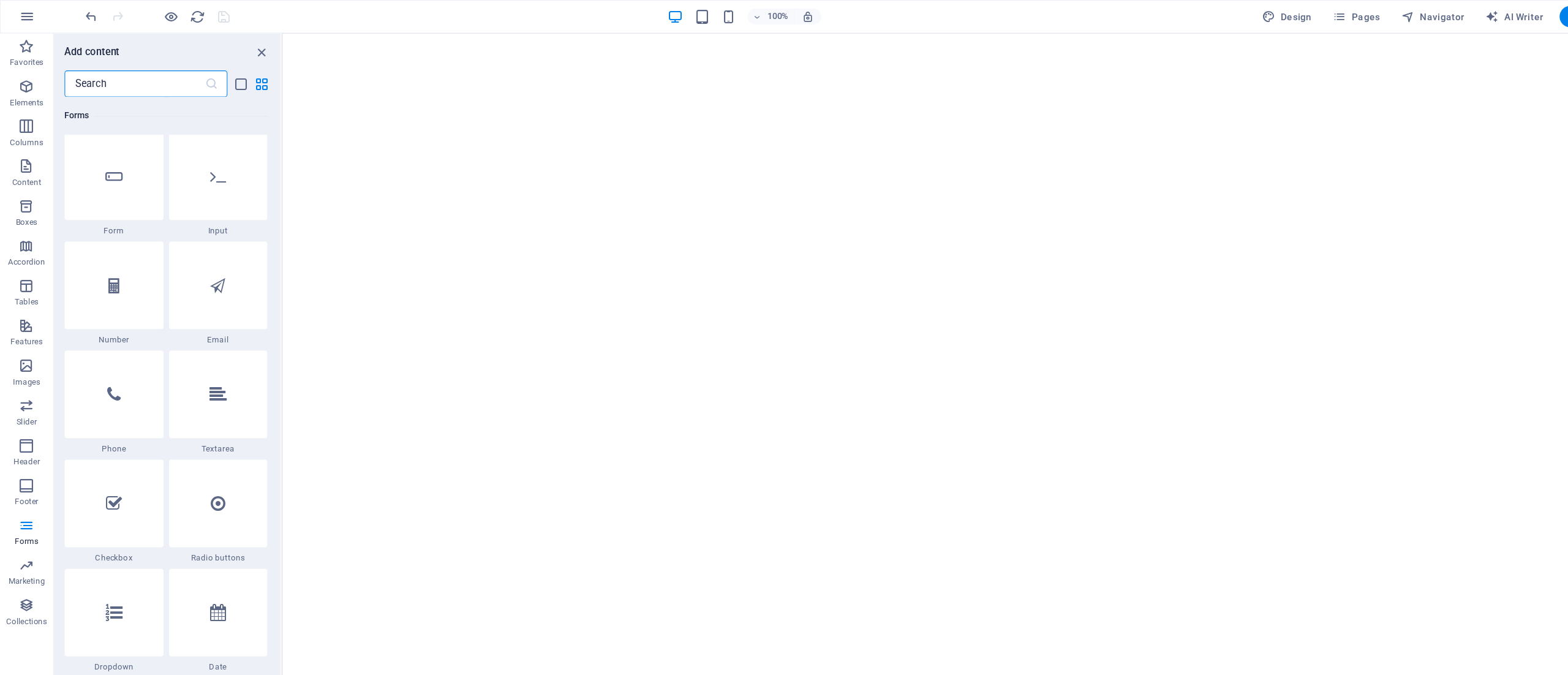
scroll to position [9246, 0]
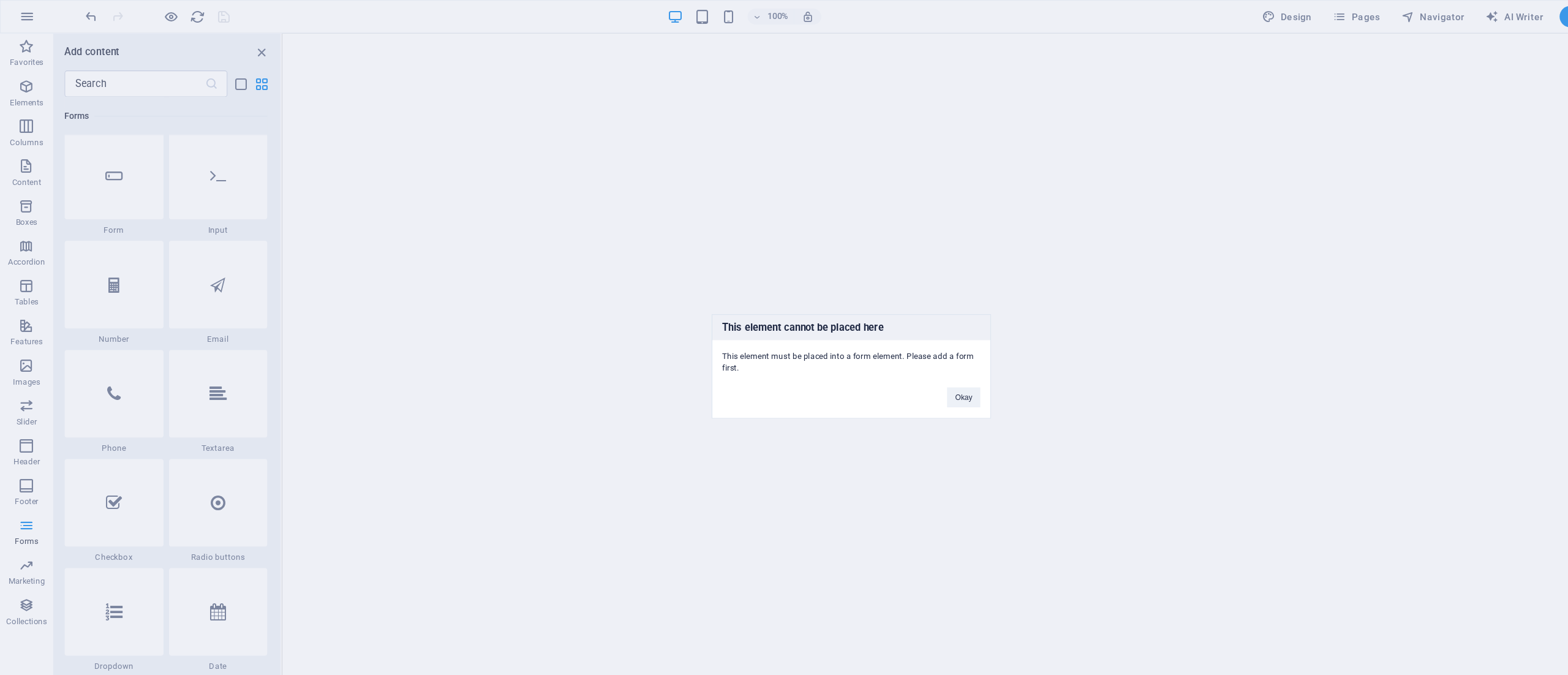
click at [886, 367] on button "Okay" at bounding box center [887, 366] width 31 height 19
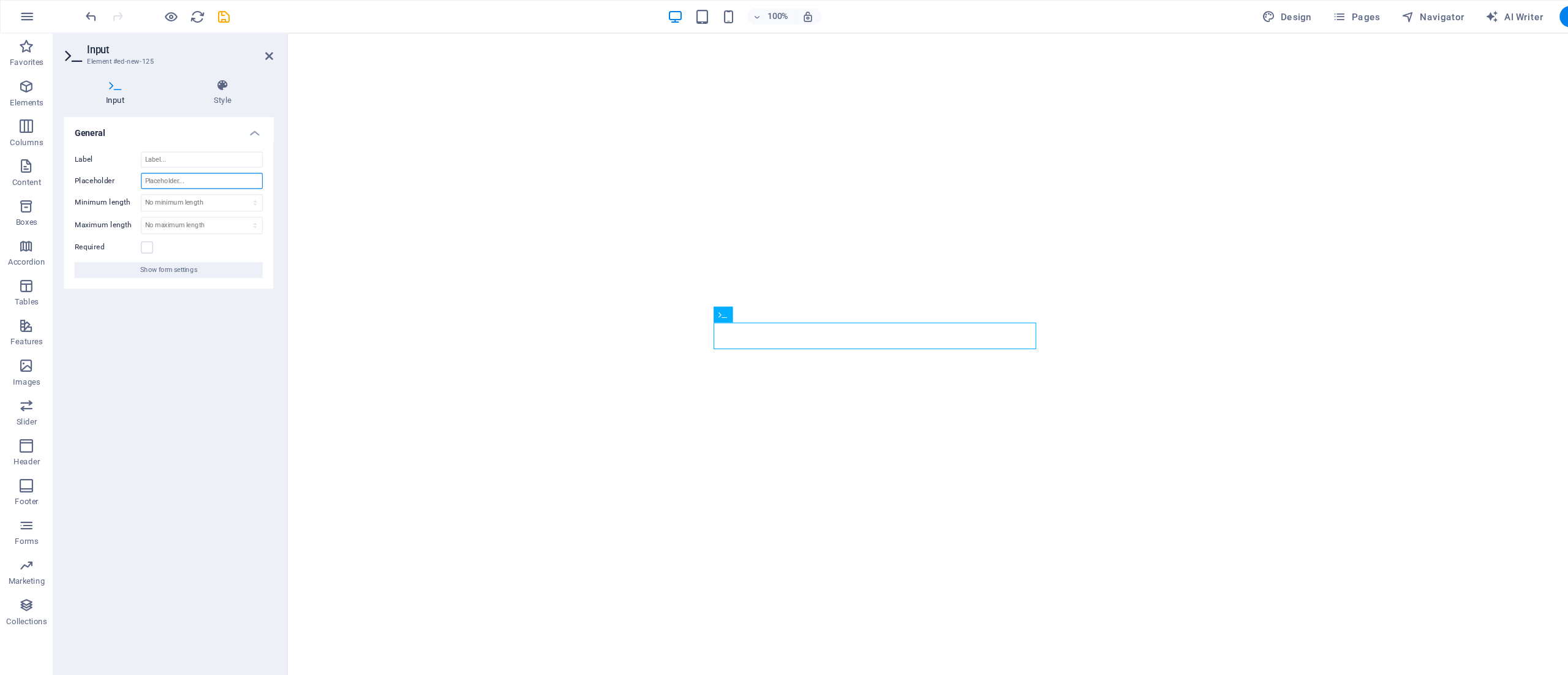
click at [187, 160] on input "Placeholder" at bounding box center [185, 167] width 112 height 14
type input "Zielort"
click at [207, 17] on icon "save" at bounding box center [207, 16] width 14 height 14
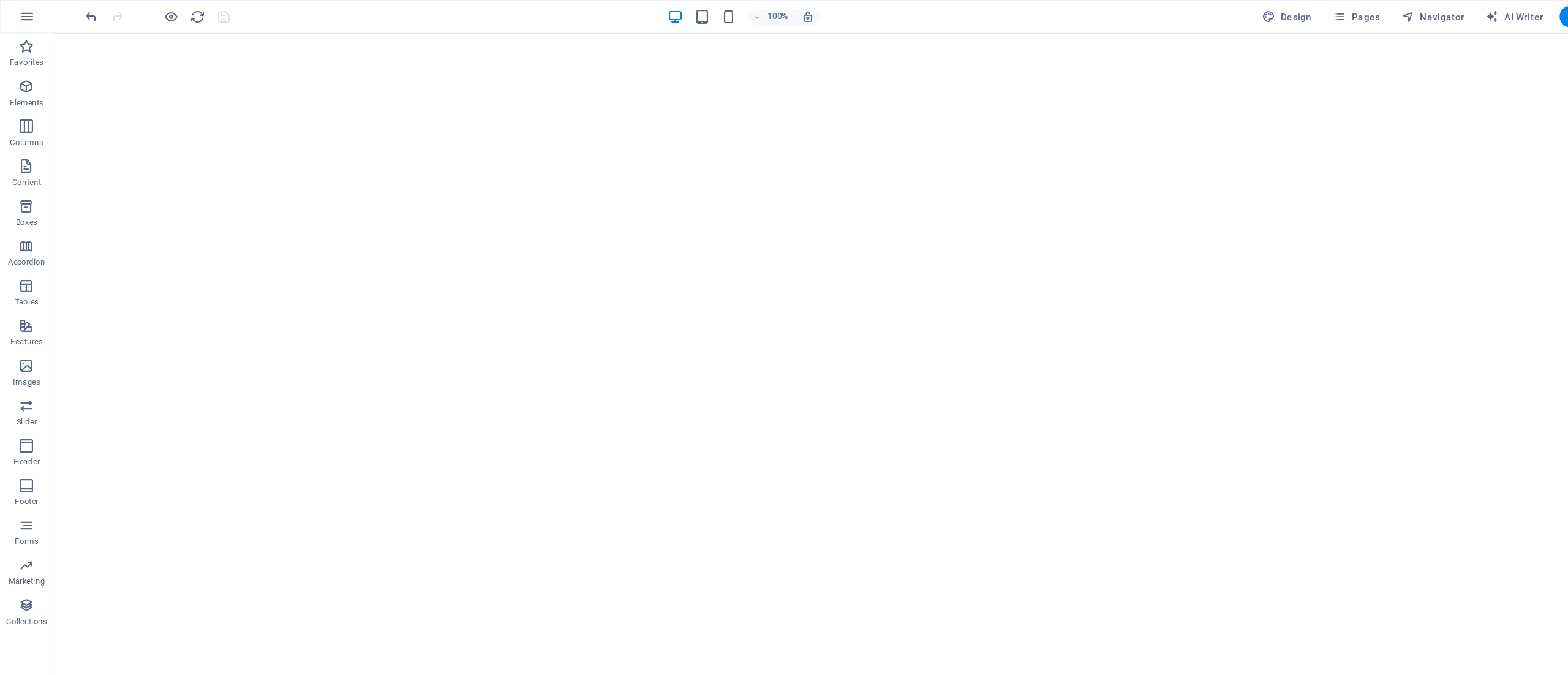
click at [22, 481] on icon "button" at bounding box center [24, 484] width 14 height 14
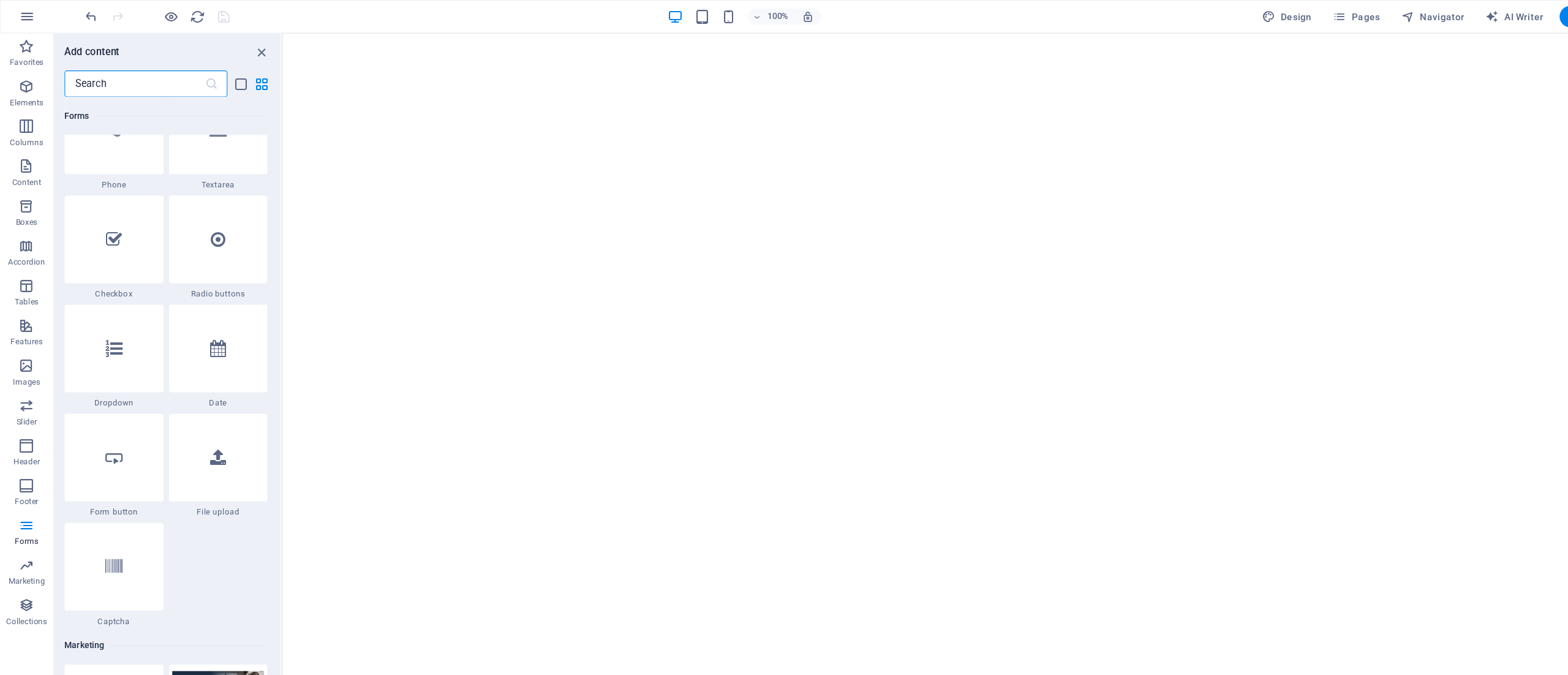
scroll to position [9328, 0]
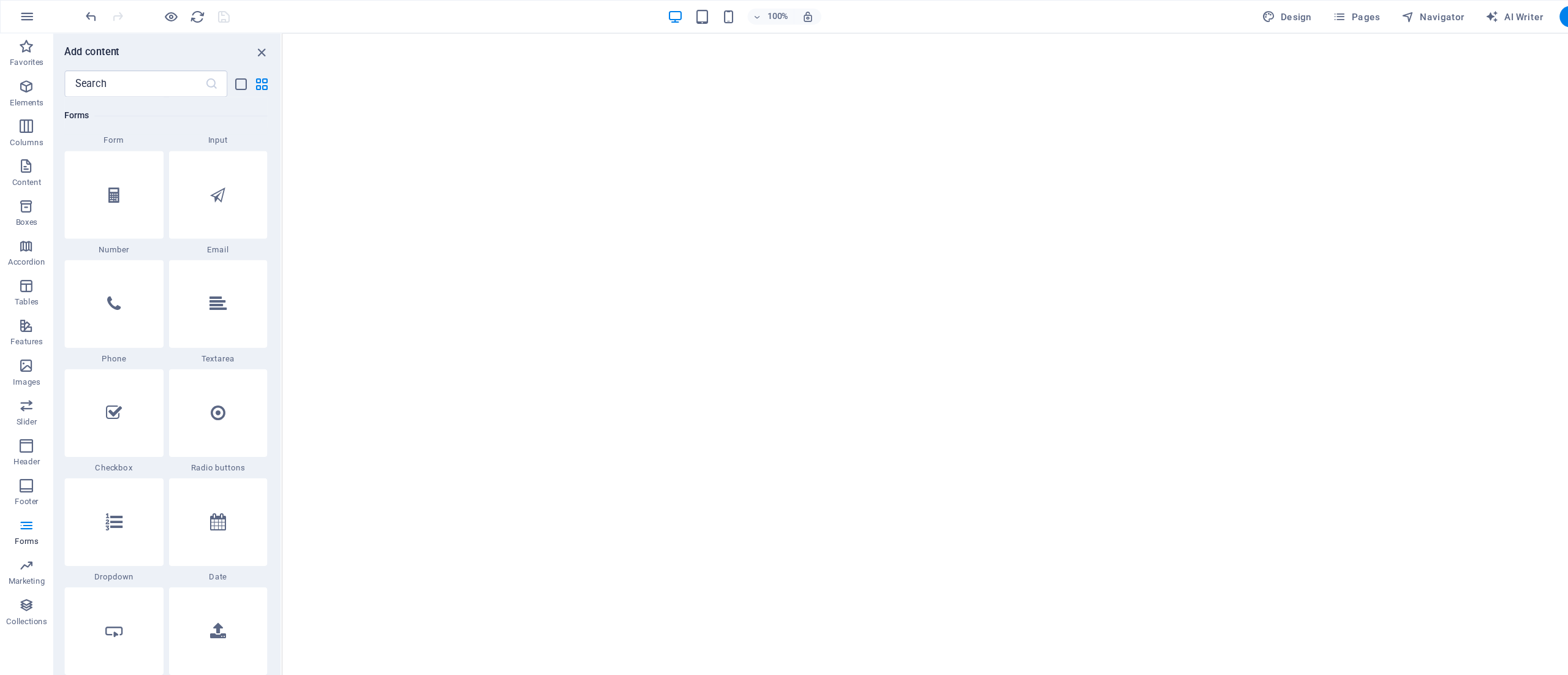
click at [194, 292] on div at bounding box center [200, 280] width 91 height 80
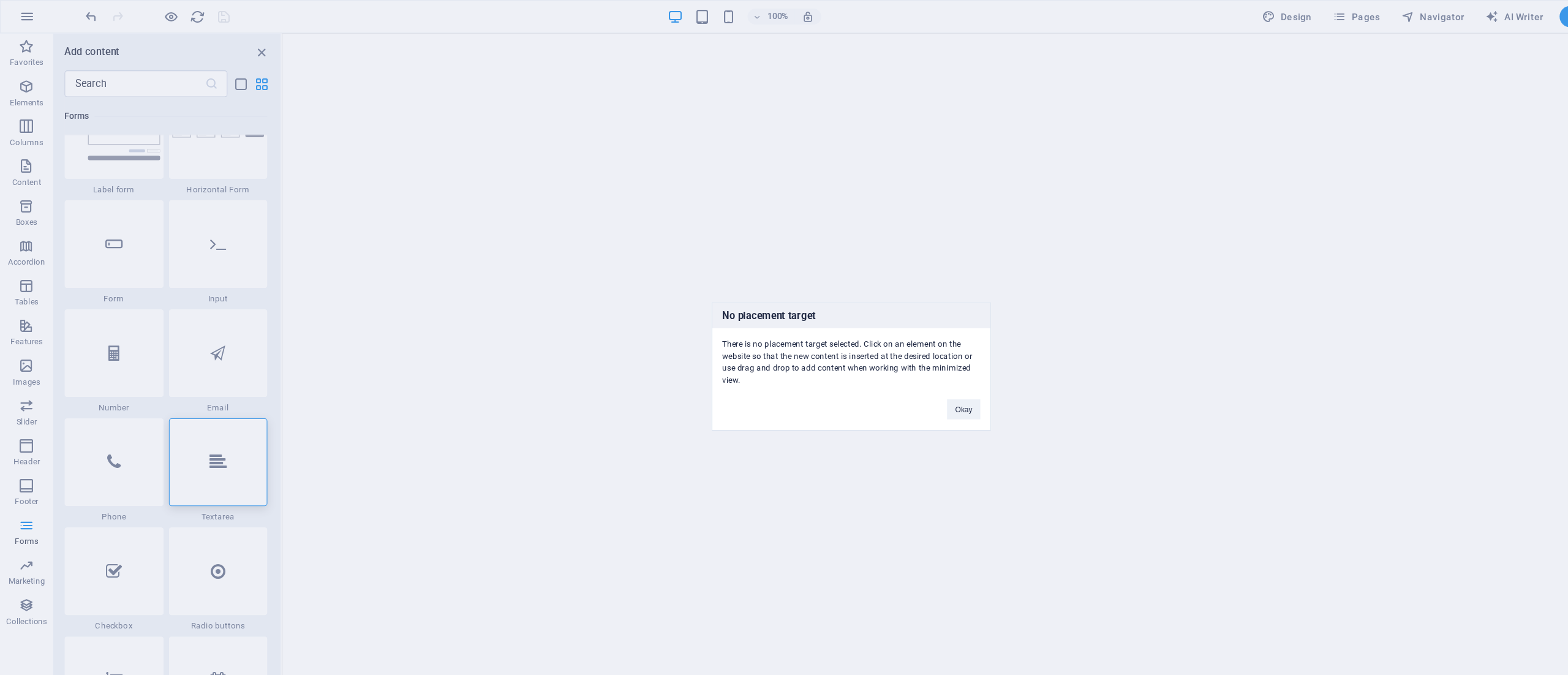
scroll to position [9179, 0]
click at [888, 377] on button "Okay" at bounding box center [887, 377] width 31 height 19
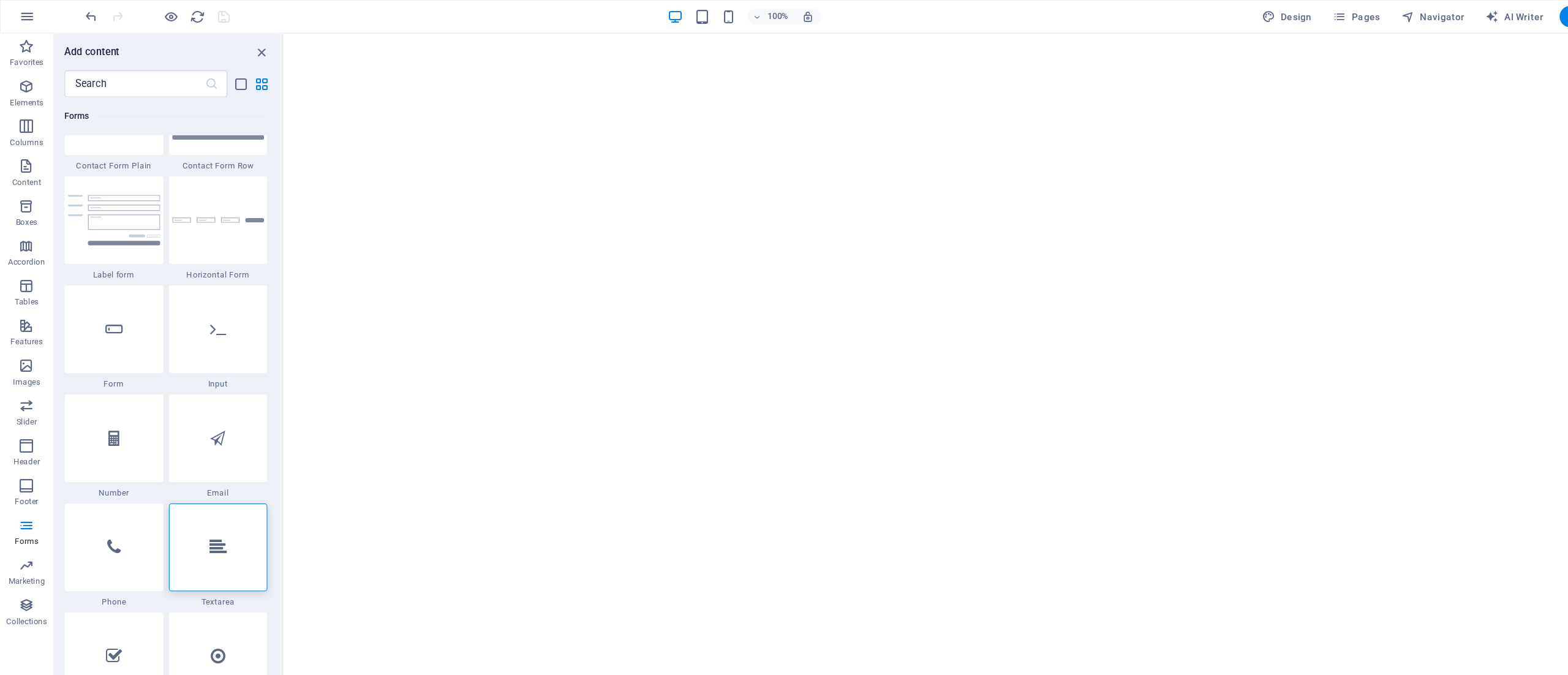
scroll to position [9103, 0]
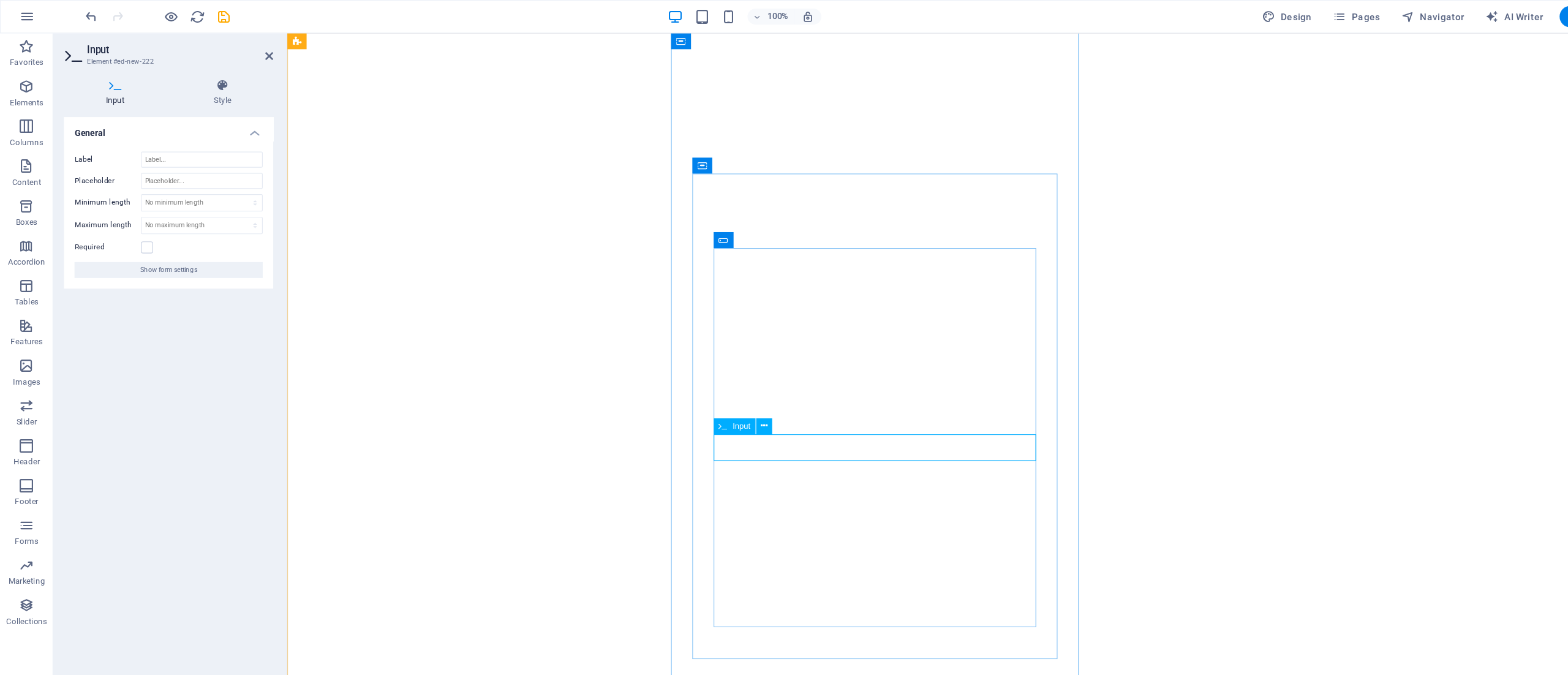
click at [704, 395] on icon at bounding box center [704, 393] width 6 height 13
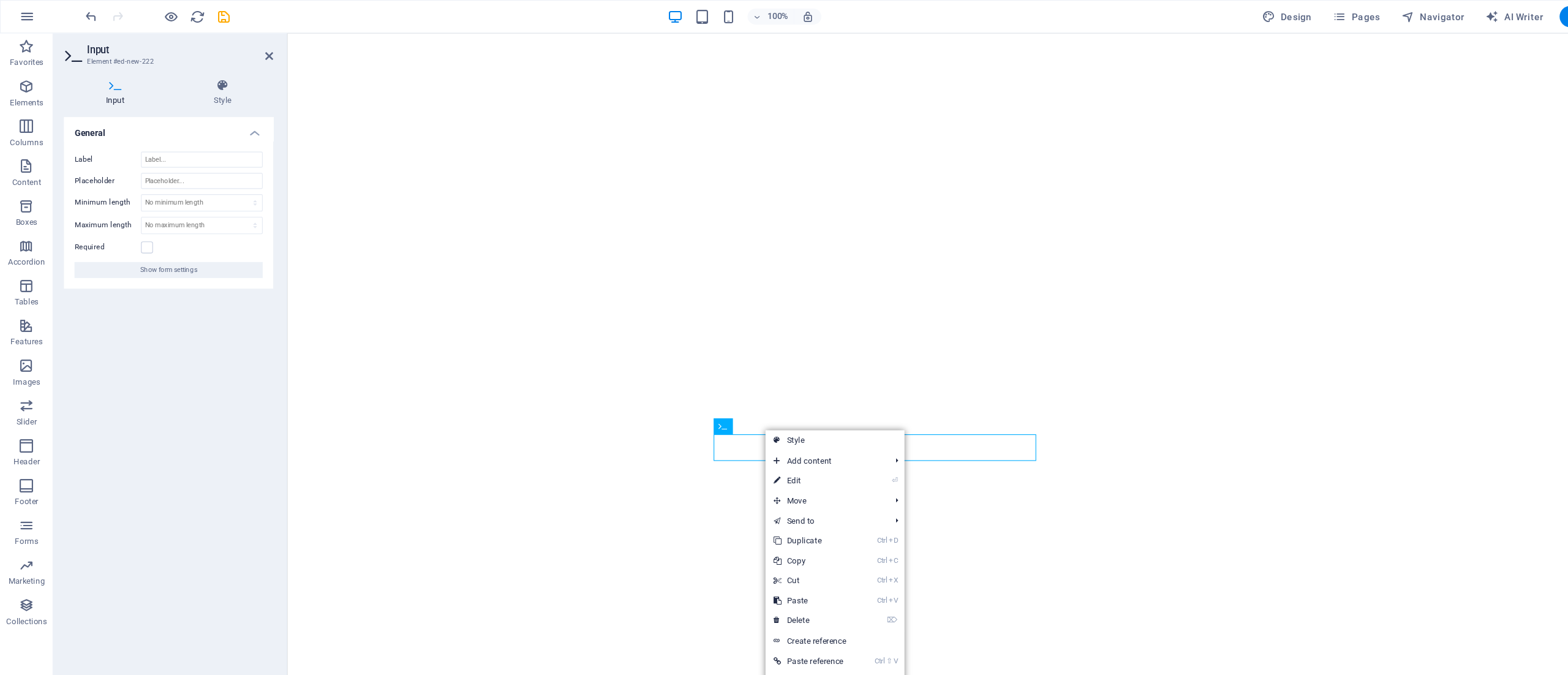
click at [768, 570] on link "⌦ Delete" at bounding box center [746, 571] width 82 height 19
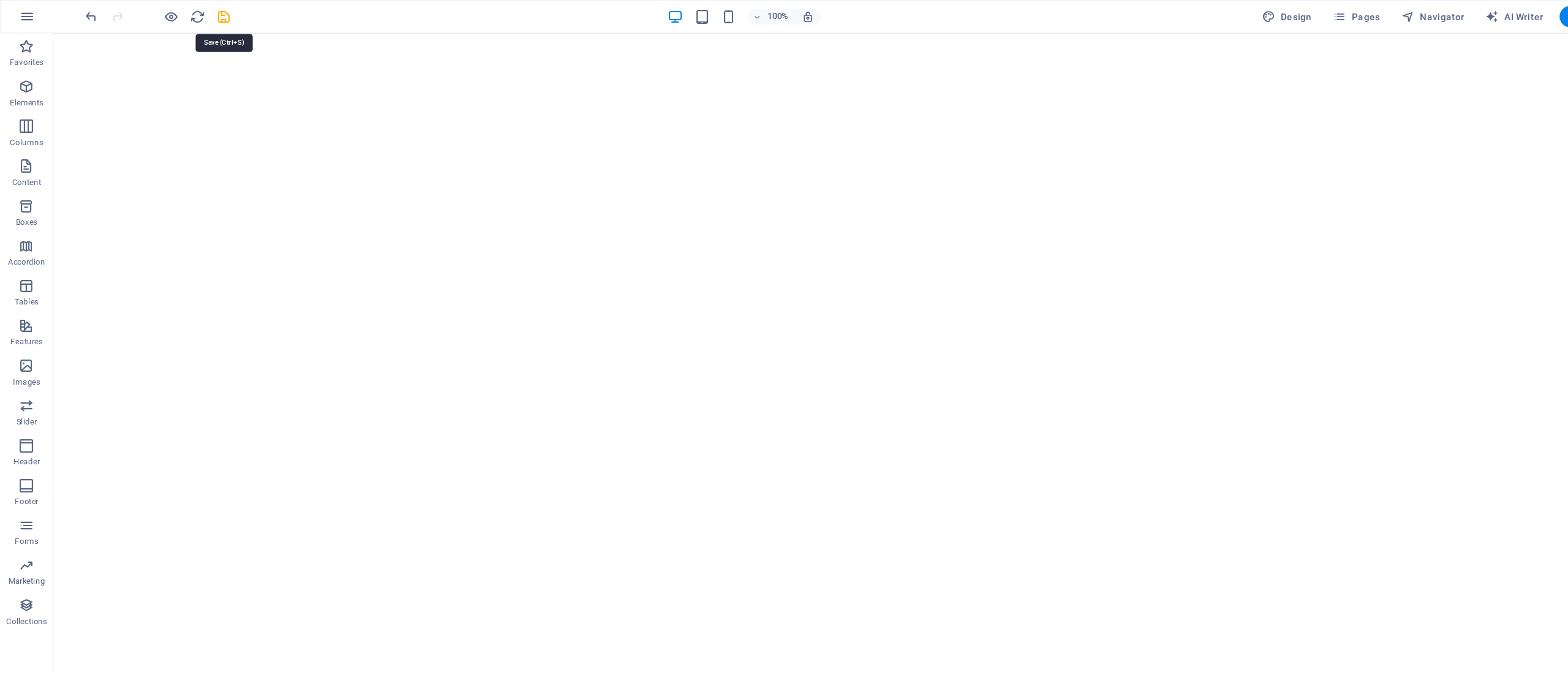
click at [207, 11] on icon "save" at bounding box center [207, 16] width 14 height 14
click at [14, 499] on p "Forms" at bounding box center [24, 499] width 22 height 10
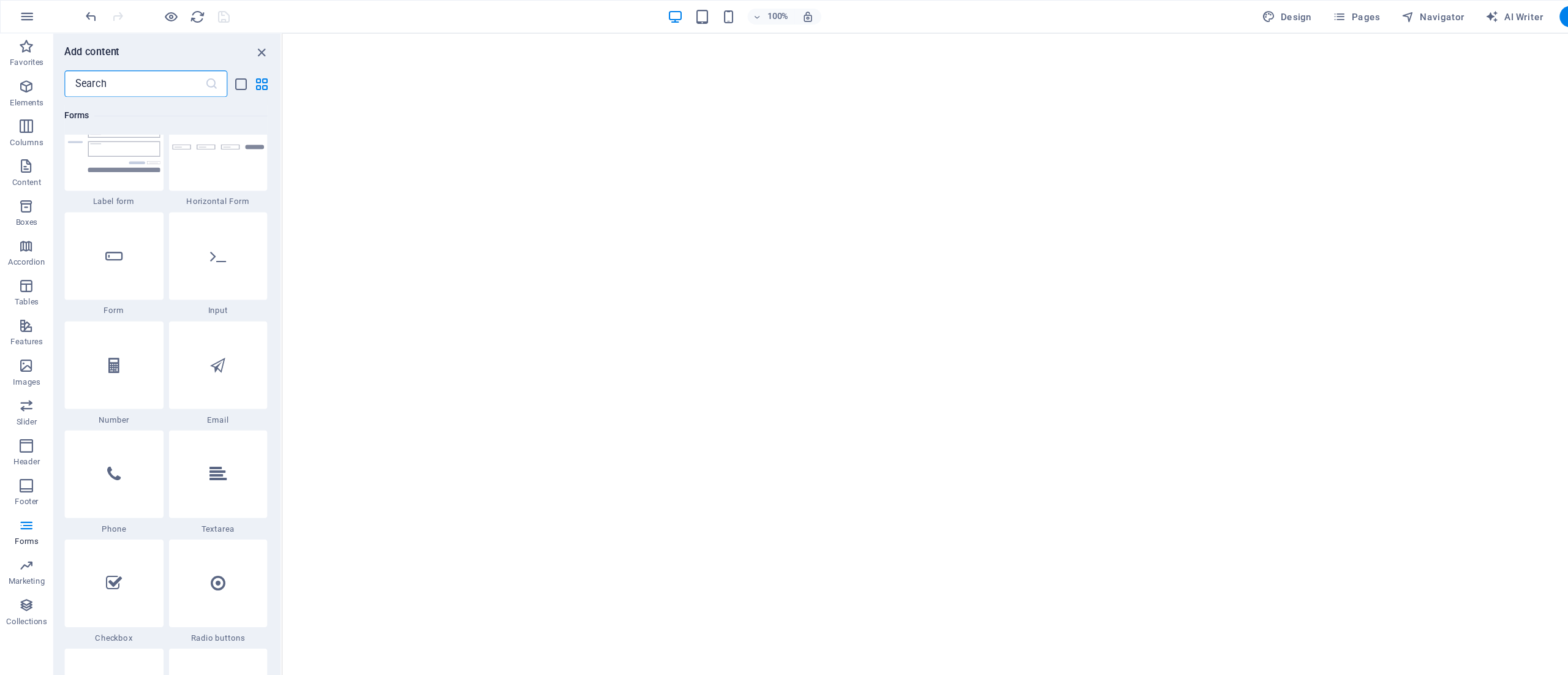
scroll to position [9155, 0]
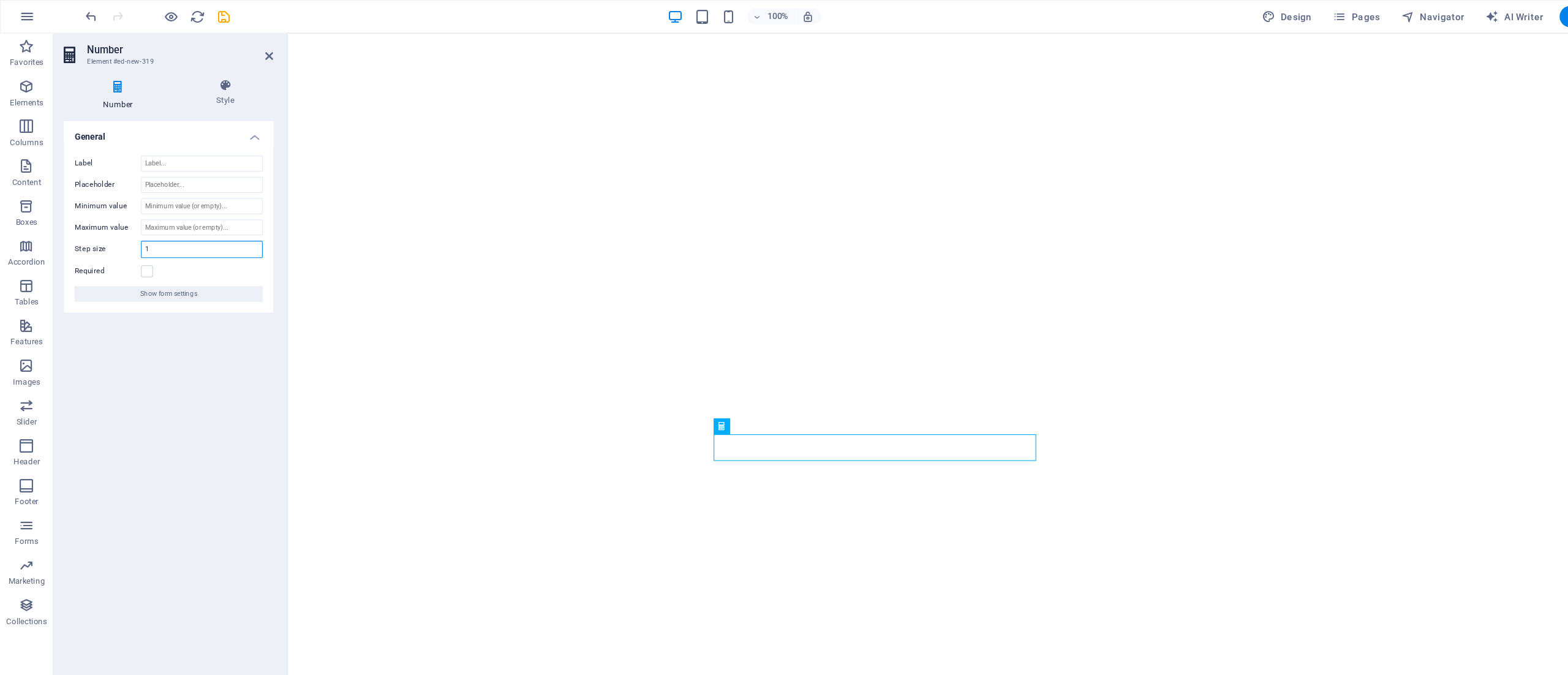
click at [176, 228] on input "1" at bounding box center [186, 229] width 111 height 14
type input "0"
click at [182, 187] on input "Minimum value" at bounding box center [185, 190] width 112 height 14
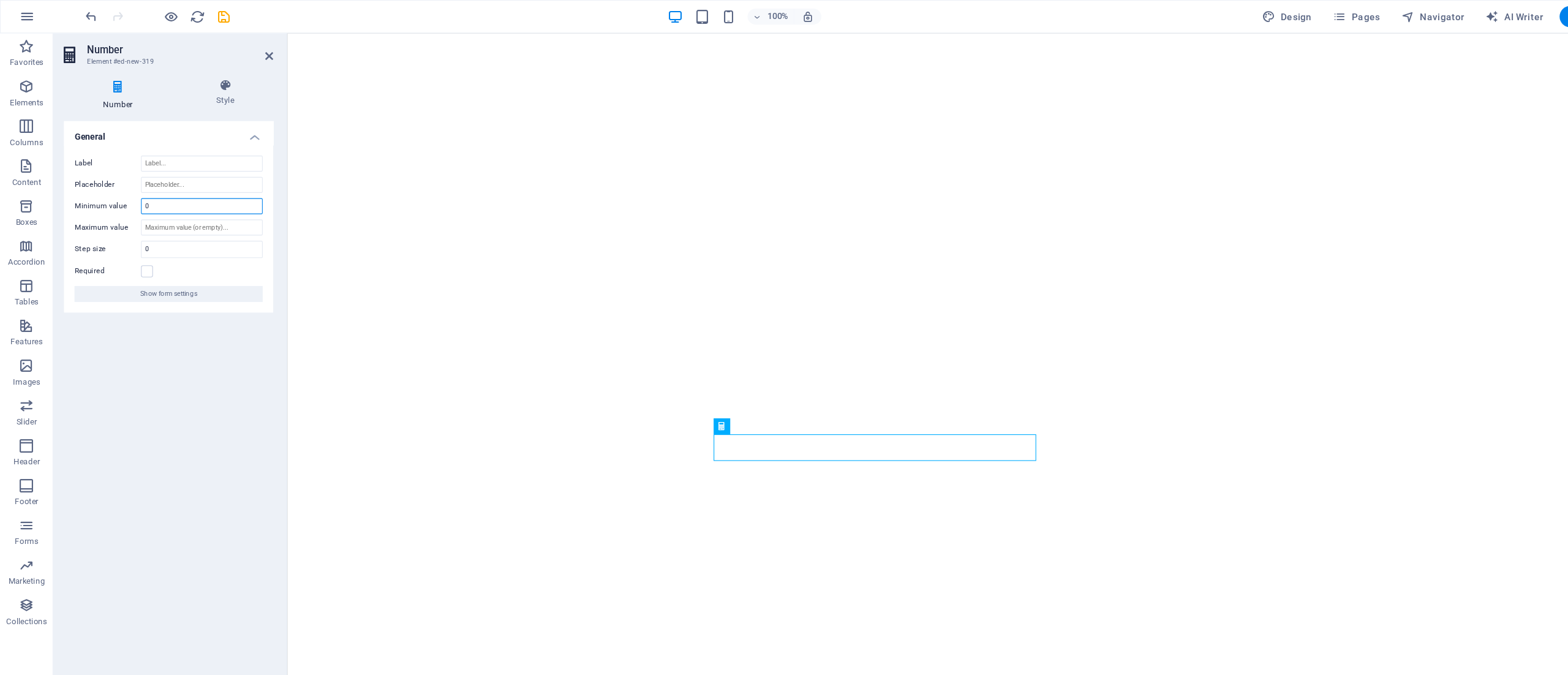
type input "0"
click at [183, 208] on input "Maximum value" at bounding box center [185, 209] width 112 height 14
type input "4"
click at [183, 174] on input "Placeholder" at bounding box center [185, 170] width 112 height 14
type input "Anzahl Koffer"
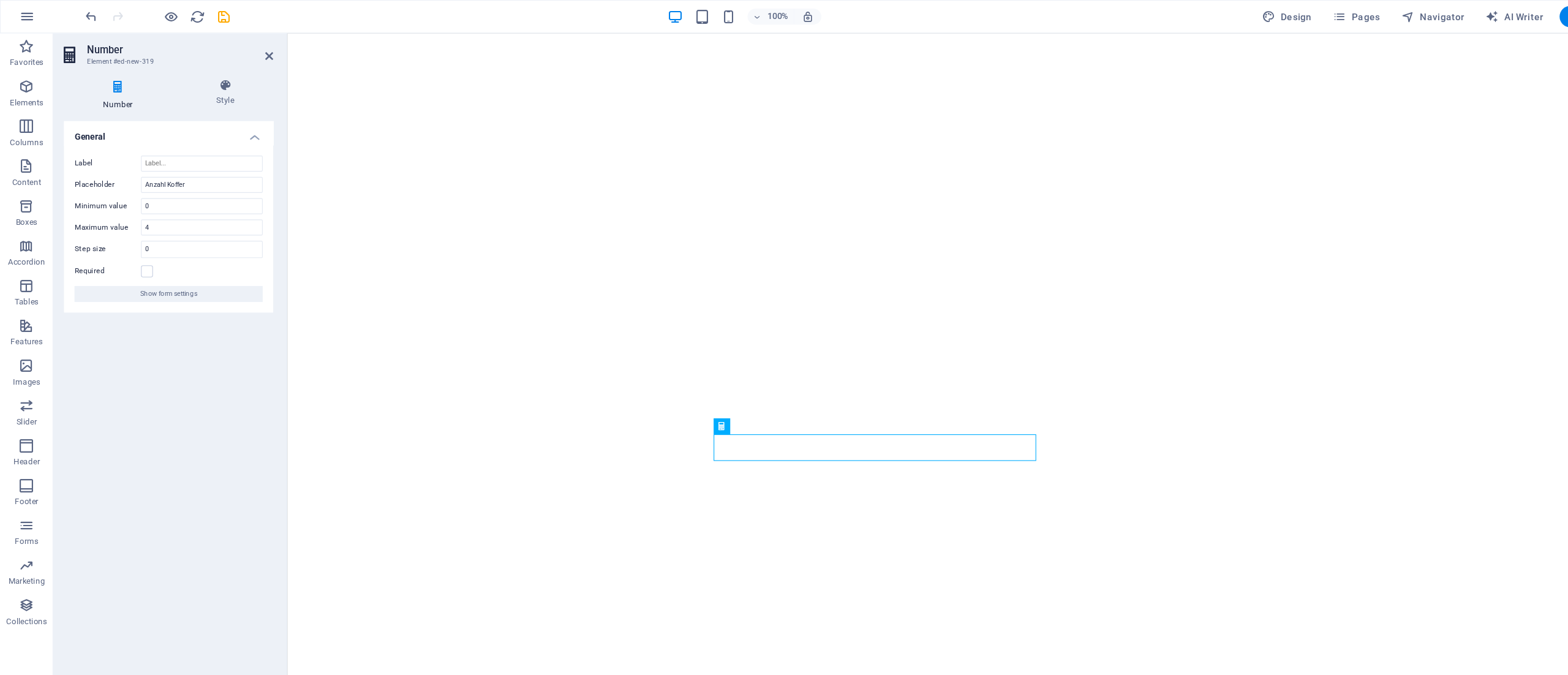
click at [245, 52] on icon at bounding box center [248, 51] width 7 height 10
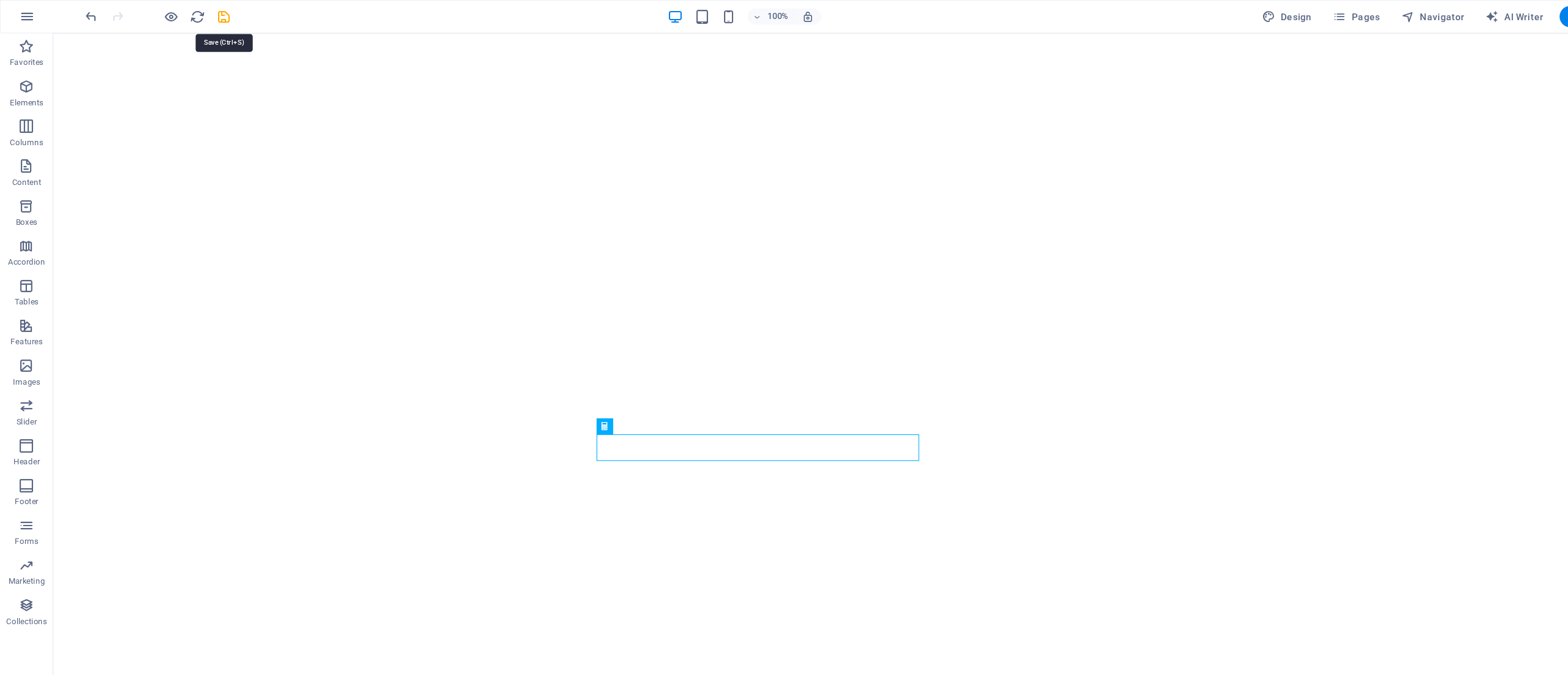
click at [204, 19] on icon "save" at bounding box center [207, 16] width 14 height 14
